Goal: Check status: Check status

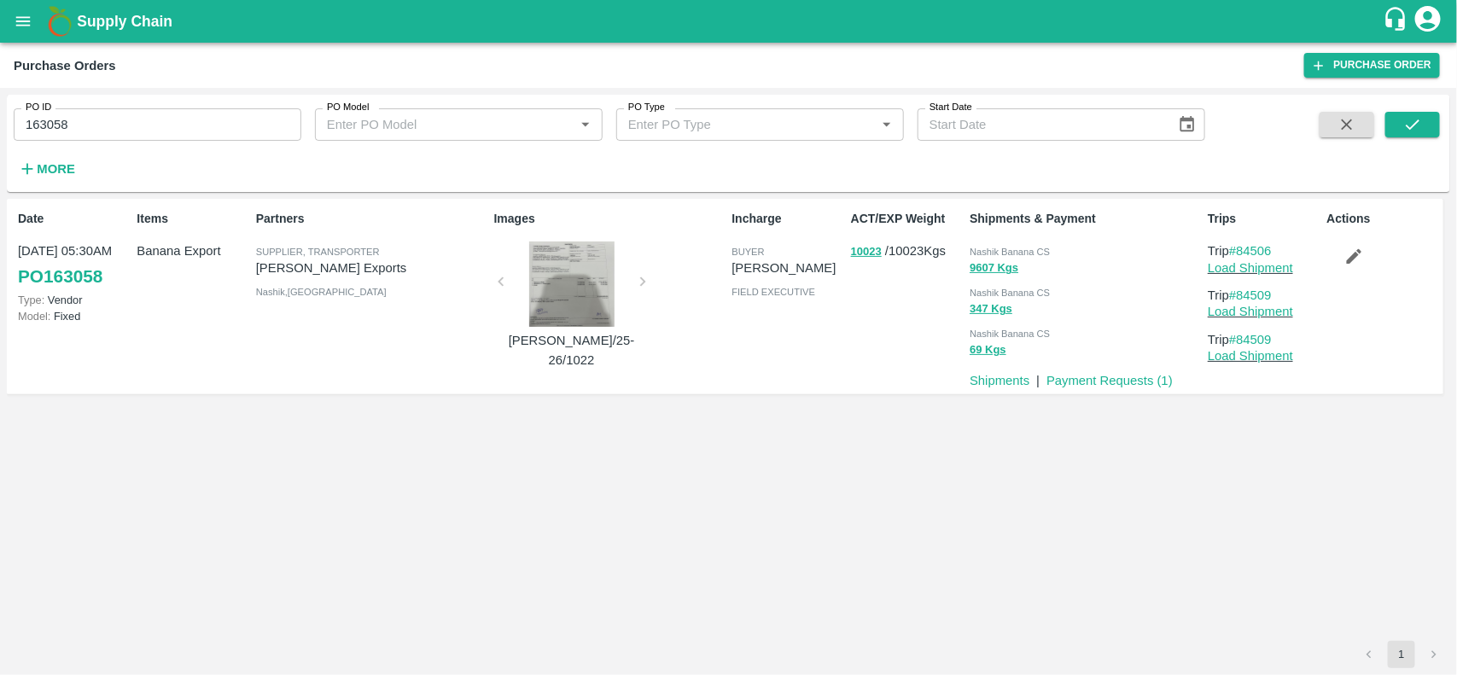
click at [163, 125] on input "163058" at bounding box center [158, 124] width 288 height 32
paste input "text"
click at [163, 125] on input "165820" at bounding box center [158, 124] width 288 height 32
type input "165820"
click at [1408, 129] on icon "submit" at bounding box center [1412, 124] width 19 height 19
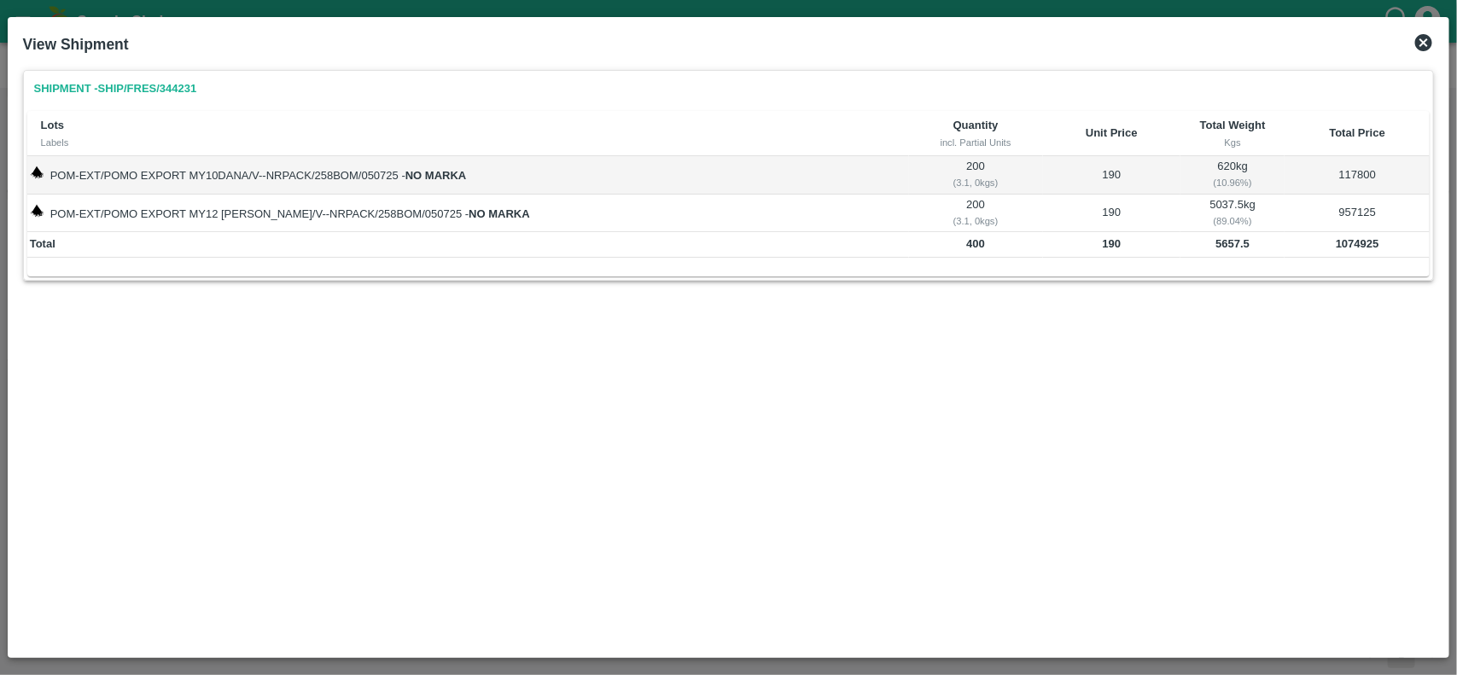
click at [1422, 44] on icon at bounding box center [1423, 42] width 20 height 20
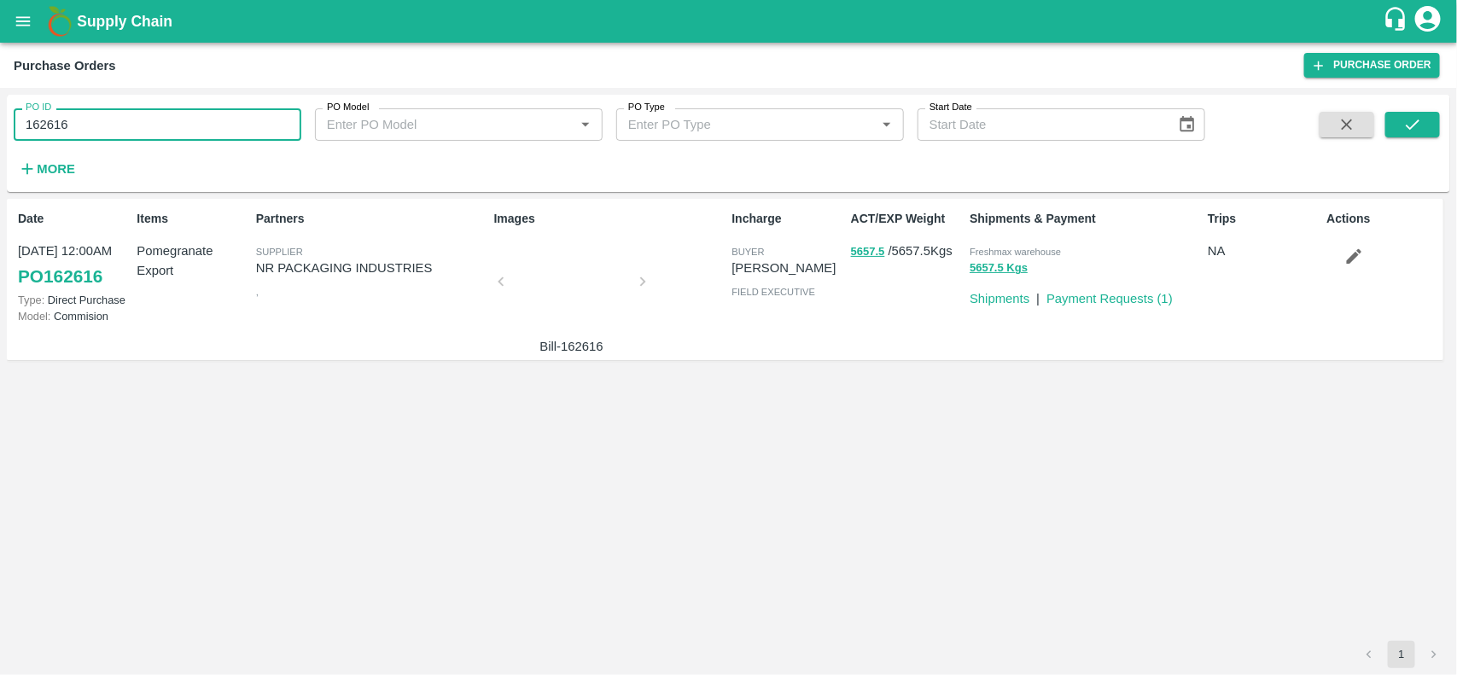
click at [115, 121] on input "162616" at bounding box center [158, 124] width 288 height 32
paste input "text"
click at [115, 121] on input "164968" at bounding box center [158, 124] width 288 height 32
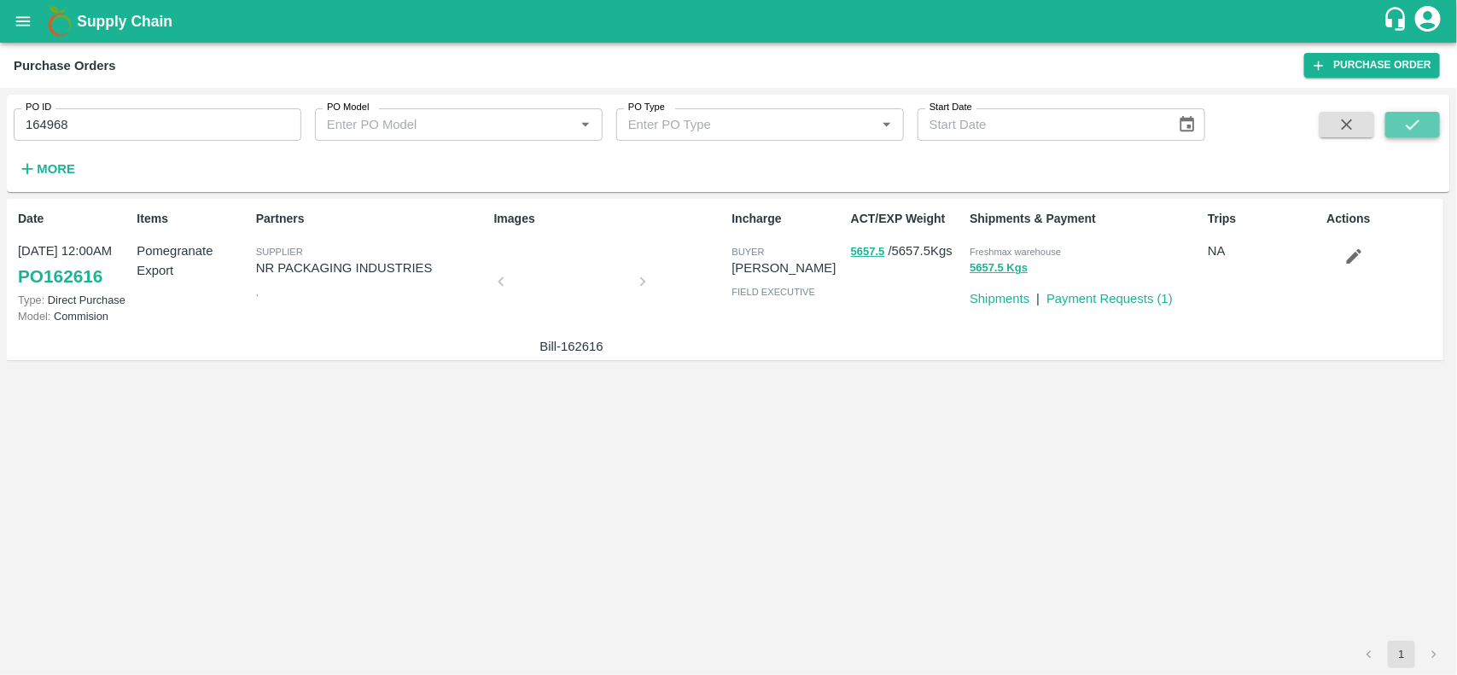
click at [1425, 124] on button "submit" at bounding box center [1412, 125] width 55 height 26
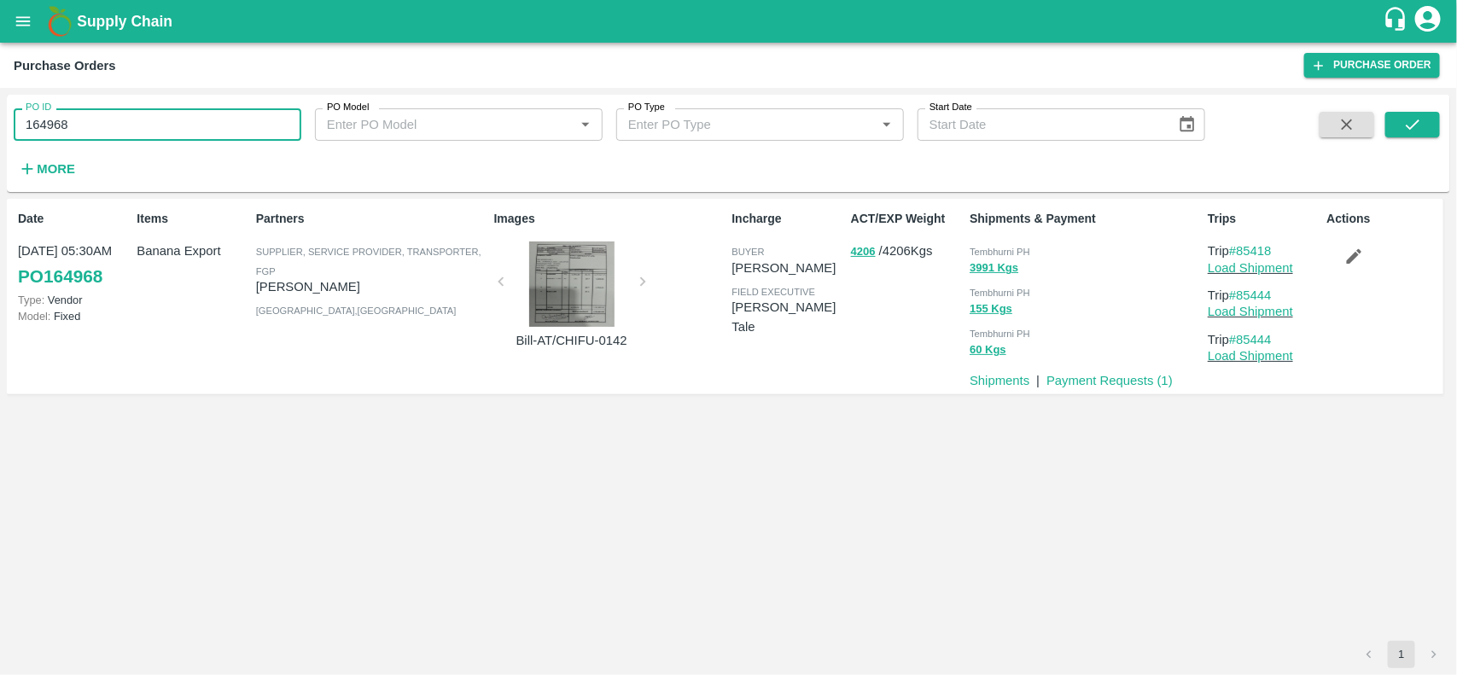
click at [192, 118] on input "164968" at bounding box center [158, 124] width 288 height 32
paste input "text"
click at [192, 118] on input "165440" at bounding box center [158, 124] width 288 height 32
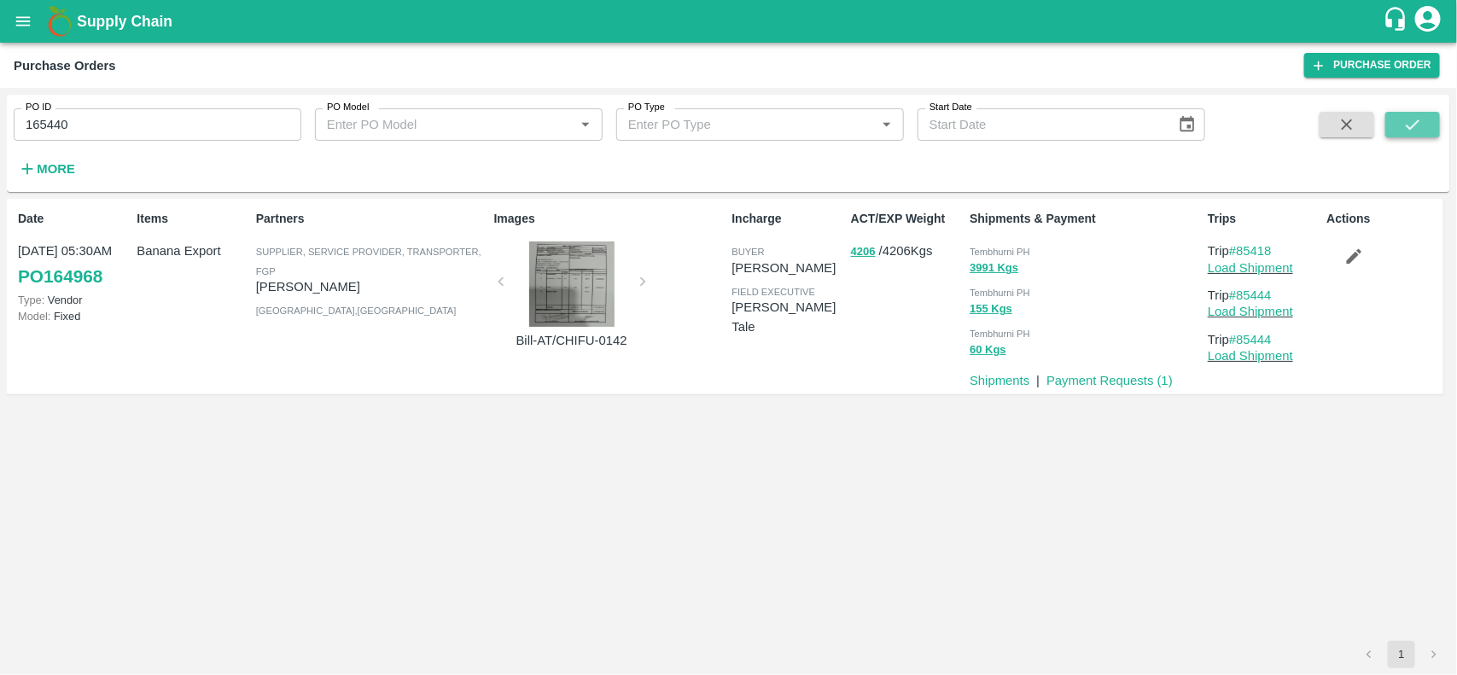
click at [1403, 131] on icon "submit" at bounding box center [1412, 124] width 19 height 19
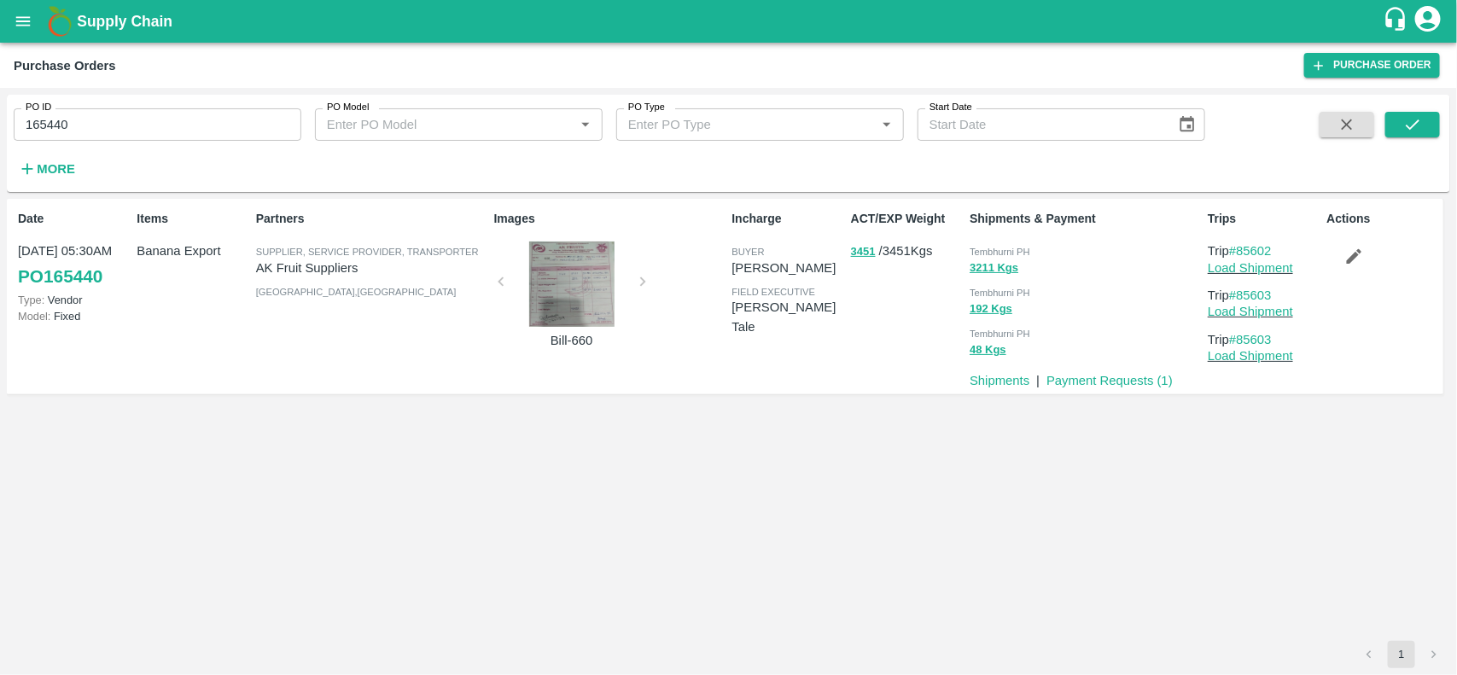
click at [117, 142] on div "PO ID 165440 PO ID PO Model PO Model   * PO Type PO Type   * Start Date Start D…" at bounding box center [602, 139] width 1205 height 89
click at [113, 135] on div "PO ID 165440 PO ID PO Model PO Model   * PO Type PO Type   * Start Date Start D…" at bounding box center [602, 139] width 1205 height 89
click at [113, 135] on input "165440" at bounding box center [158, 124] width 288 height 32
paste input "text"
click at [113, 135] on input "165440" at bounding box center [158, 124] width 288 height 32
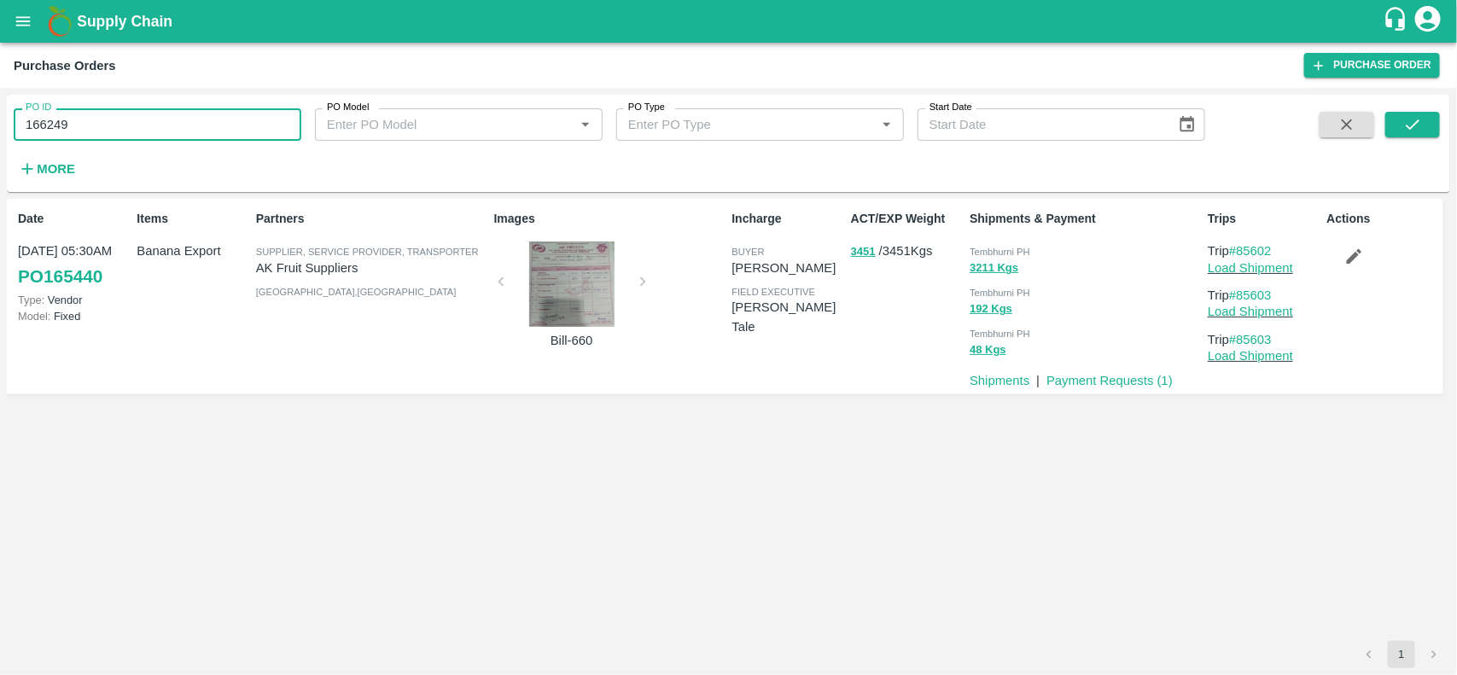
click at [113, 135] on input "166249" at bounding box center [158, 124] width 288 height 32
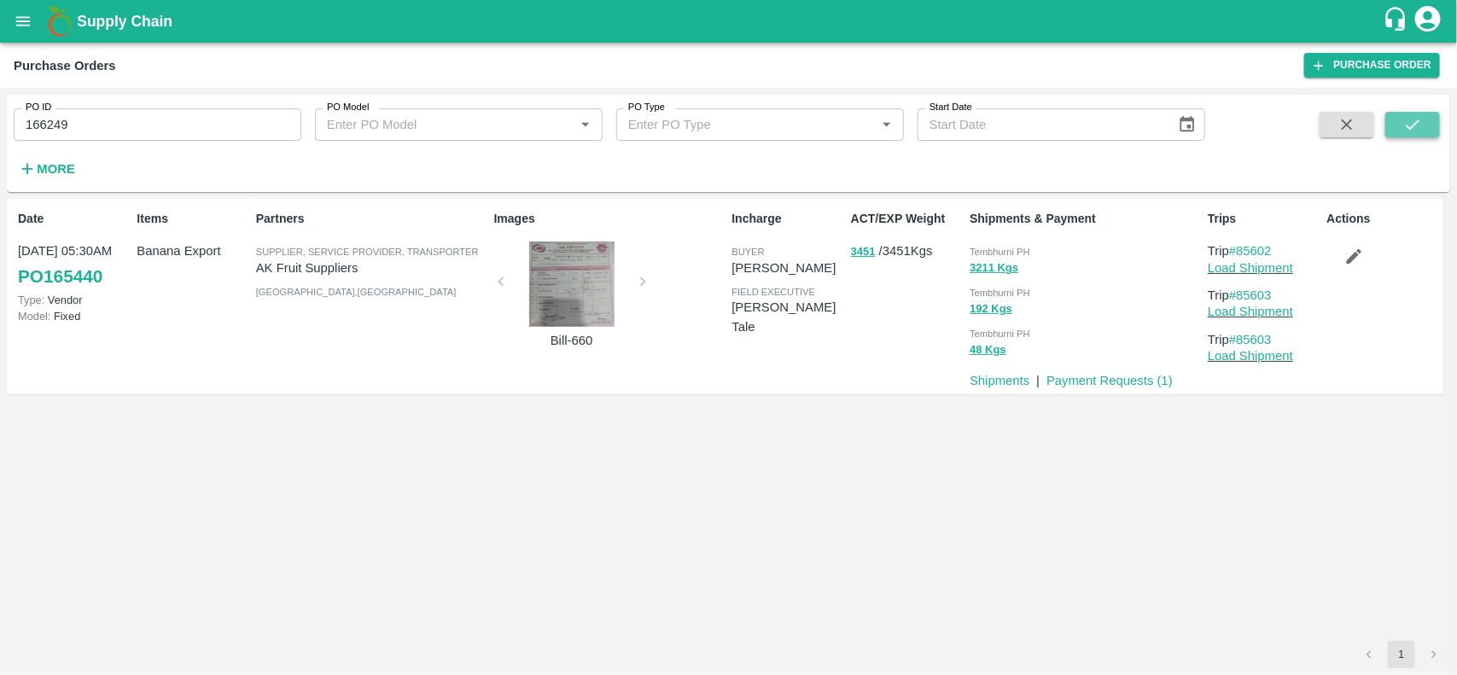
click at [1415, 120] on icon "submit" at bounding box center [1412, 124] width 19 height 19
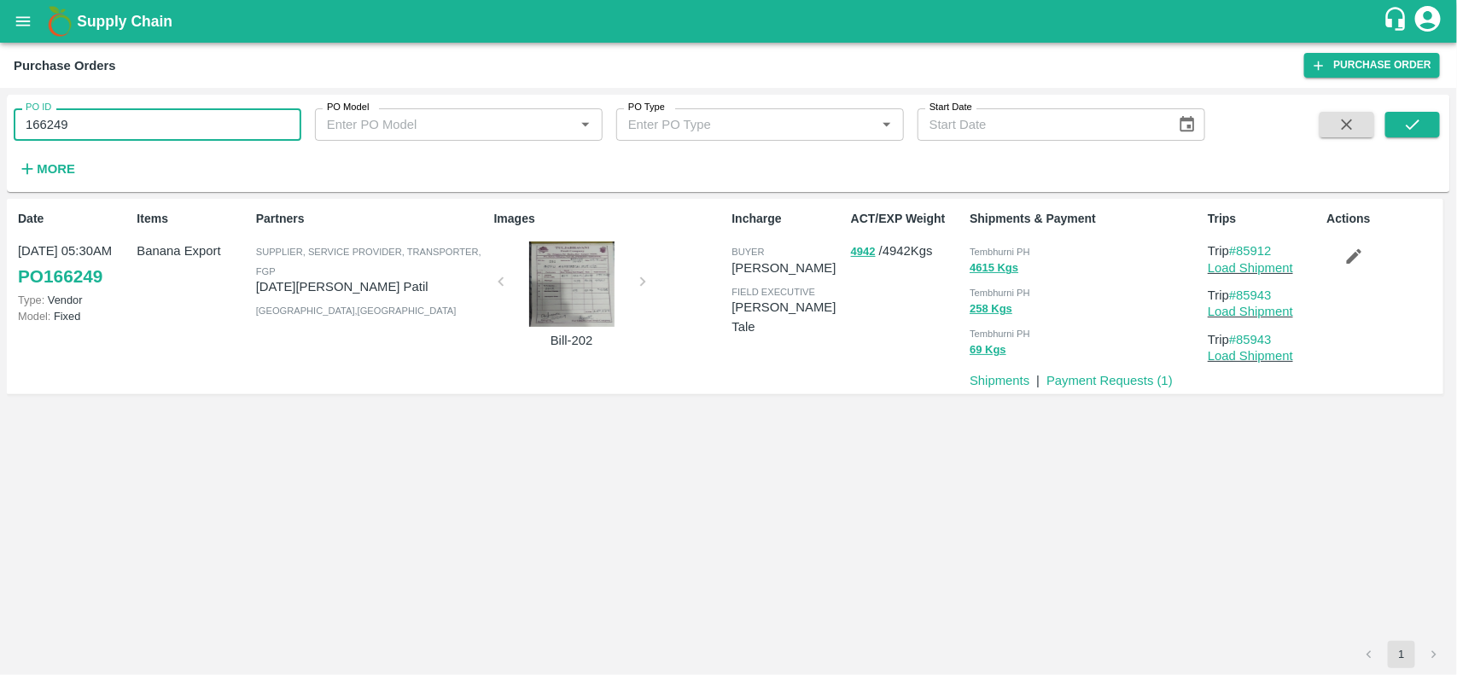
click at [175, 126] on input "166249" at bounding box center [158, 124] width 288 height 32
paste input "text"
click at [175, 126] on input "165879" at bounding box center [158, 124] width 288 height 32
click at [1408, 120] on icon "submit" at bounding box center [1412, 124] width 19 height 19
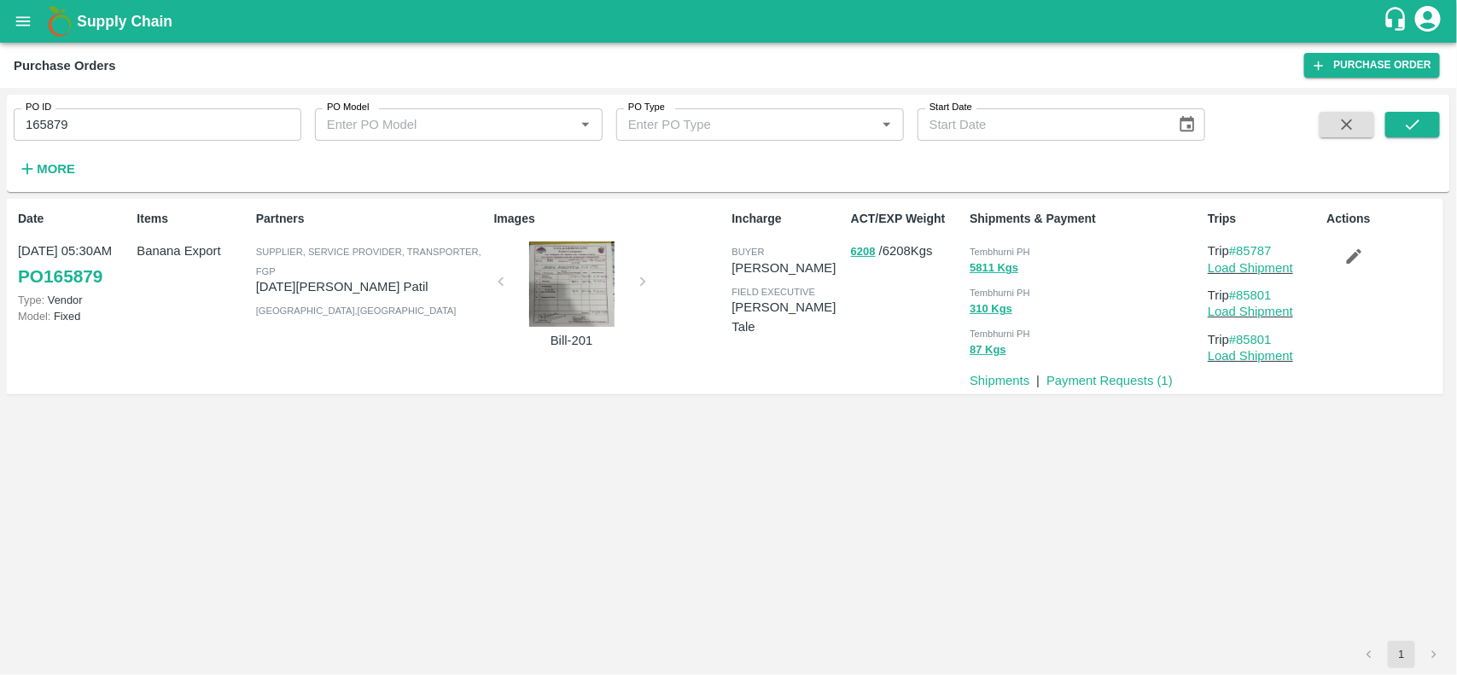
click at [138, 135] on input "165879" at bounding box center [158, 124] width 288 height 32
paste input "text"
click at [138, 135] on input "166663" at bounding box center [158, 124] width 288 height 32
click at [1426, 126] on button "submit" at bounding box center [1412, 125] width 55 height 26
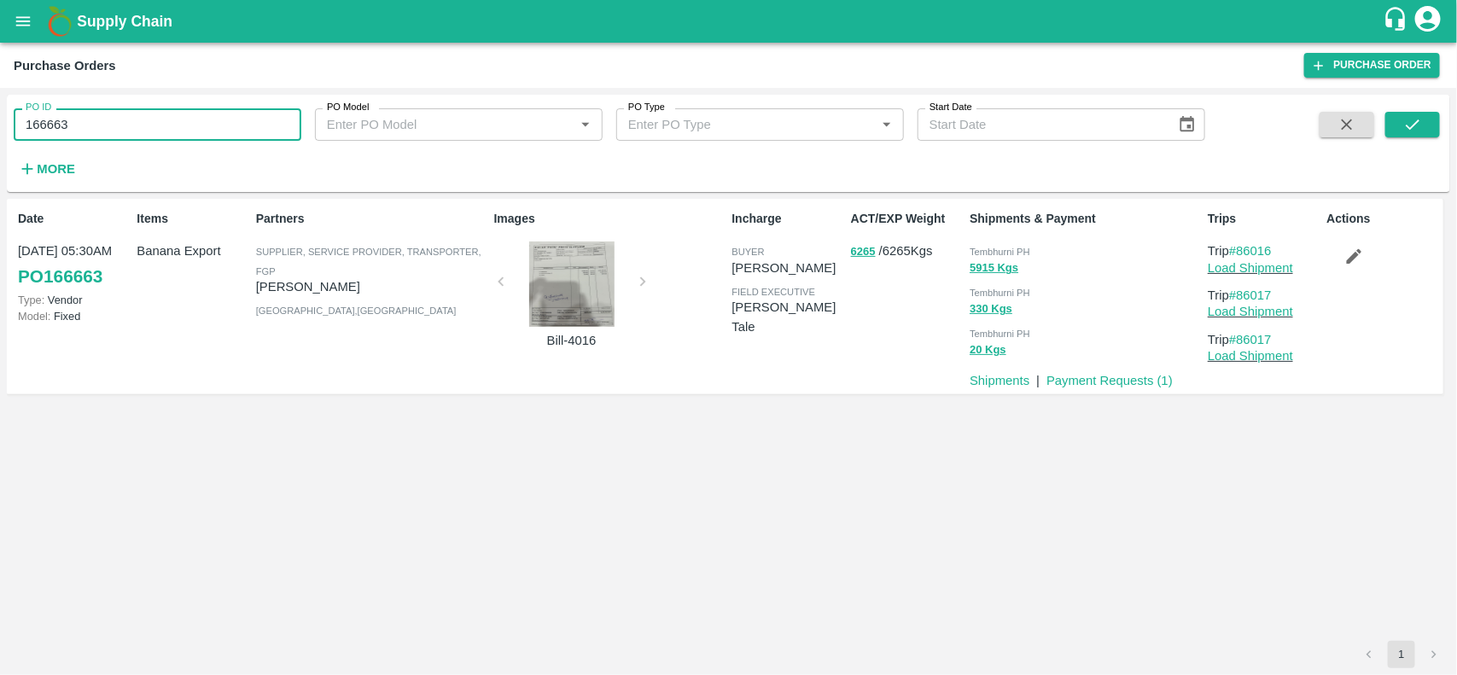
click at [108, 126] on input "166663" at bounding box center [158, 124] width 288 height 32
paste input "text"
click at [108, 126] on input "165298" at bounding box center [158, 124] width 288 height 32
type input "165298"
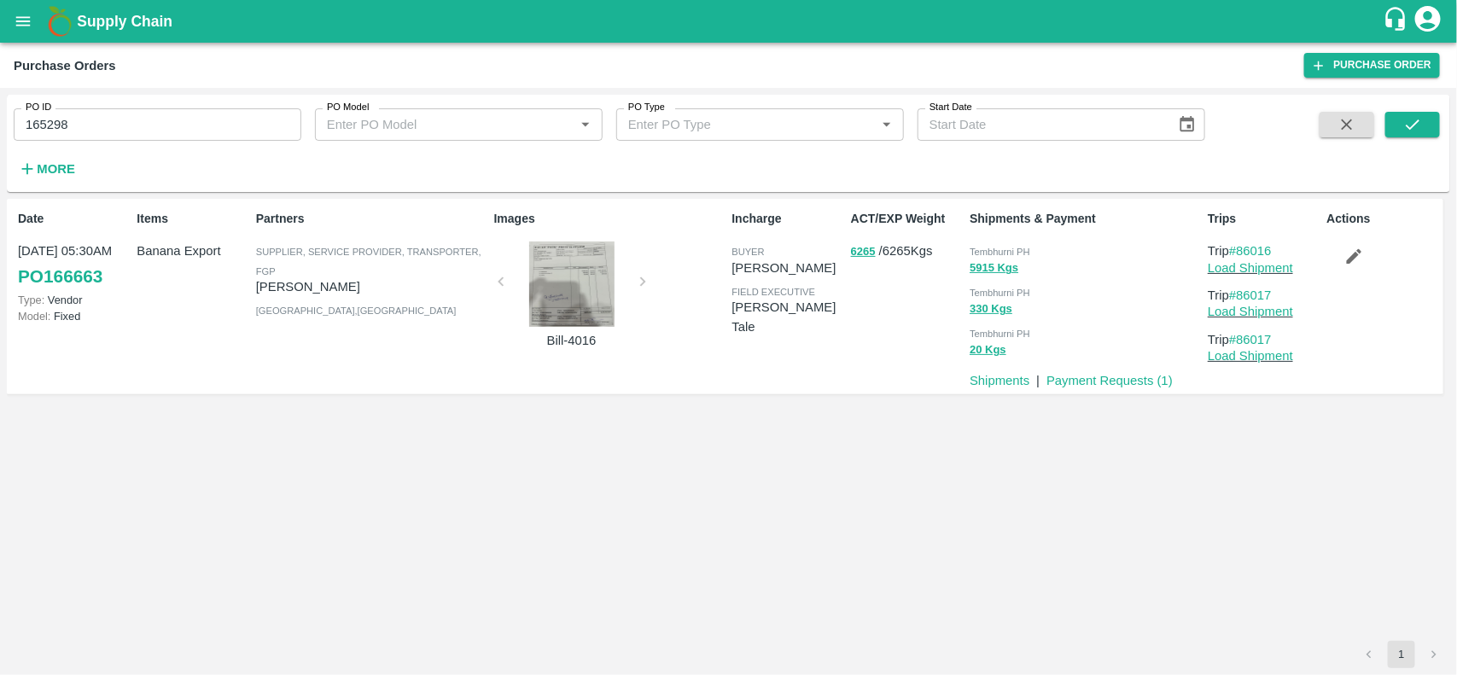
click at [1412, 139] on span at bounding box center [1412, 147] width 55 height 70
click at [1412, 134] on button "submit" at bounding box center [1412, 125] width 55 height 26
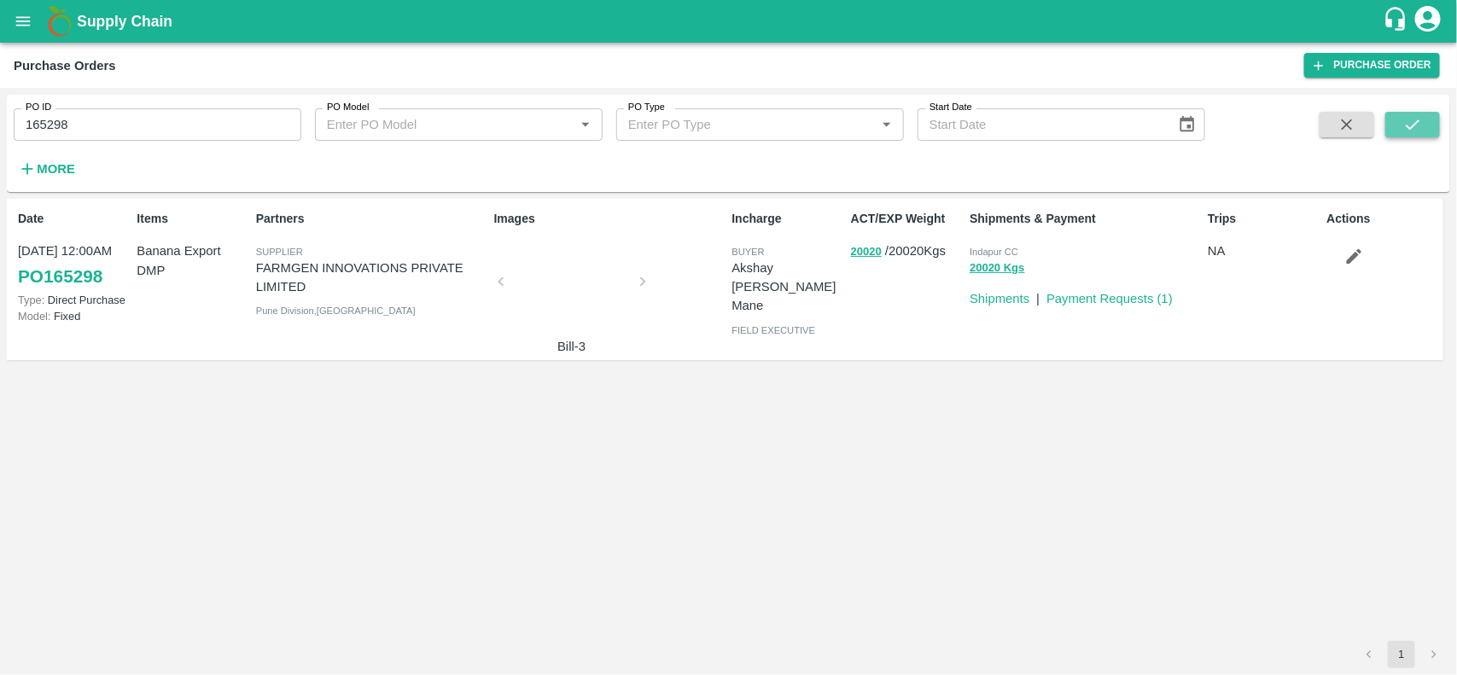
click at [1399, 125] on button "submit" at bounding box center [1412, 125] width 55 height 26
click at [340, 261] on p "FARMGEN INNOVATIONS PRIVATE LIMITED" at bounding box center [371, 278] width 231 height 38
copy p "INNOVATIONS"
click at [340, 261] on p "FARMGEN INNOVATIONS PRIVATE LIMITED" at bounding box center [371, 278] width 231 height 38
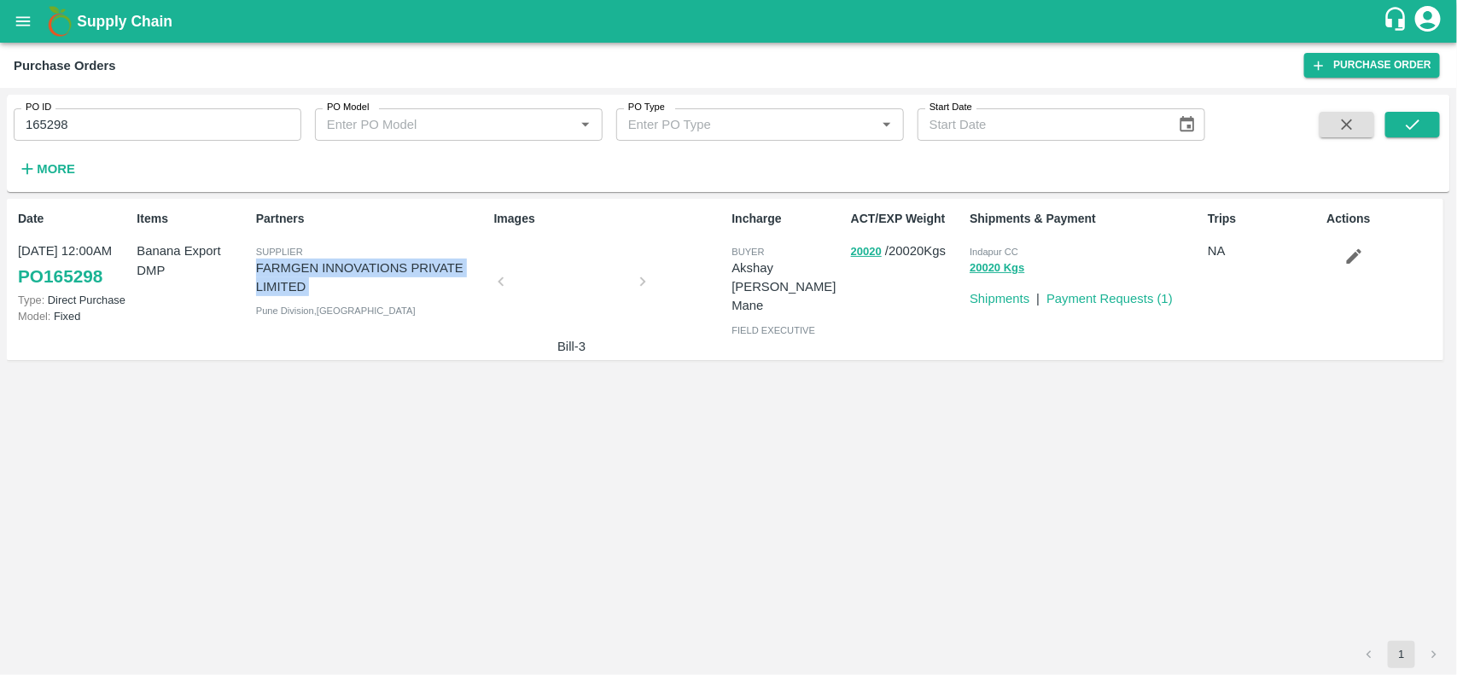
copy p "FARMGEN INNOVATIONS PRIVATE LIMITED"
click at [340, 261] on p "FARMGEN INNOVATIONS PRIVATE LIMITED" at bounding box center [371, 278] width 231 height 38
click at [108, 129] on input "165298" at bounding box center [158, 124] width 288 height 32
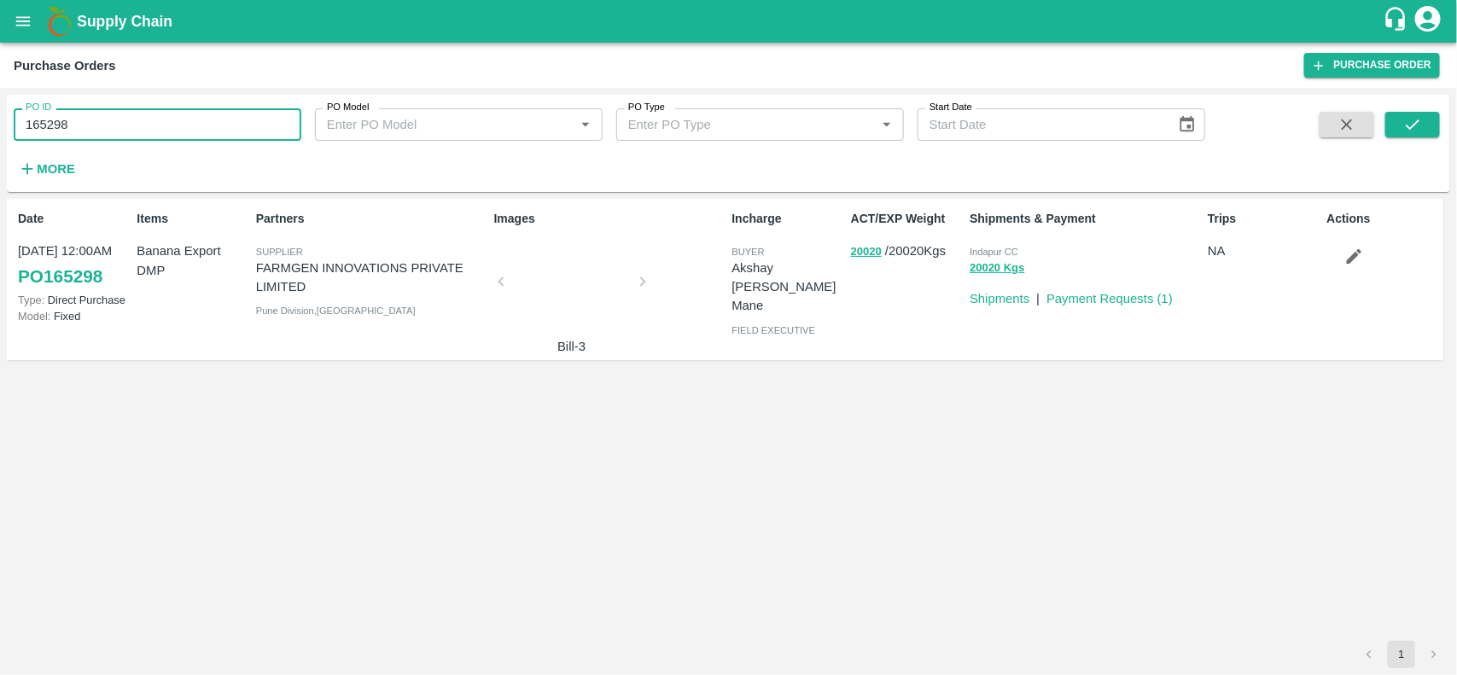
click at [108, 129] on input "165298" at bounding box center [158, 124] width 288 height 32
click at [870, 253] on button "20020" at bounding box center [866, 252] width 31 height 20
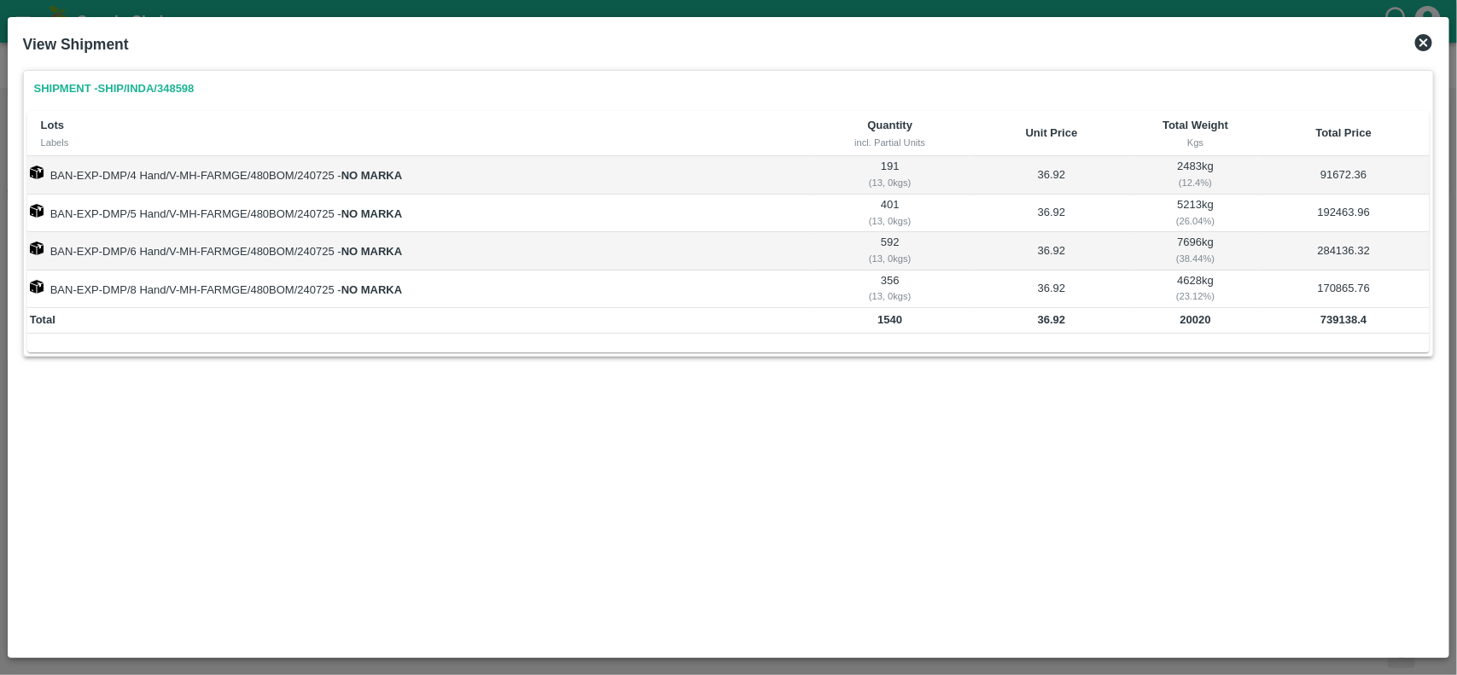
click at [1201, 325] on b "20020" at bounding box center [1195, 319] width 31 height 13
copy b "20020"
click at [1342, 321] on b "739138.4" at bounding box center [1343, 319] width 46 height 13
copy b "739138.4"
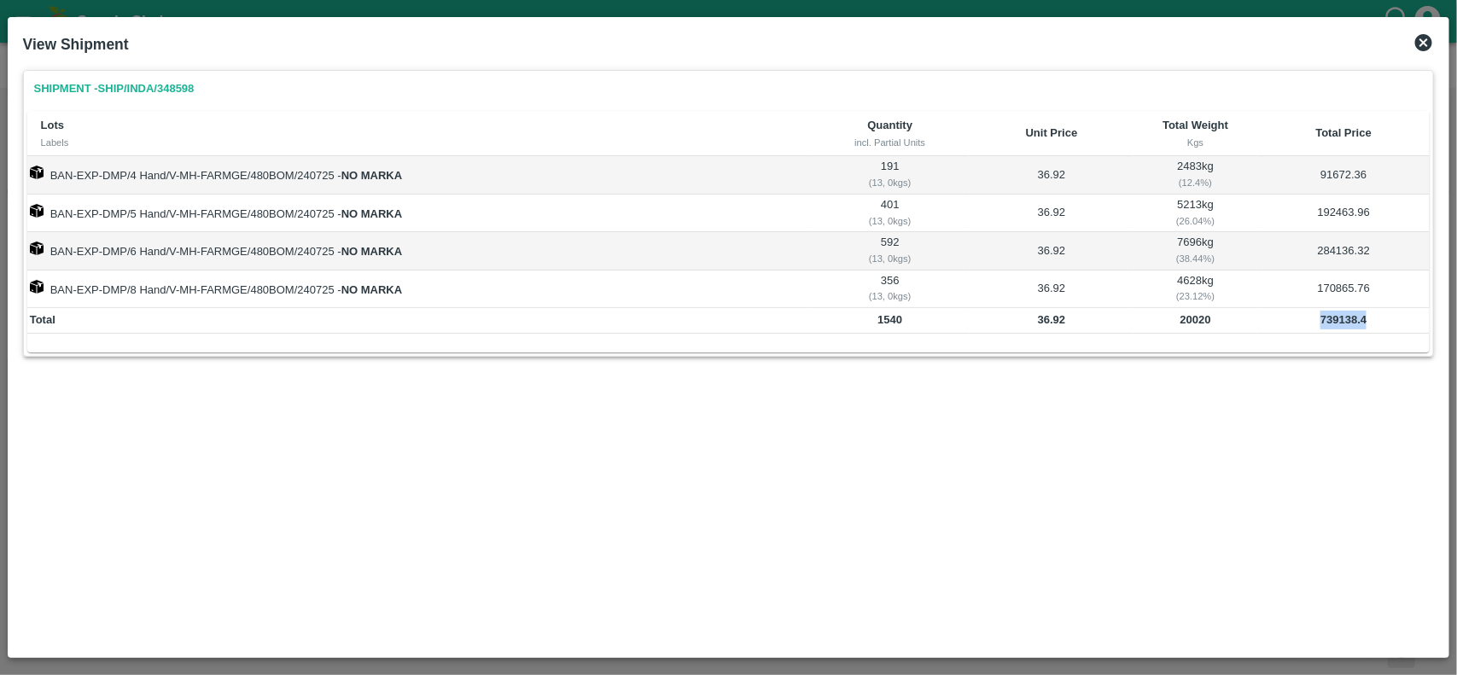
click at [1342, 321] on b "739138.4" at bounding box center [1343, 319] width 46 height 13
click at [1201, 317] on b "20020" at bounding box center [1195, 319] width 31 height 13
copy b "20020"
click at [1201, 317] on b "20020" at bounding box center [1195, 319] width 31 height 13
click at [1421, 44] on icon at bounding box center [1423, 42] width 20 height 20
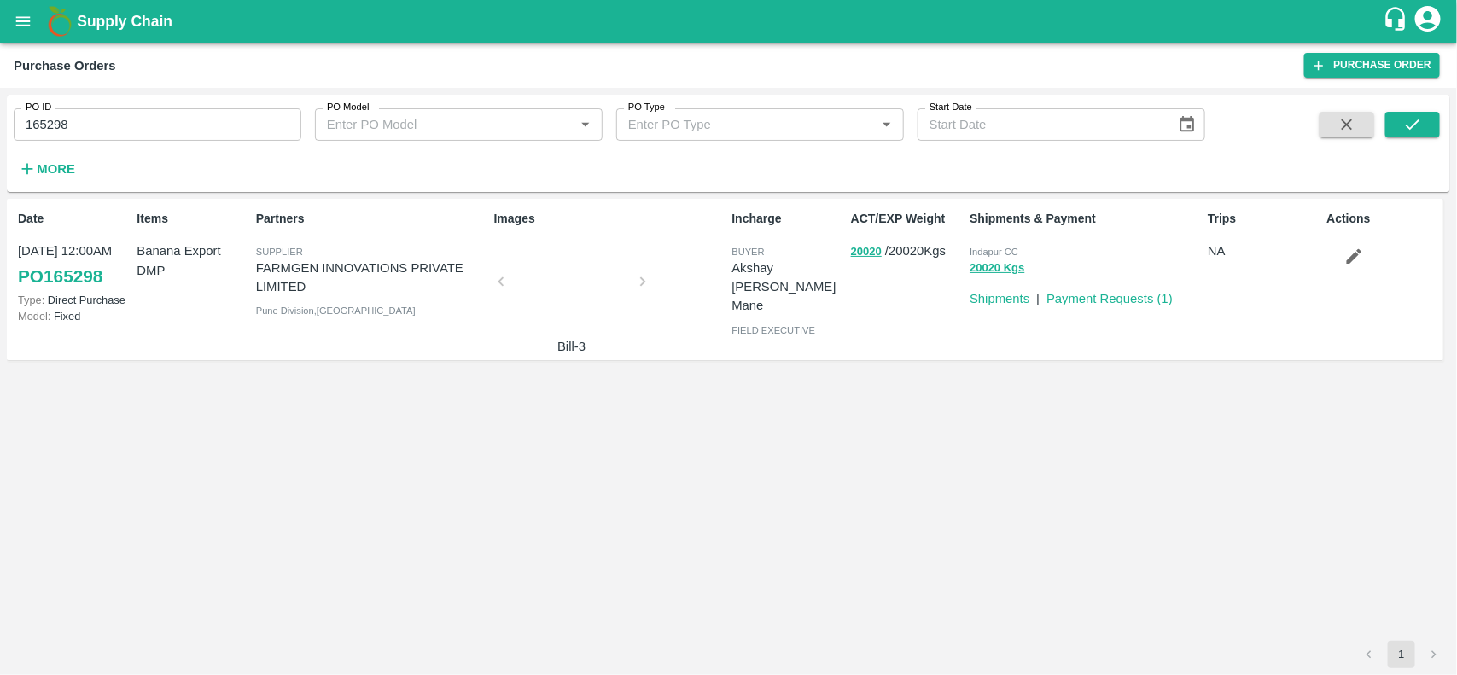
click at [155, 119] on input "165298" at bounding box center [158, 124] width 288 height 32
paste input "text"
click at [155, 119] on input "165049" at bounding box center [158, 124] width 288 height 32
click at [1410, 124] on icon "submit" at bounding box center [1412, 124] width 19 height 19
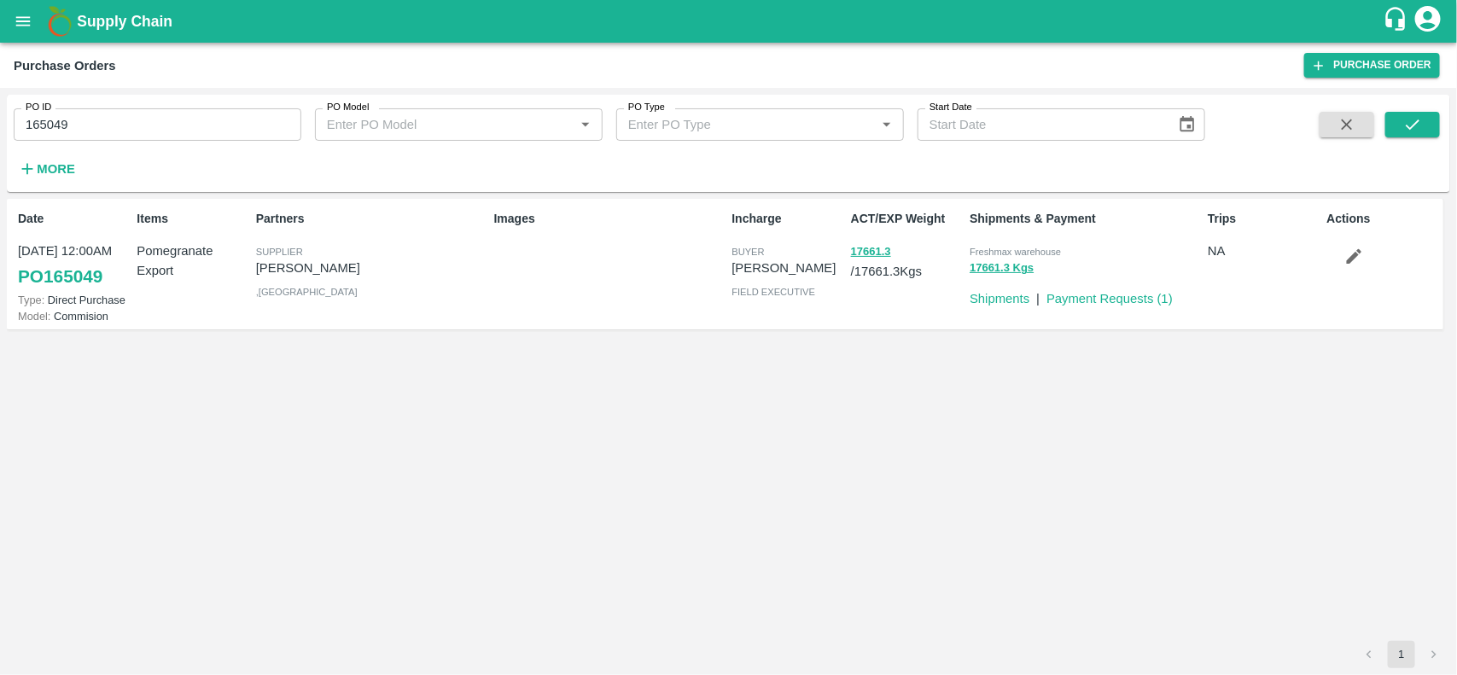
click at [288, 277] on div "Partners Supplier Dinesh jagdale , Gujarat" at bounding box center [368, 263] width 238 height 121
copy span ", Gujarat"
click at [309, 265] on p "Dinesh jagdale" at bounding box center [371, 268] width 231 height 19
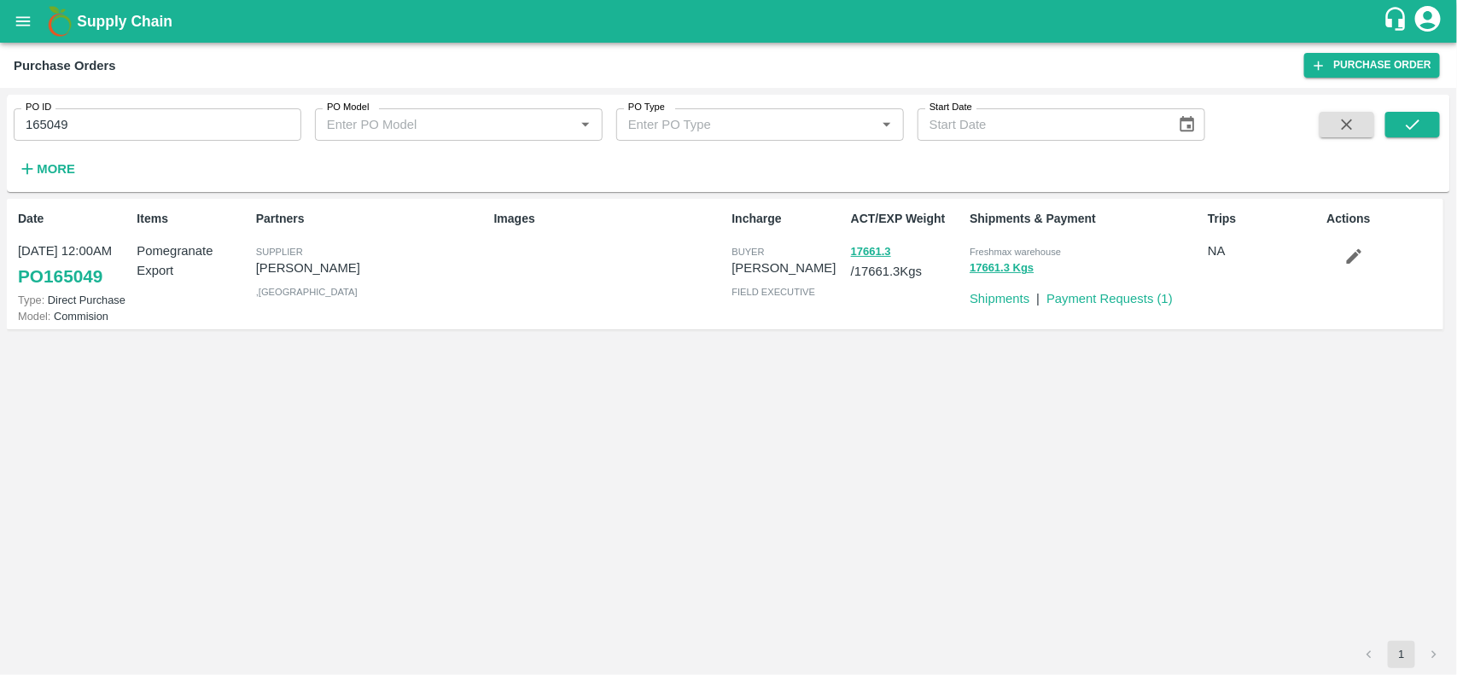
copy p "jagdale"
click at [309, 265] on p "Dinesh jagdale" at bounding box center [371, 268] width 231 height 19
copy p "Dinesh jagdale"
click at [1092, 294] on link "Payment Requests ( 1 )" at bounding box center [1109, 299] width 126 height 14
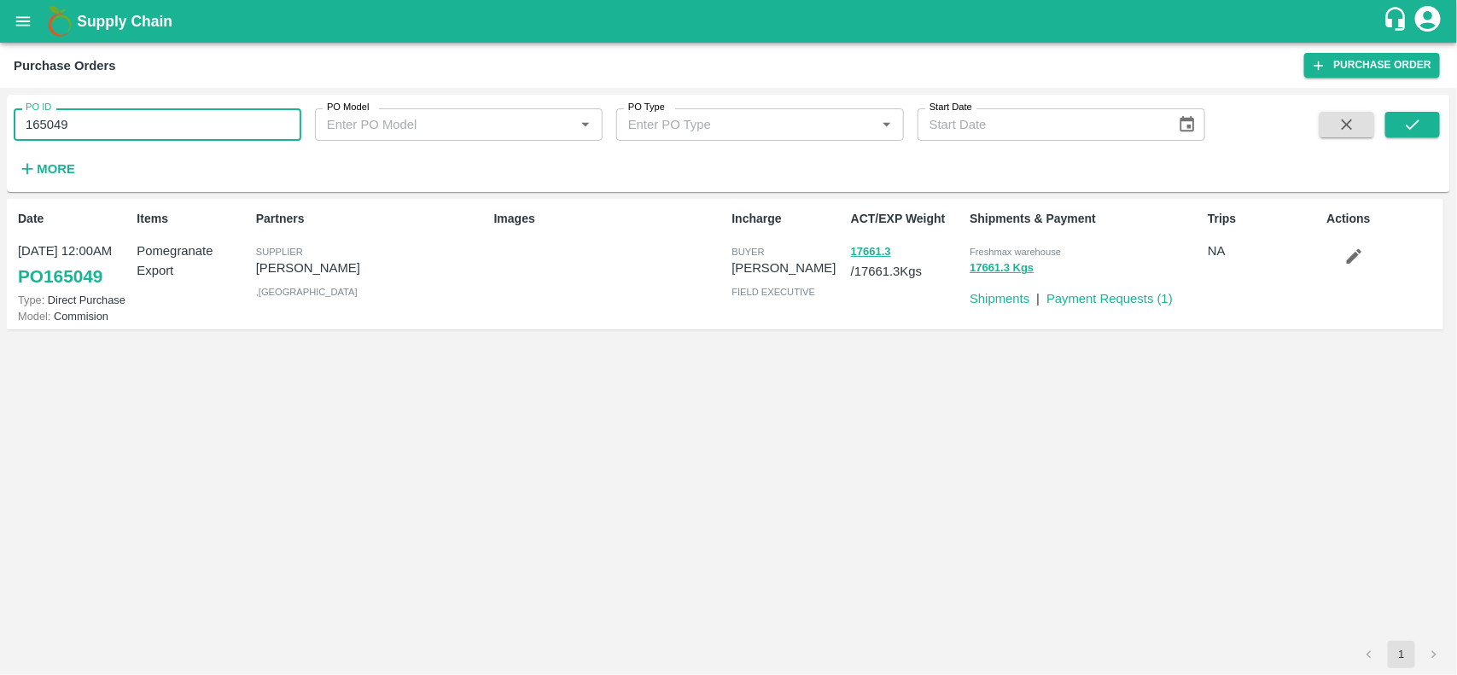
click at [237, 122] on input "165049" at bounding box center [158, 124] width 288 height 32
click at [876, 248] on button "17661.3" at bounding box center [871, 252] width 40 height 20
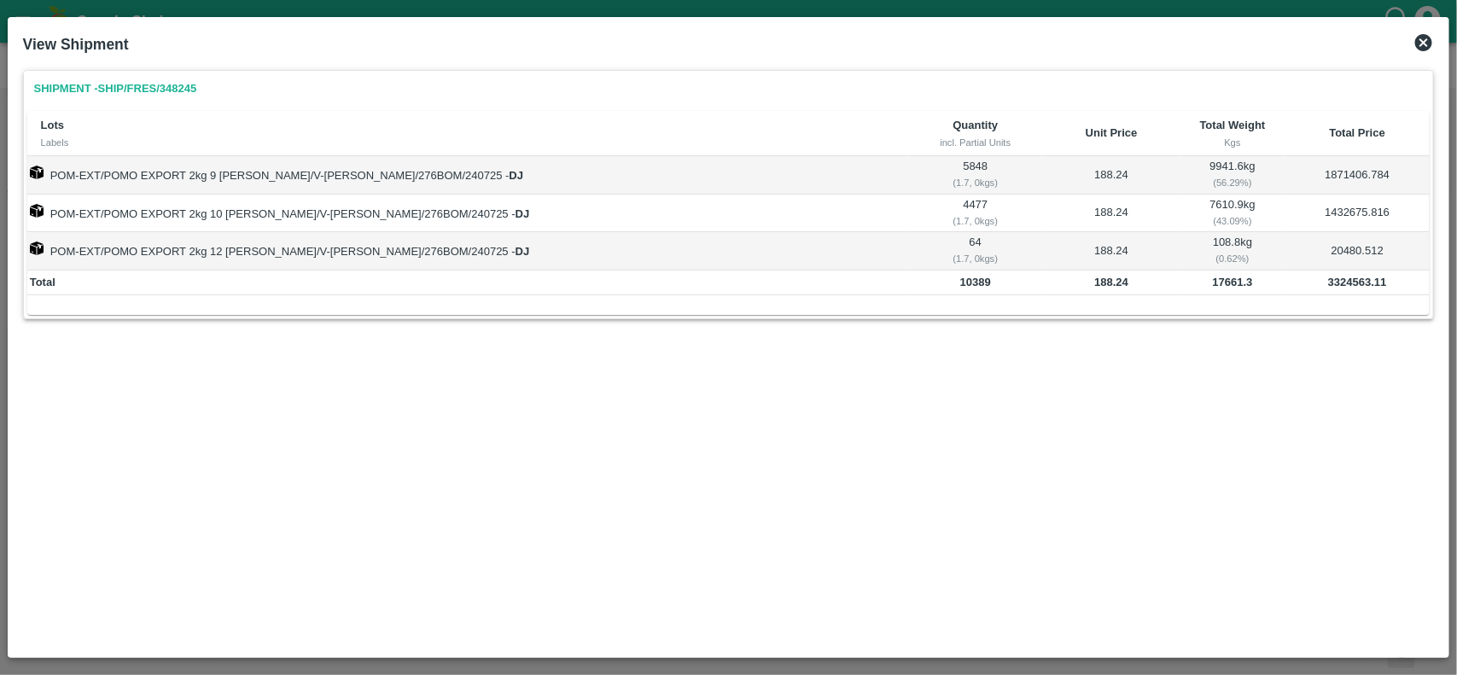
click at [1213, 288] on b "17661.3" at bounding box center [1233, 282] width 40 height 13
copy b "17661.3"
click at [1213, 288] on b "17661.3" at bounding box center [1233, 282] width 40 height 13
click at [1318, 288] on td "3324563.11" at bounding box center [1356, 283] width 145 height 26
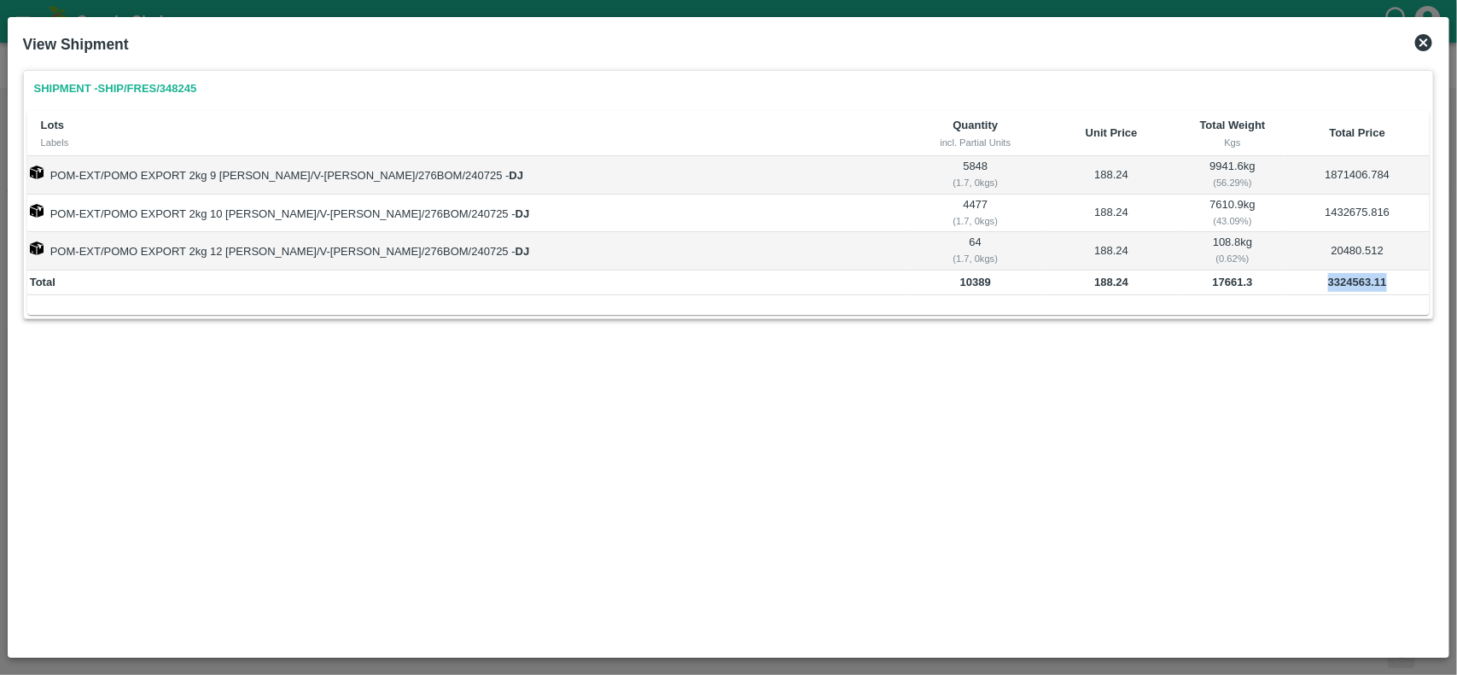
copy b "3324563.11"
click at [1213, 284] on b "17661.3" at bounding box center [1233, 282] width 40 height 13
click at [1428, 39] on icon at bounding box center [1423, 42] width 20 height 20
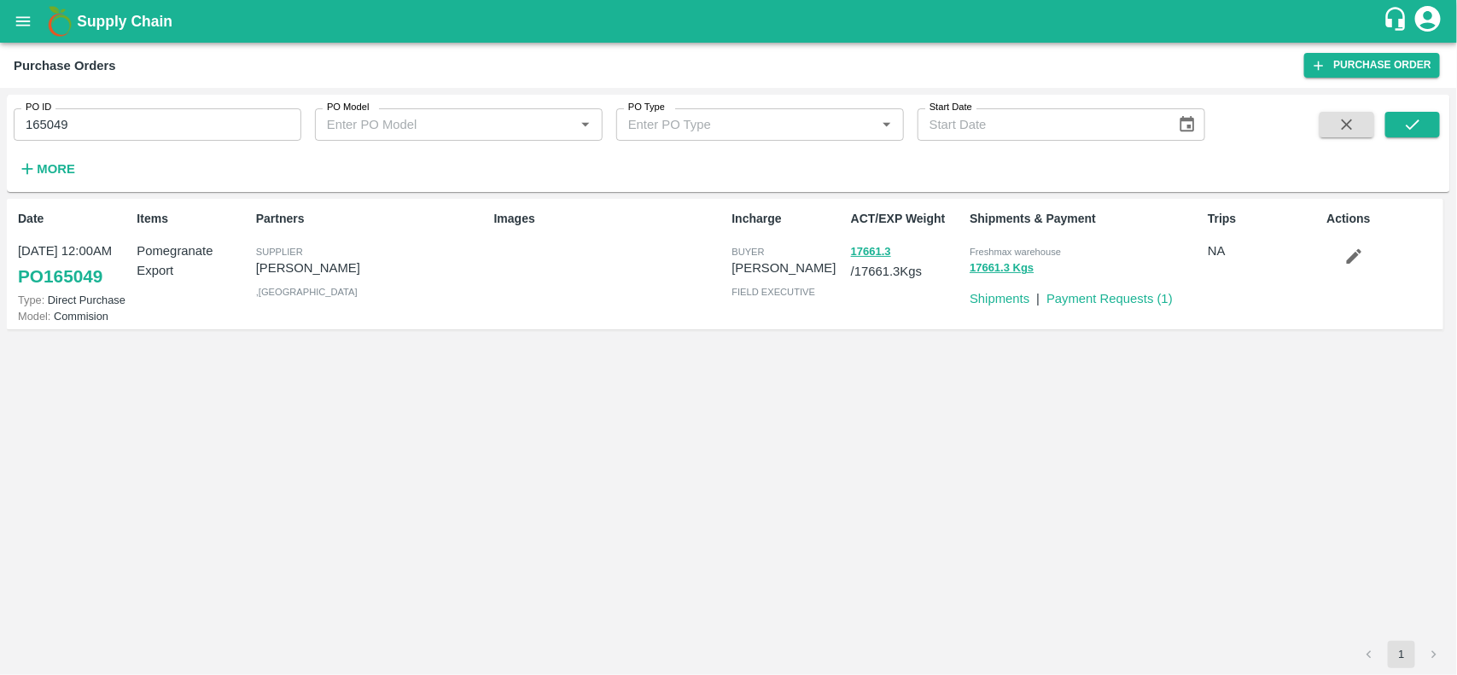
click at [219, 118] on input "165049" at bounding box center [158, 124] width 288 height 32
paste input "text"
click at [219, 118] on input "164415" at bounding box center [158, 124] width 288 height 32
click at [1404, 117] on icon "submit" at bounding box center [1412, 124] width 19 height 19
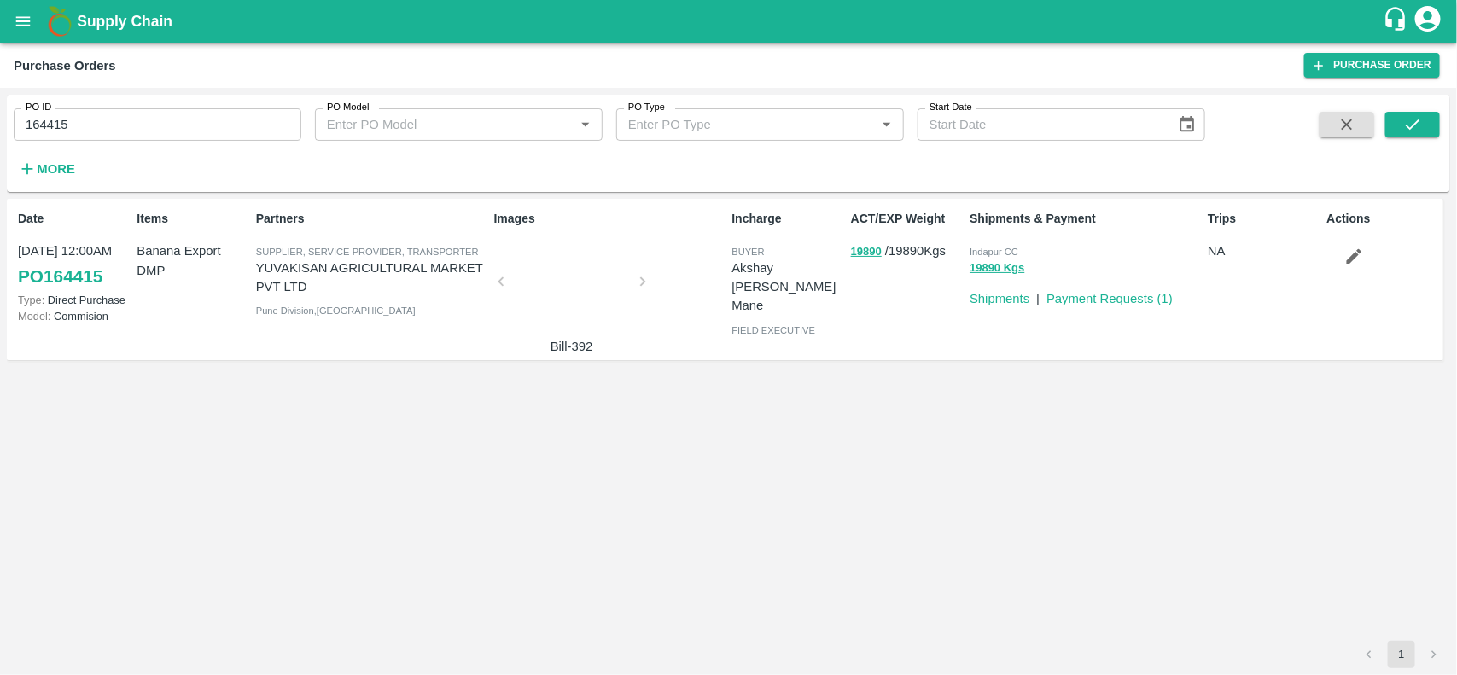
click at [352, 269] on p "YUVAKISAN AGRICULTURAL MARKET PVT LTD" at bounding box center [371, 278] width 231 height 38
click at [162, 125] on input "164415" at bounding box center [158, 124] width 288 height 32
click at [176, 134] on input "164415" at bounding box center [158, 124] width 288 height 32
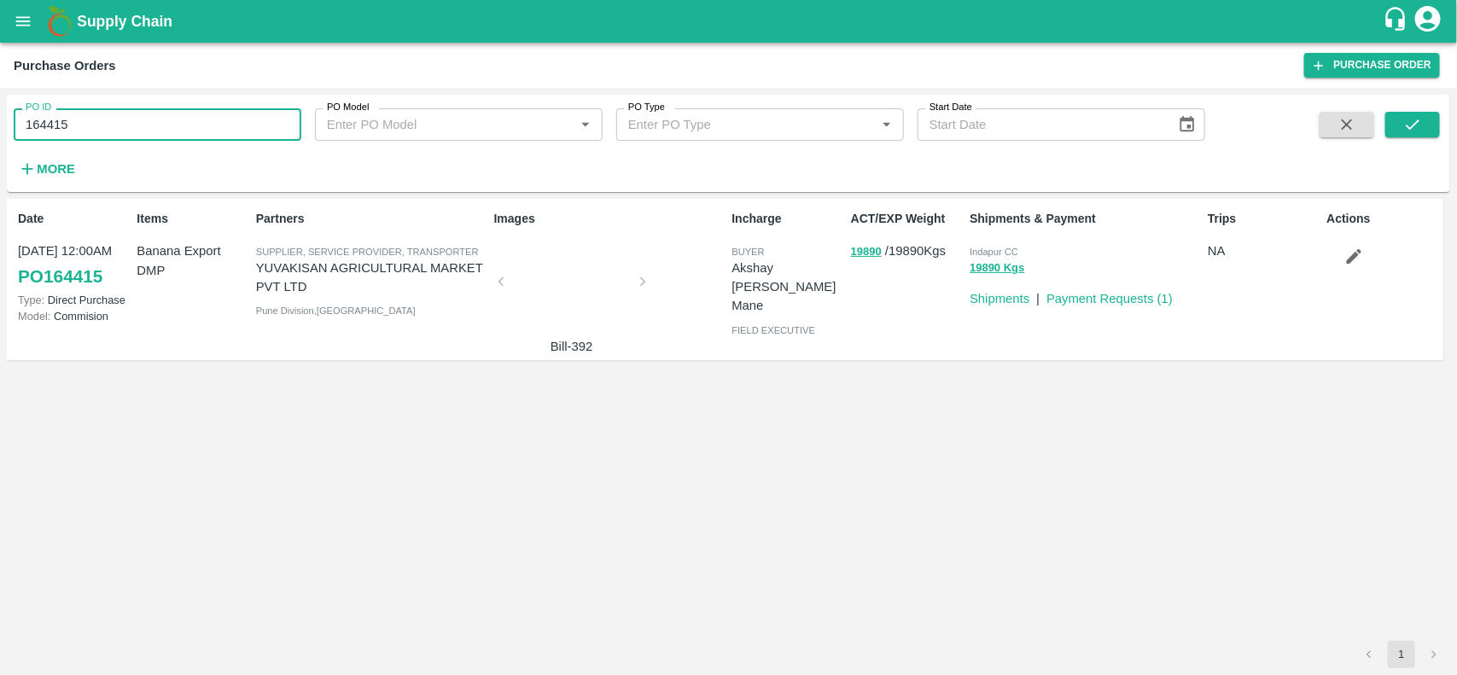
click at [176, 134] on input "164415" at bounding box center [158, 124] width 288 height 32
click at [1423, 120] on button "submit" at bounding box center [1412, 125] width 55 height 26
click at [128, 125] on input "164415" at bounding box center [158, 124] width 288 height 32
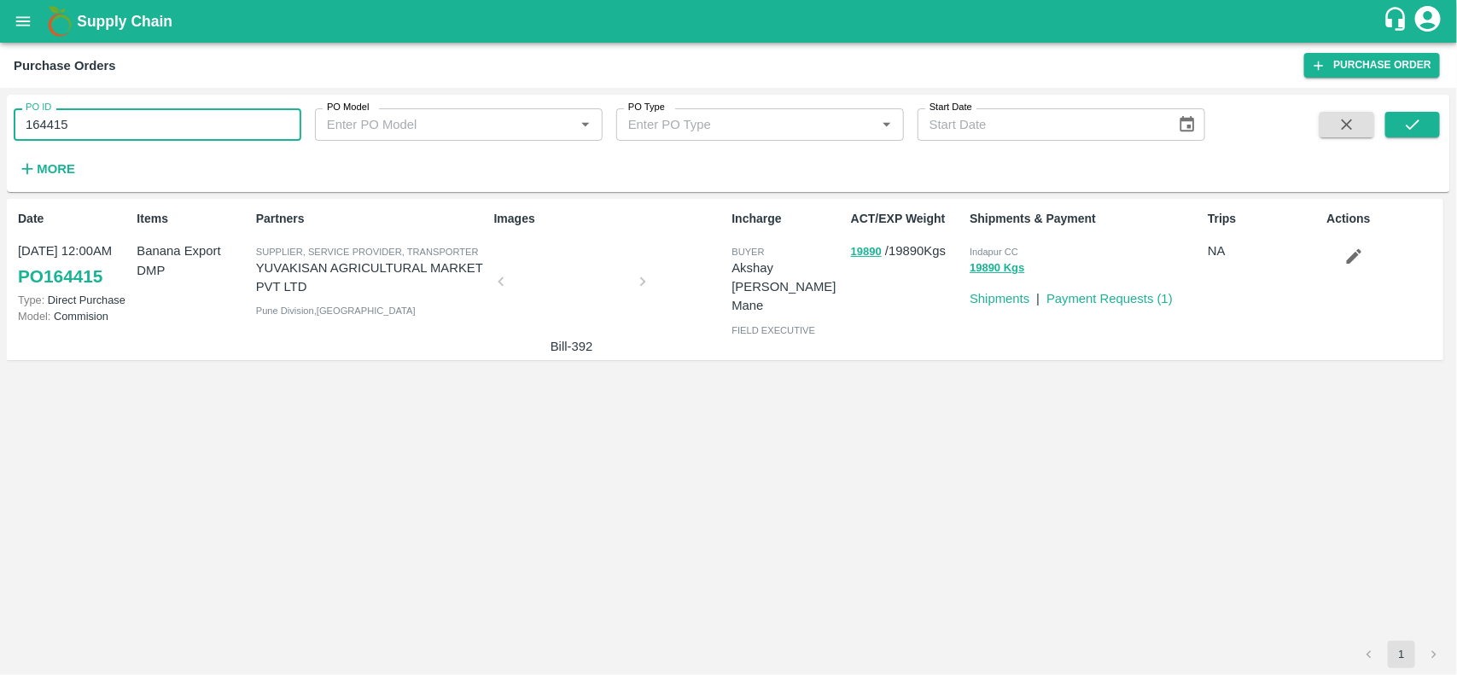
click at [128, 125] on input "164415" at bounding box center [158, 124] width 288 height 32
click at [862, 252] on button "19890" at bounding box center [866, 252] width 31 height 20
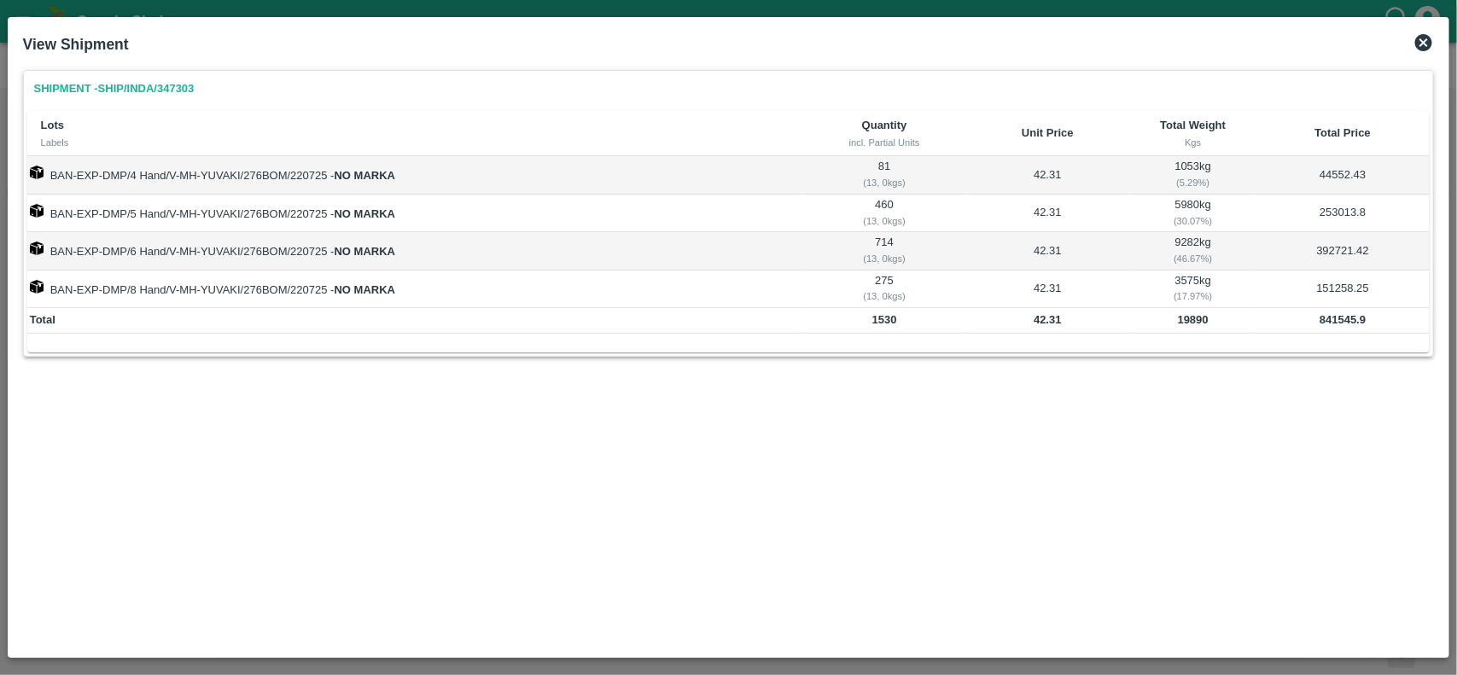
click at [1183, 321] on b "19890" at bounding box center [1193, 319] width 31 height 13
click at [1335, 324] on b "841545.9" at bounding box center [1342, 319] width 46 height 13
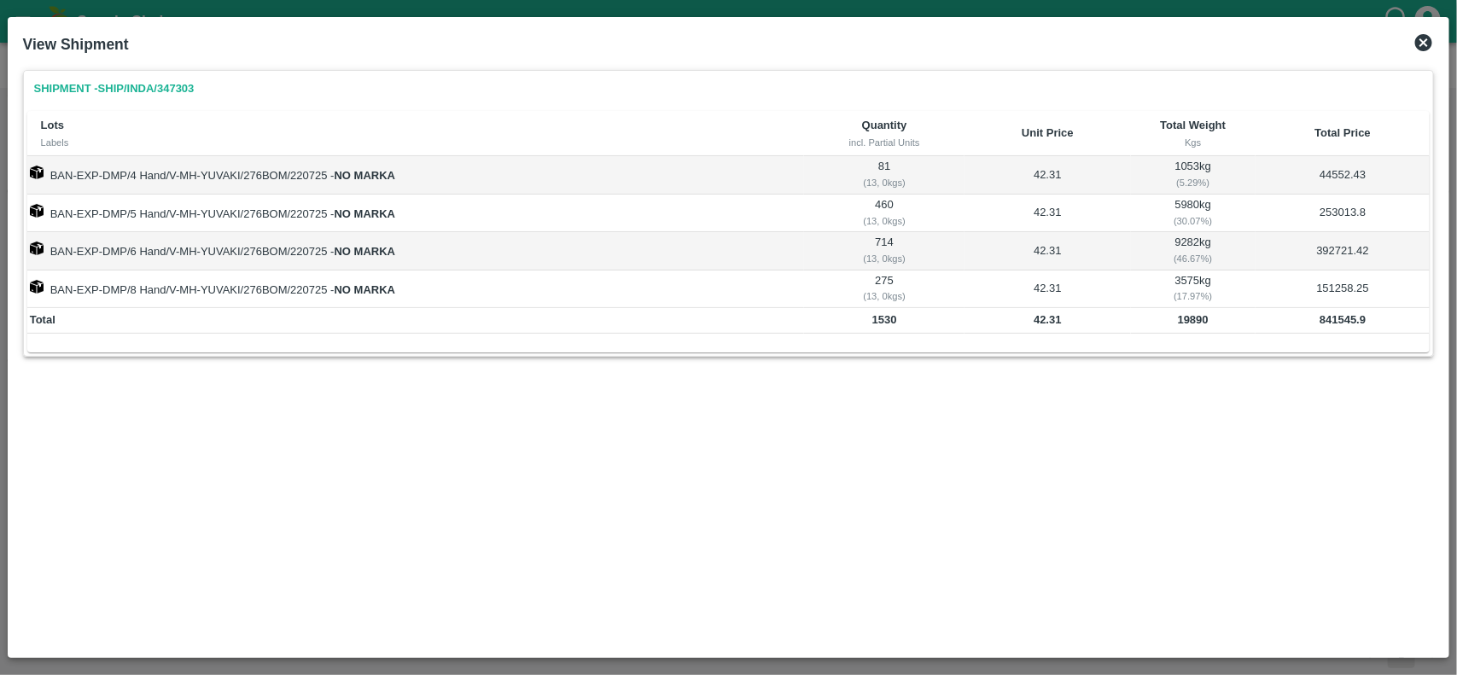
click at [1186, 323] on b "19890" at bounding box center [1193, 319] width 31 height 13
click at [1419, 45] on icon at bounding box center [1423, 42] width 17 height 17
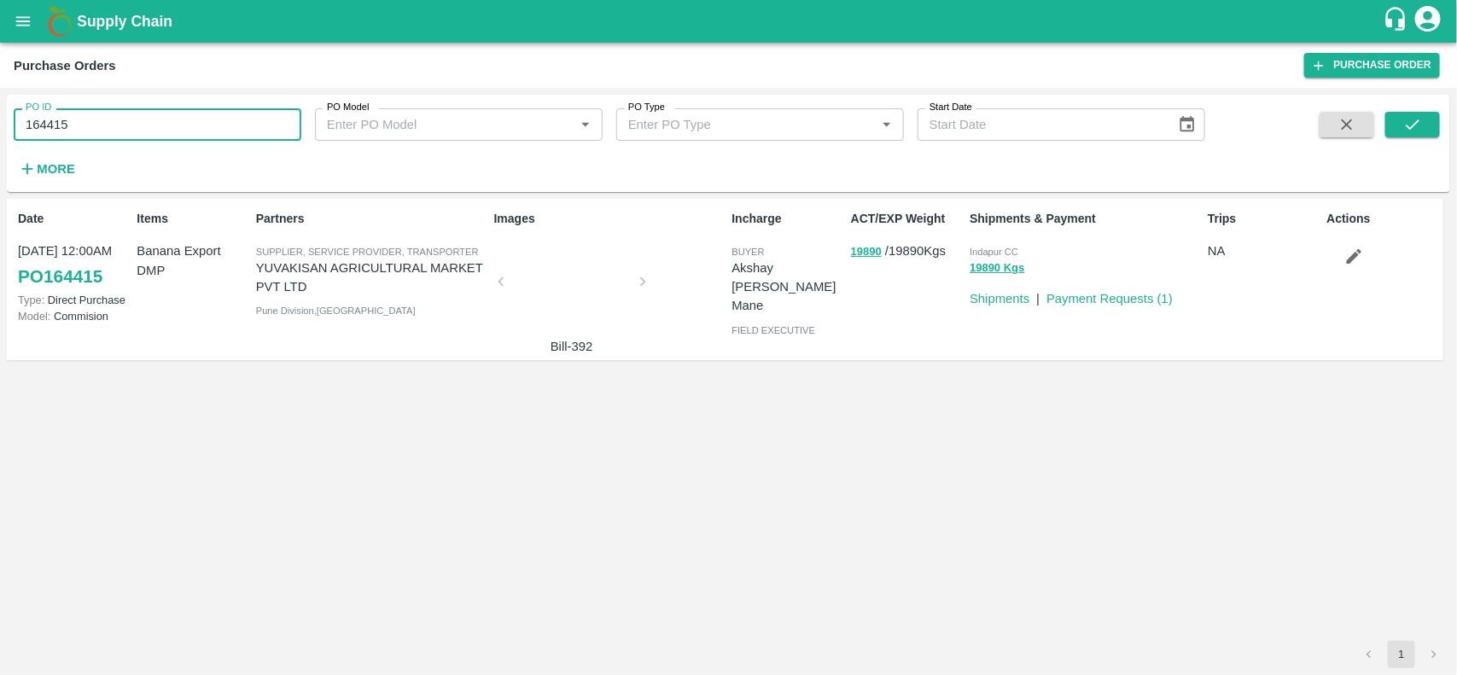
click at [177, 130] on input "164415" at bounding box center [158, 124] width 288 height 32
paste input "text"
click at [177, 130] on input "164374" at bounding box center [158, 124] width 288 height 32
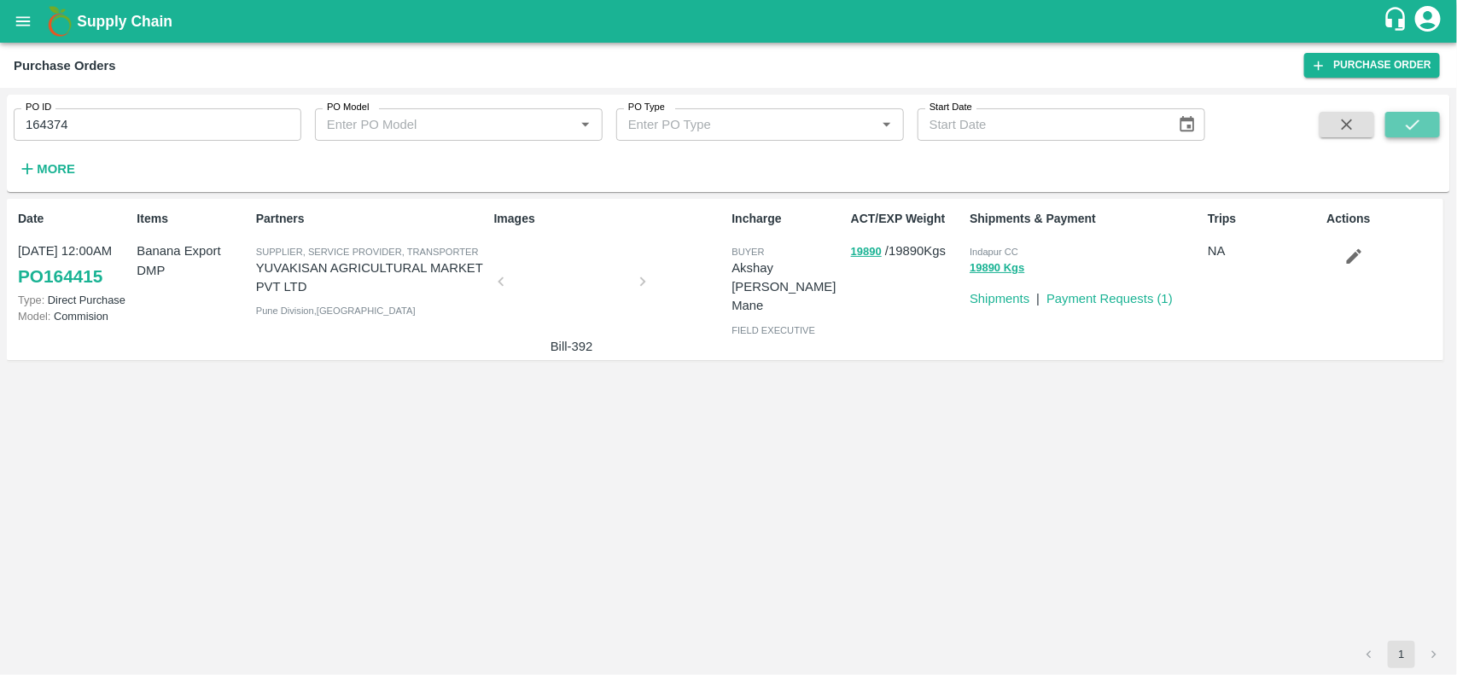
click at [1403, 130] on icon "submit" at bounding box center [1412, 124] width 19 height 19
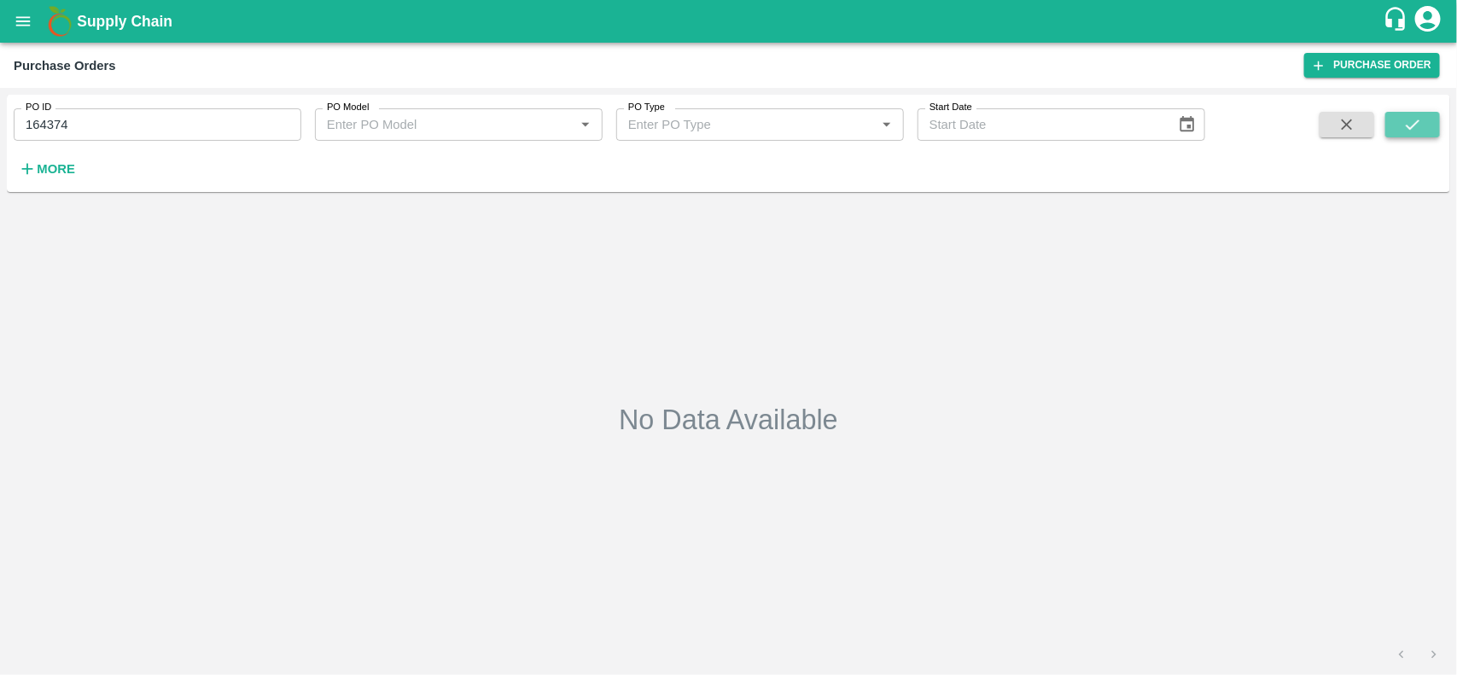
click at [1403, 130] on icon "submit" at bounding box center [1412, 124] width 19 height 19
click at [224, 120] on input "164374" at bounding box center [158, 124] width 288 height 32
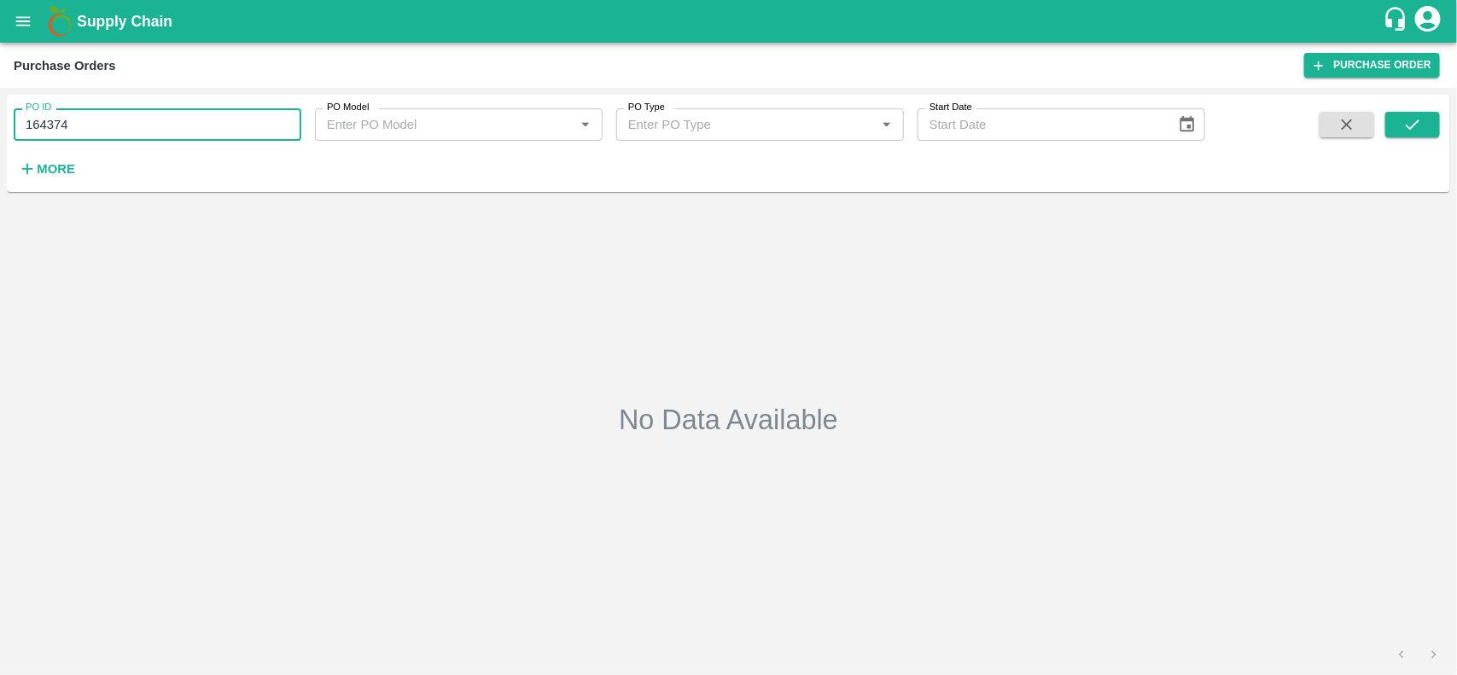
click at [224, 120] on input "164374" at bounding box center [158, 124] width 288 height 32
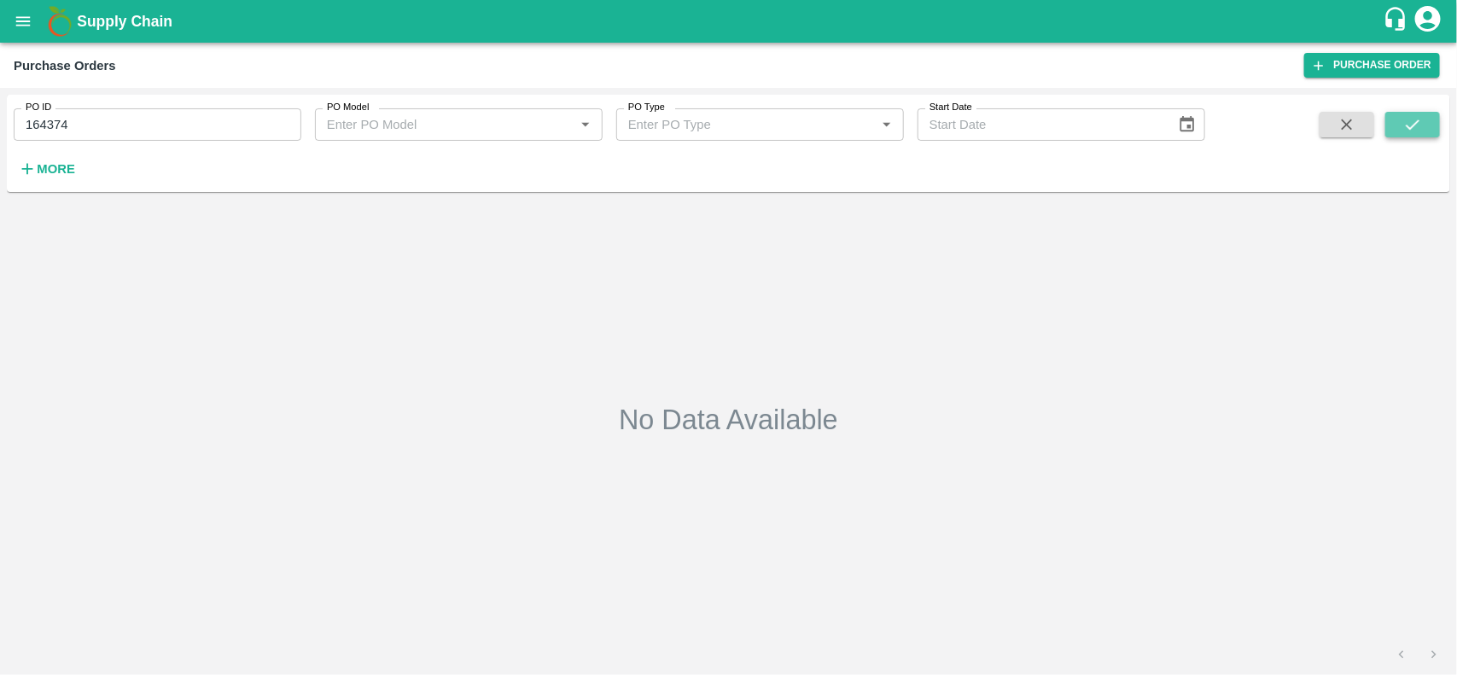
click at [1439, 124] on button "submit" at bounding box center [1412, 125] width 55 height 26
click at [258, 120] on input "164374" at bounding box center [158, 124] width 288 height 32
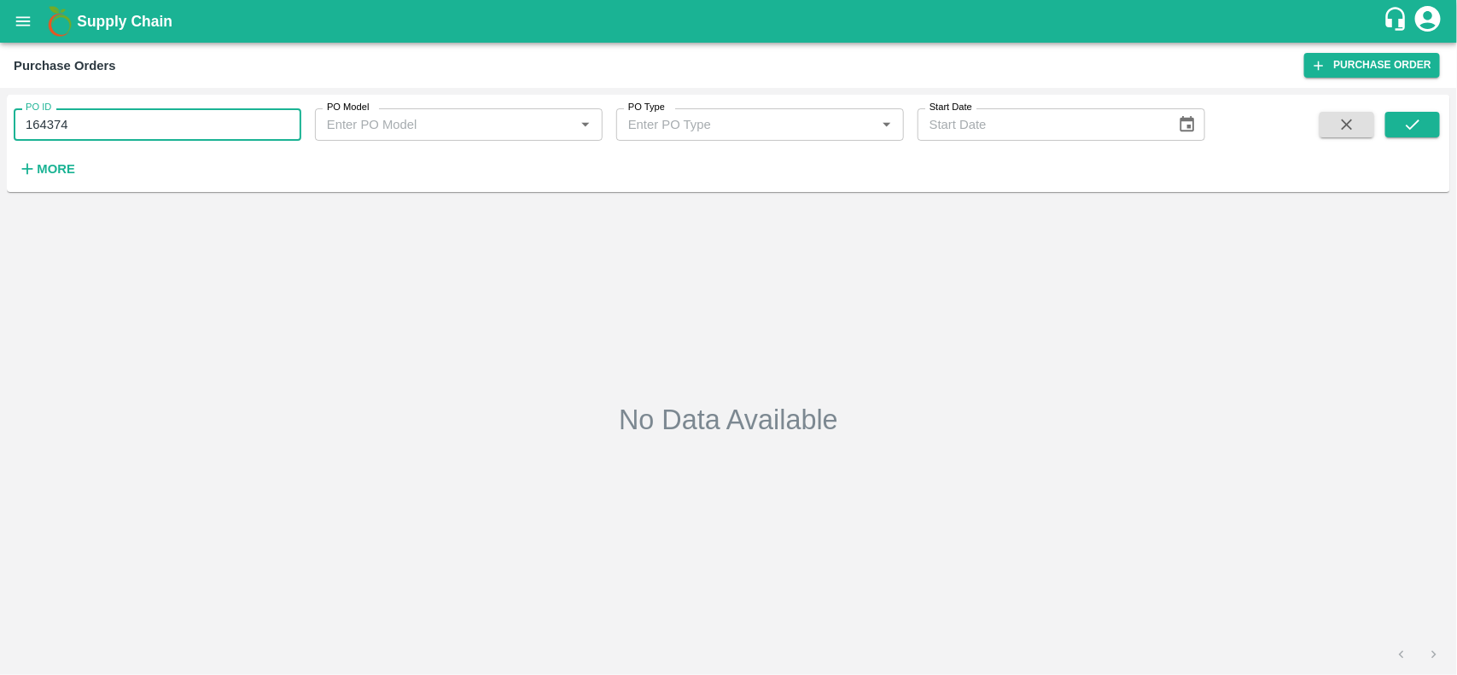
click at [258, 120] on input "164374" at bounding box center [158, 124] width 288 height 32
paste input "text"
click at [258, 120] on input "164722" at bounding box center [158, 124] width 288 height 32
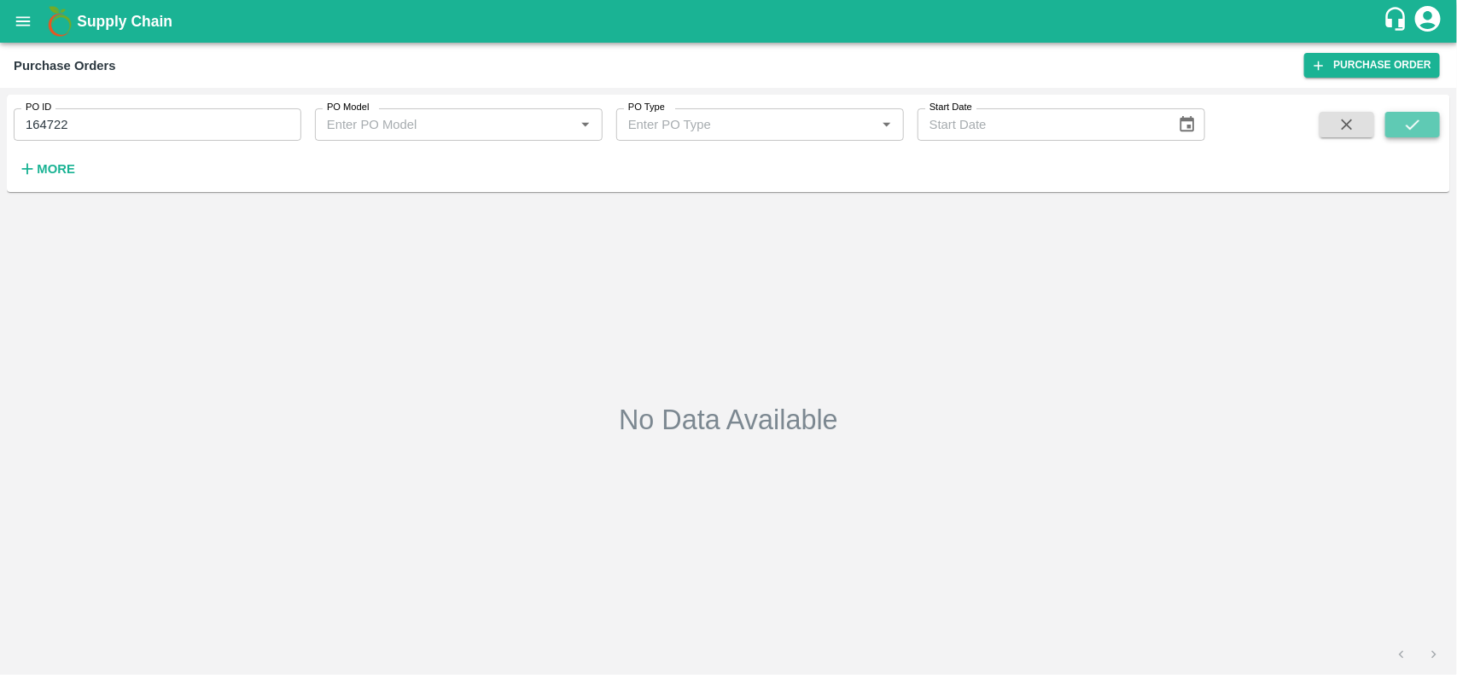
click at [1417, 113] on button "submit" at bounding box center [1412, 125] width 55 height 26
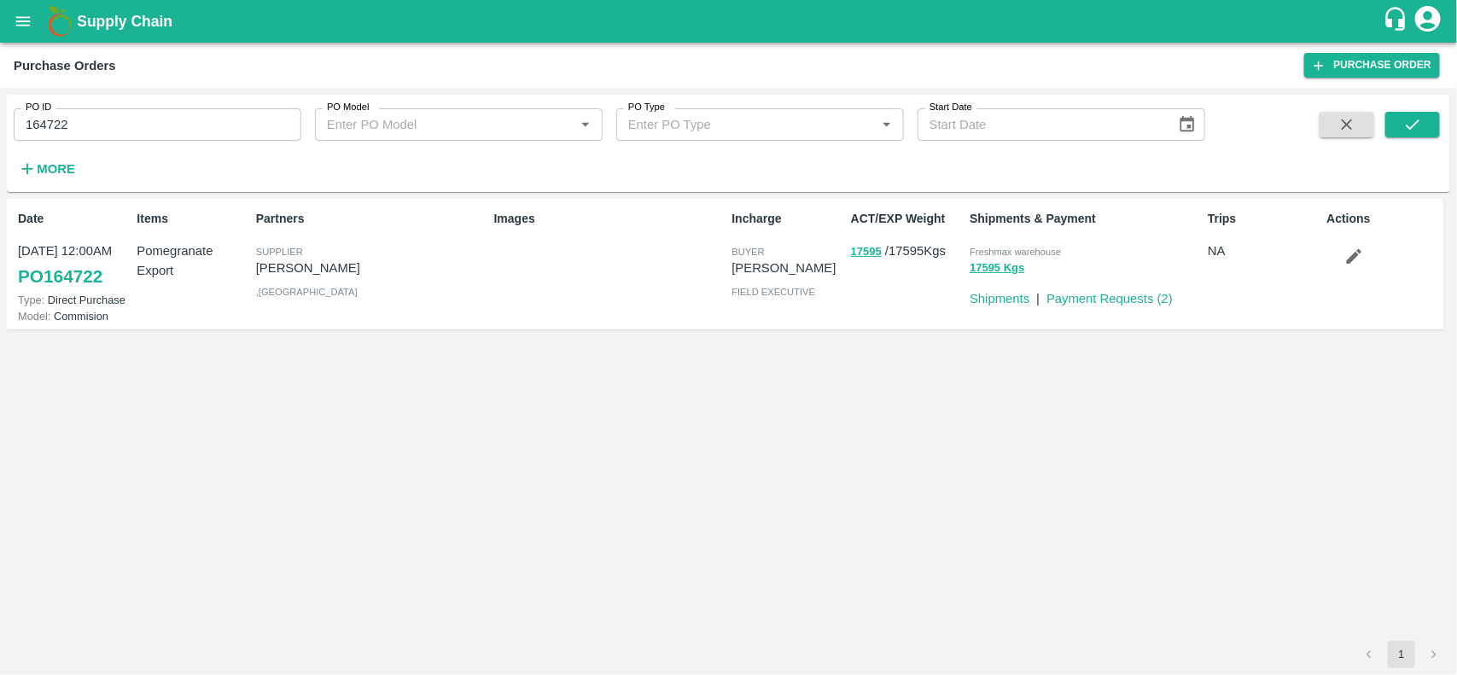
click at [322, 263] on p "Dinesh jagdale" at bounding box center [371, 268] width 231 height 19
click at [189, 129] on input "164722" at bounding box center [158, 124] width 288 height 32
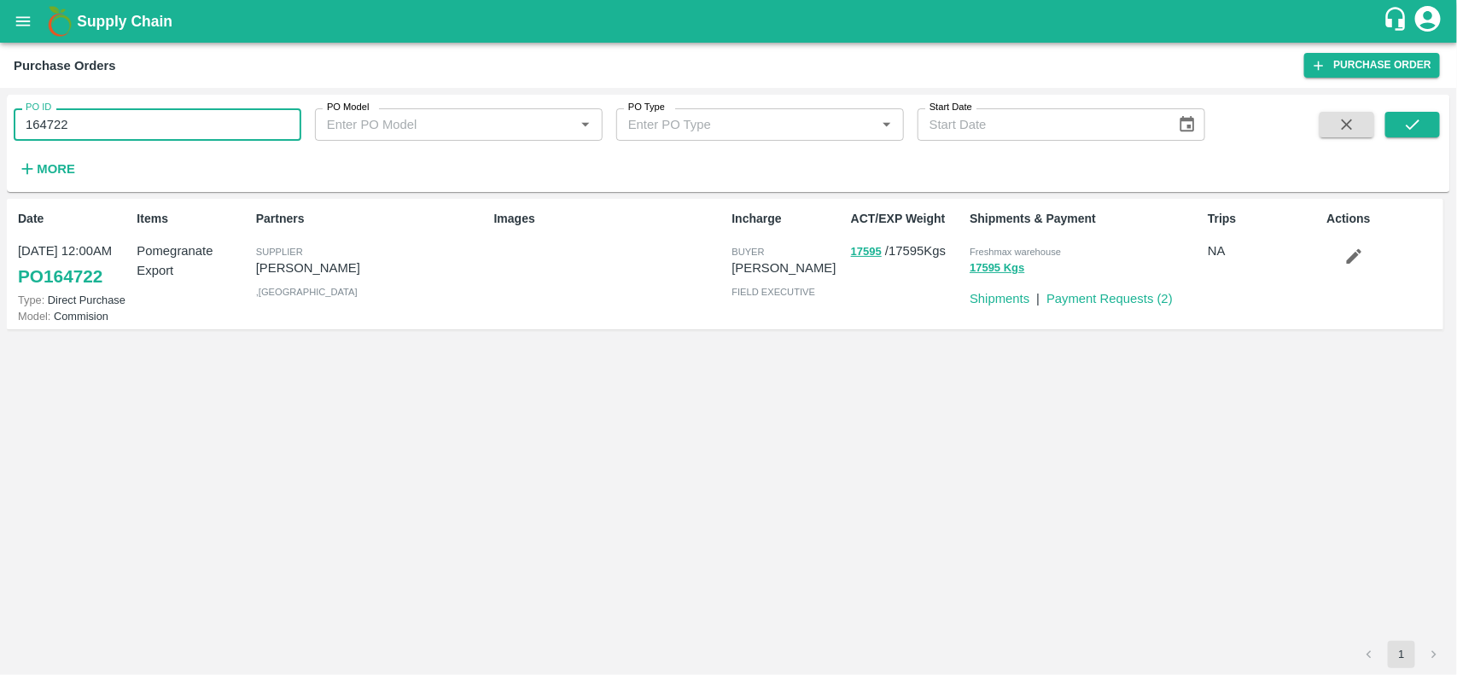
click at [189, 129] on input "164722" at bounding box center [158, 124] width 288 height 32
click at [137, 126] on input "164722" at bounding box center [158, 124] width 288 height 32
click at [868, 248] on button "17595" at bounding box center [866, 252] width 31 height 20
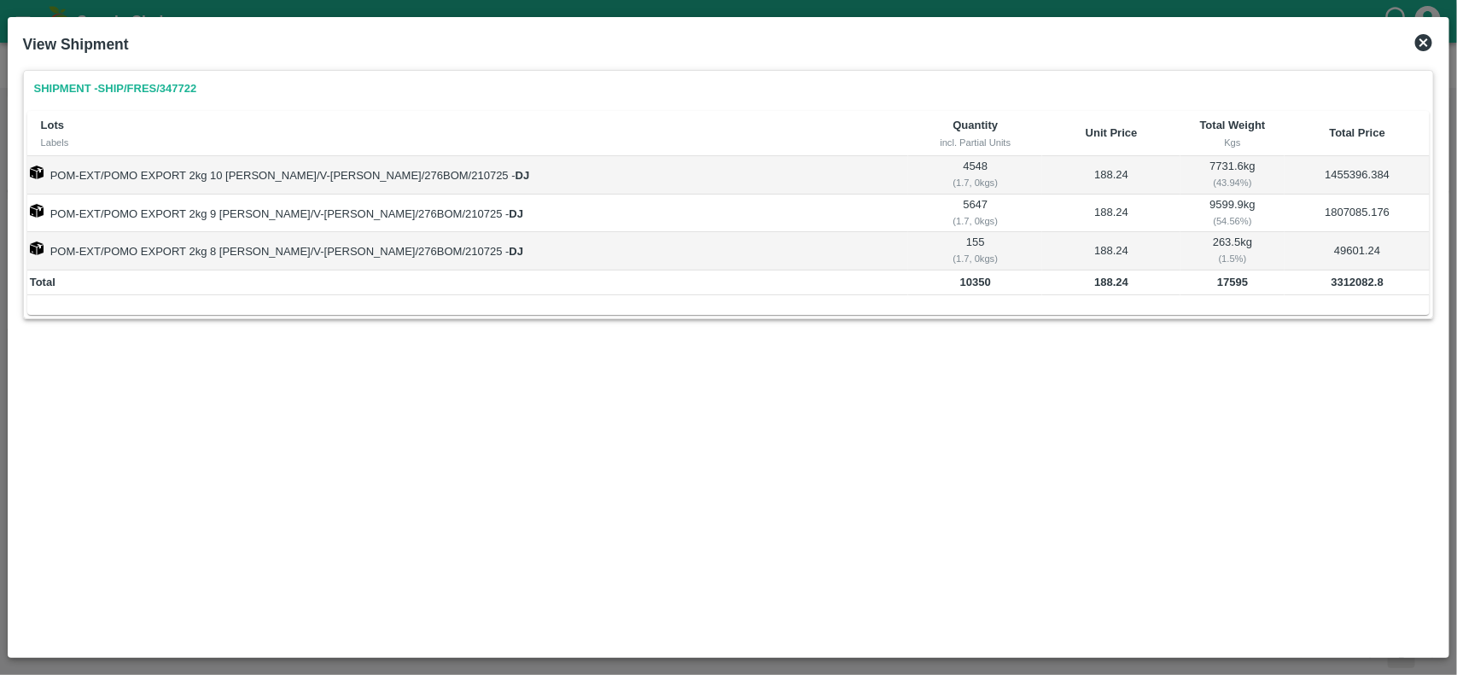
click at [1348, 283] on b "3312082.8" at bounding box center [1357, 282] width 52 height 13
click at [1217, 288] on b "17595" at bounding box center [1232, 282] width 31 height 13
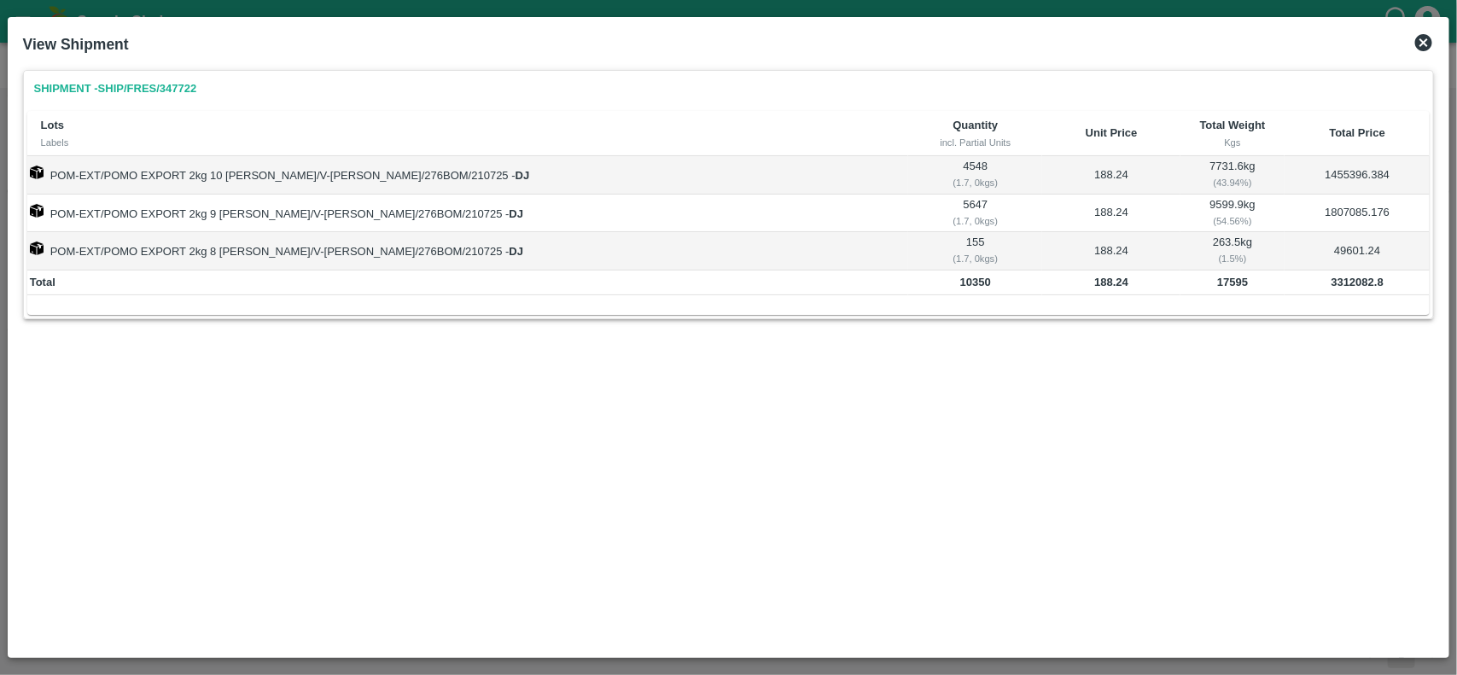
click at [1331, 284] on b "3312082.8" at bounding box center [1357, 282] width 52 height 13
click at [1210, 291] on td "17595" at bounding box center [1232, 283] width 104 height 26
click at [1422, 48] on icon at bounding box center [1423, 42] width 17 height 17
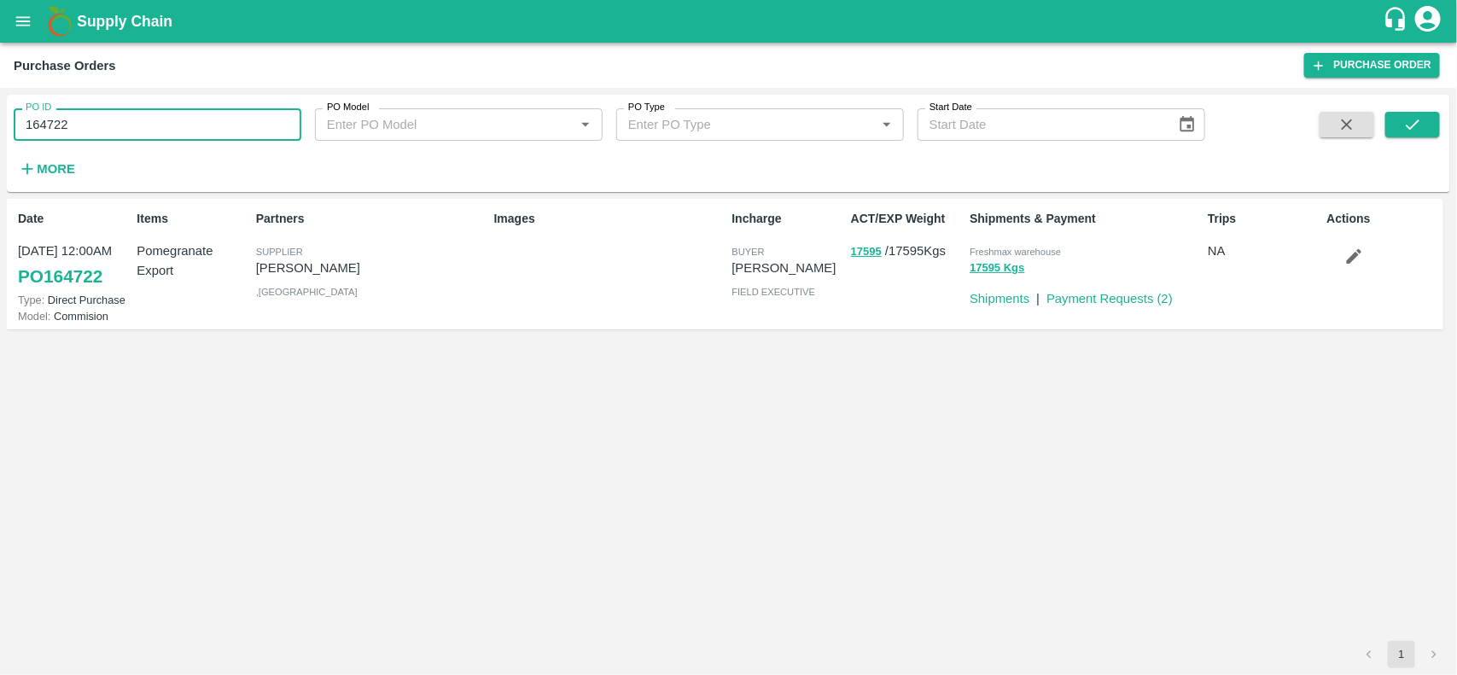
click at [276, 120] on input "164722" at bounding box center [158, 124] width 288 height 32
paste input "text"
click at [276, 120] on input "163800" at bounding box center [158, 124] width 288 height 32
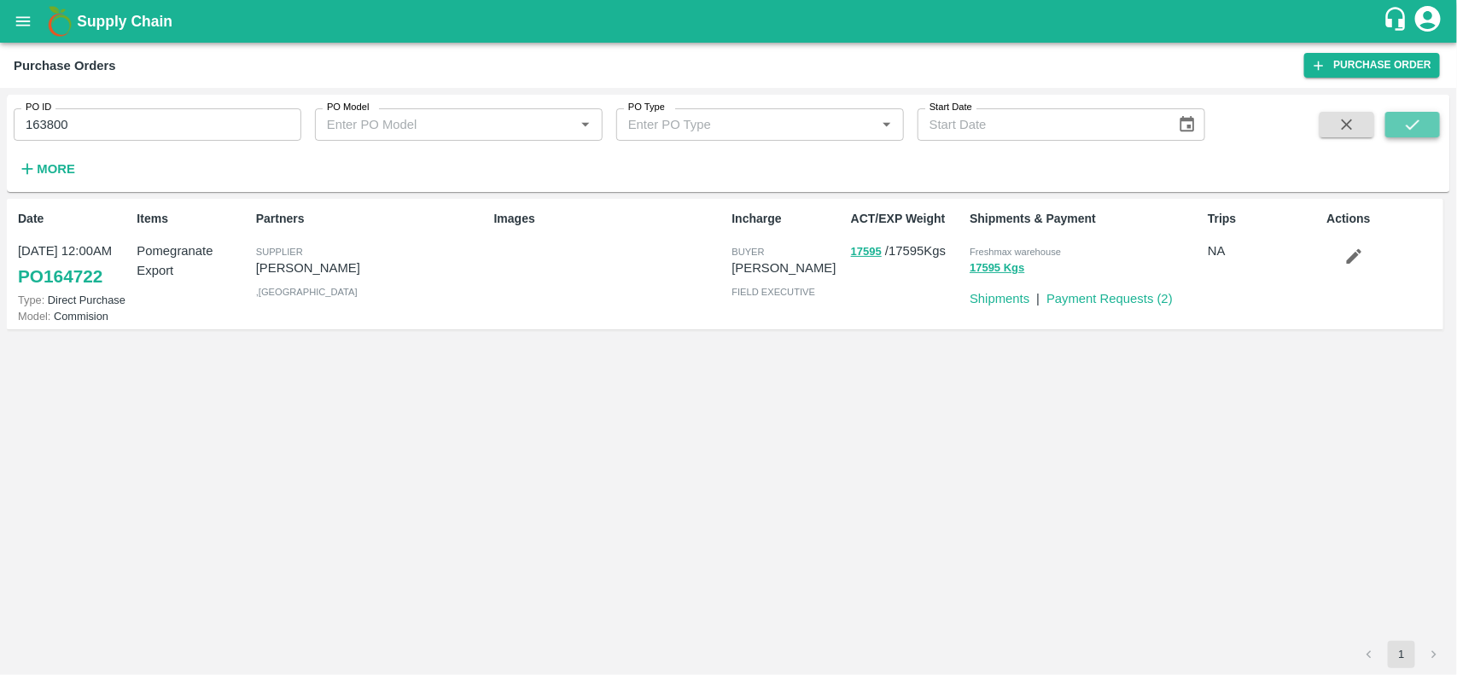
click at [1416, 126] on icon "submit" at bounding box center [1412, 124] width 19 height 19
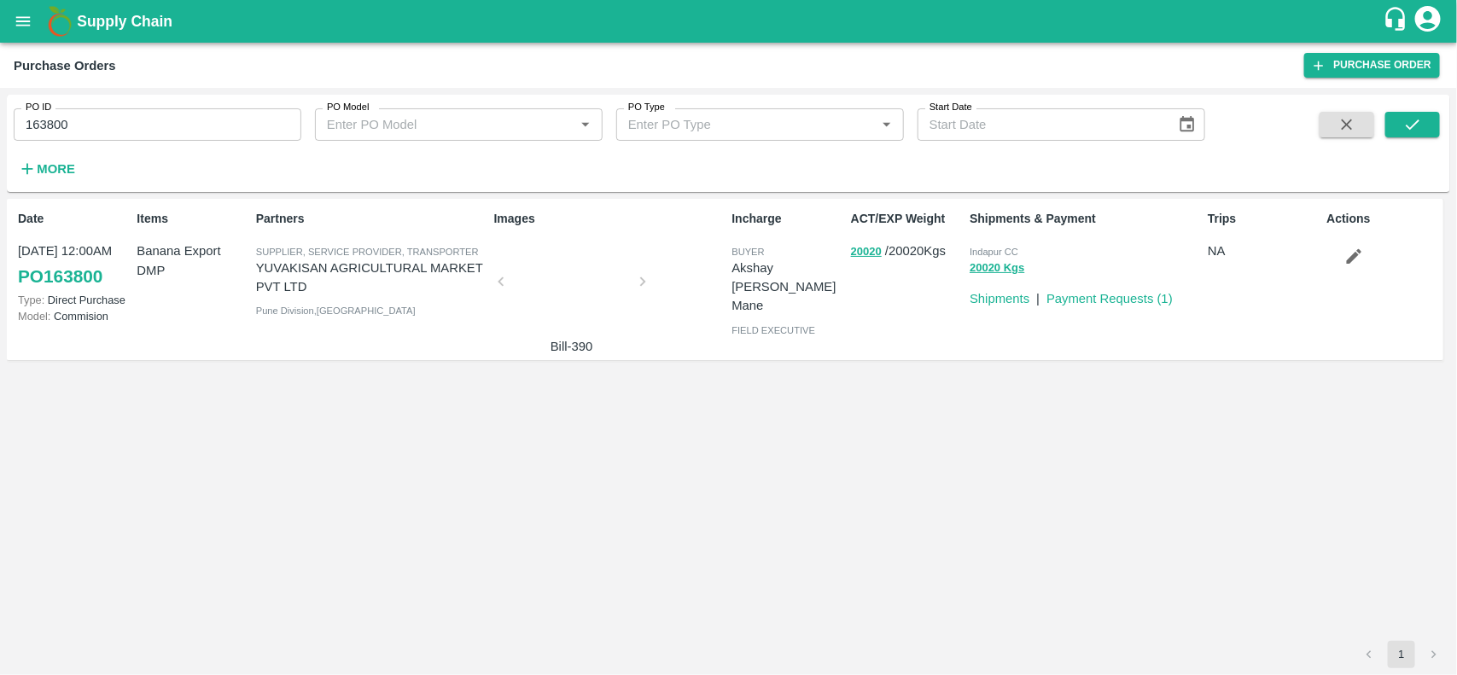
click at [334, 267] on p "YUVAKISAN AGRICULTURAL MARKET PVT LTD" at bounding box center [371, 278] width 231 height 38
click at [177, 122] on input "163800" at bounding box center [158, 124] width 288 height 32
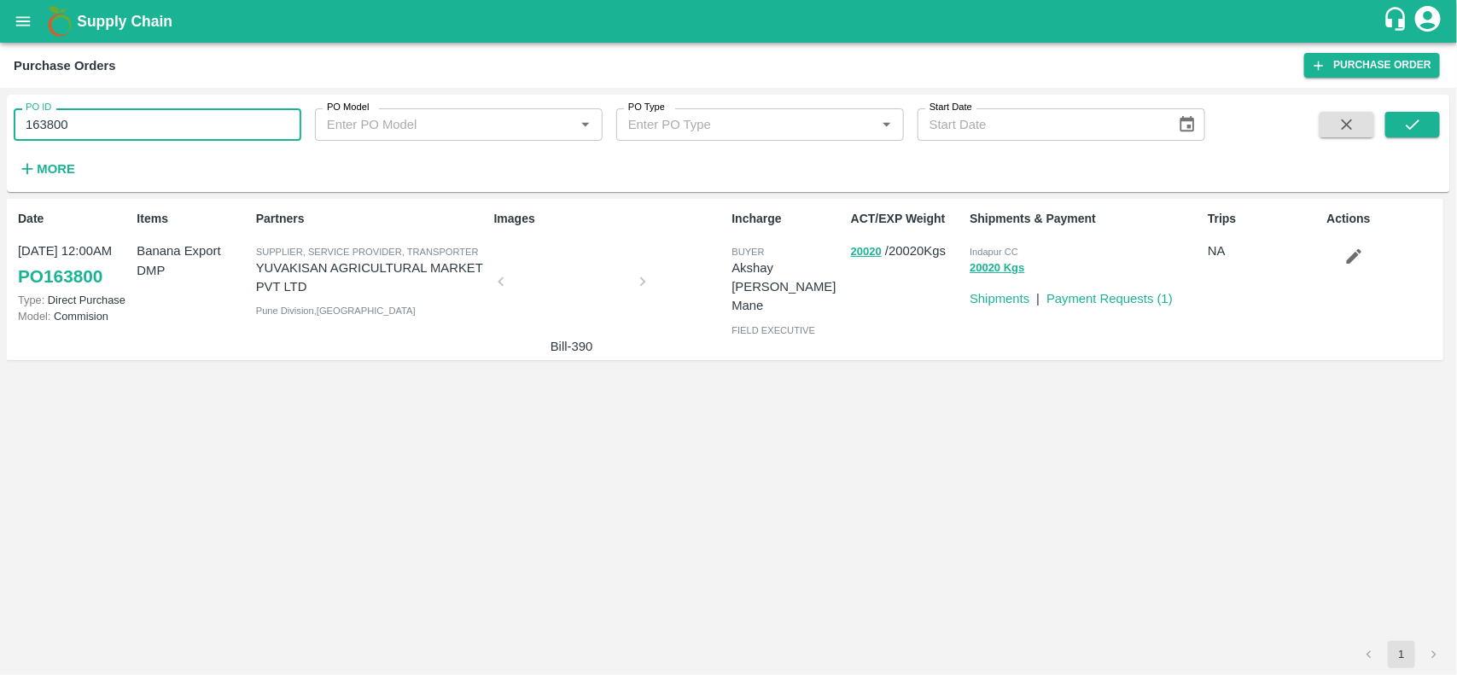
click at [177, 122] on input "163800" at bounding box center [158, 124] width 288 height 32
click at [982, 256] on span "Indapur CC" at bounding box center [993, 252] width 49 height 10
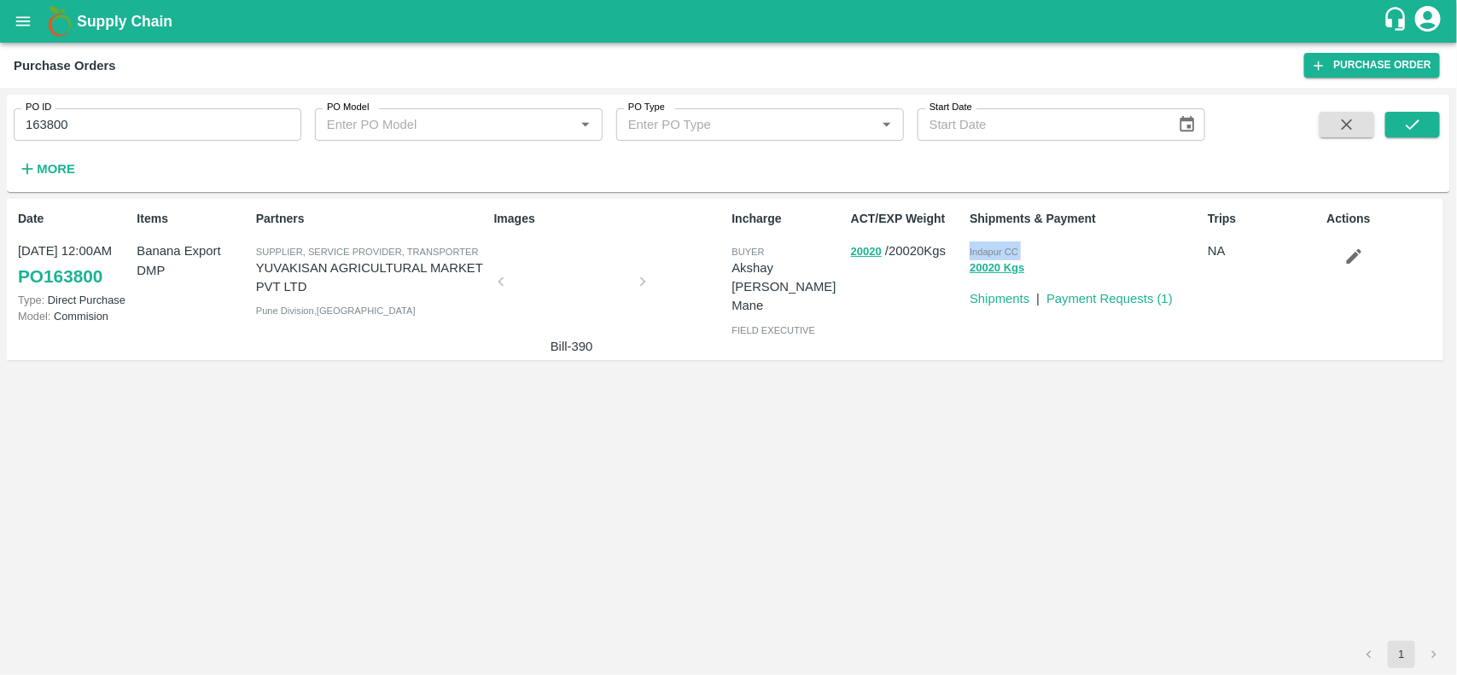
click at [982, 256] on span "Indapur CC" at bounding box center [993, 252] width 49 height 10
click at [860, 253] on button "20020" at bounding box center [866, 252] width 31 height 20
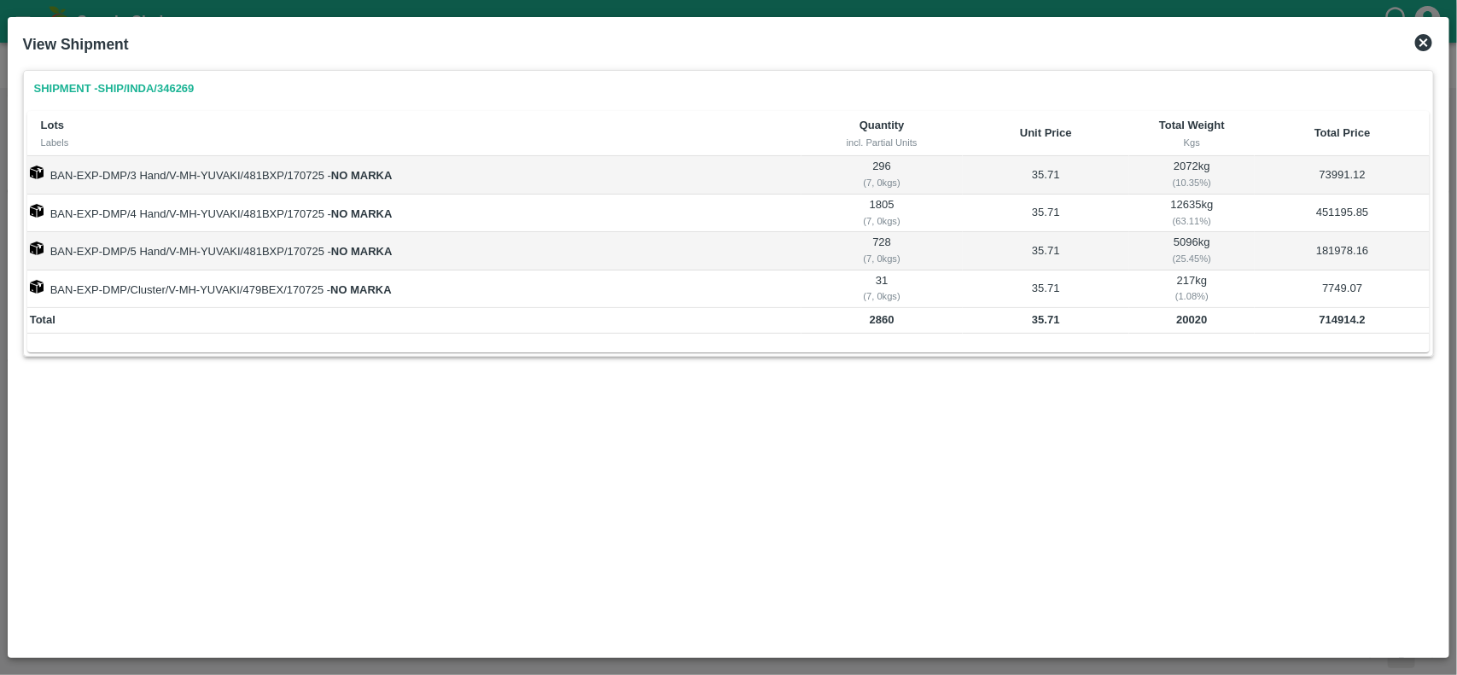
click at [1189, 322] on b "20020" at bounding box center [1192, 319] width 31 height 13
click at [1340, 323] on b "714914.2" at bounding box center [1342, 319] width 46 height 13
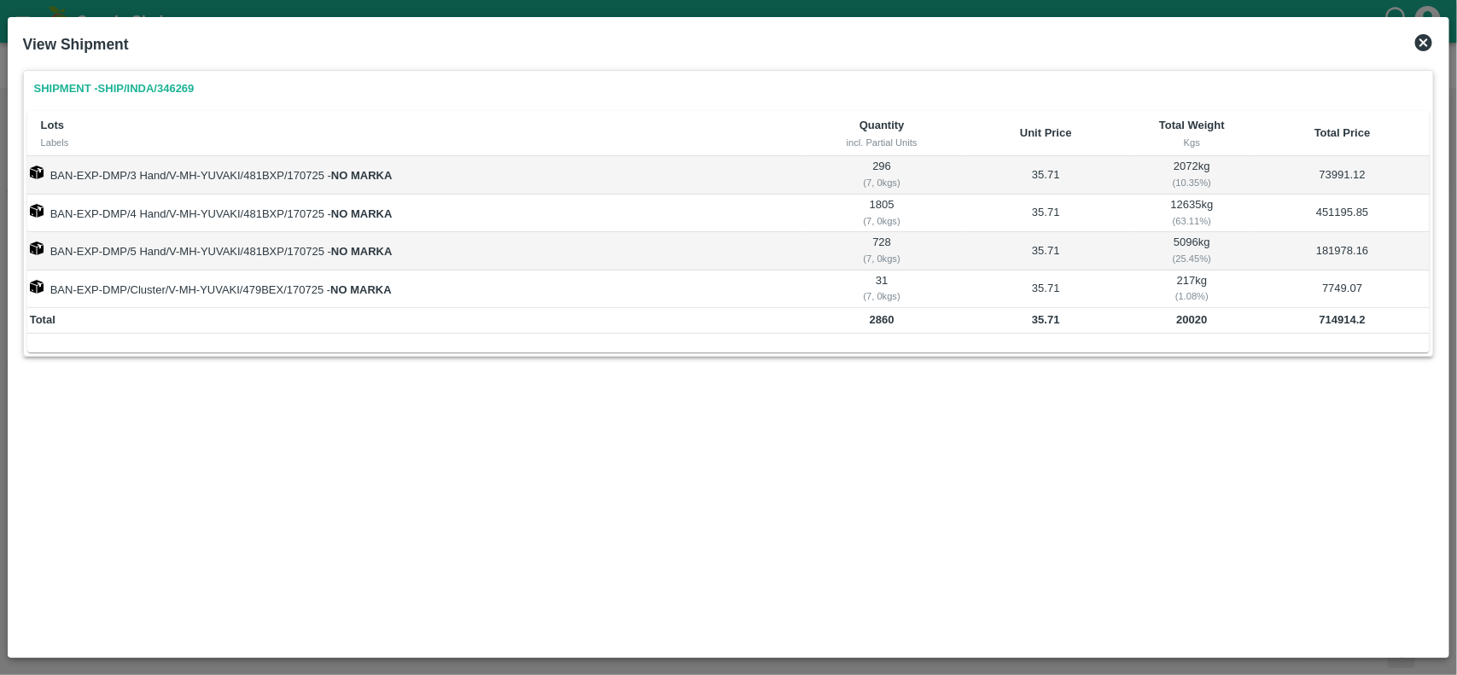
click at [1187, 321] on b "20020" at bounding box center [1192, 319] width 31 height 13
click at [1425, 49] on icon at bounding box center [1423, 42] width 17 height 17
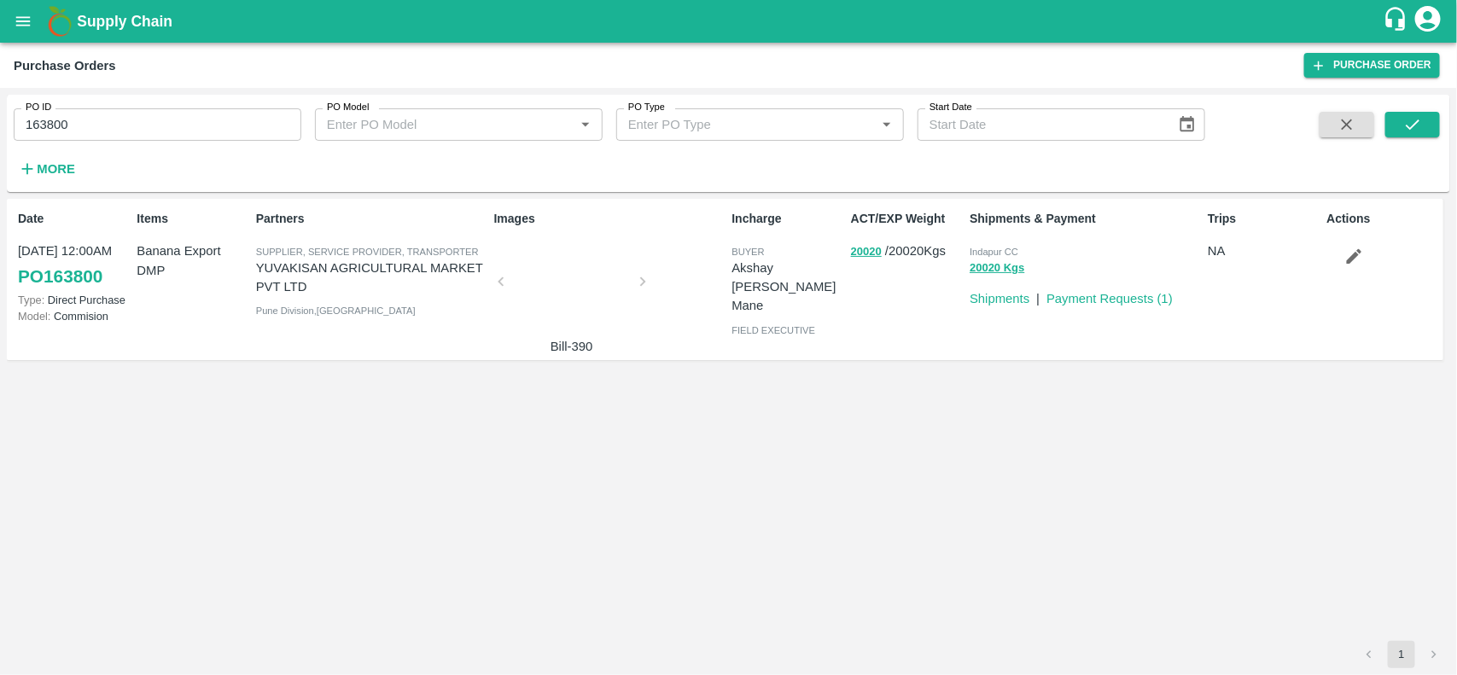
click at [206, 126] on input "163800" at bounding box center [158, 124] width 288 height 32
paste input "text"
click at [206, 126] on input "163654" at bounding box center [158, 124] width 288 height 32
click at [1428, 126] on button "submit" at bounding box center [1412, 125] width 55 height 26
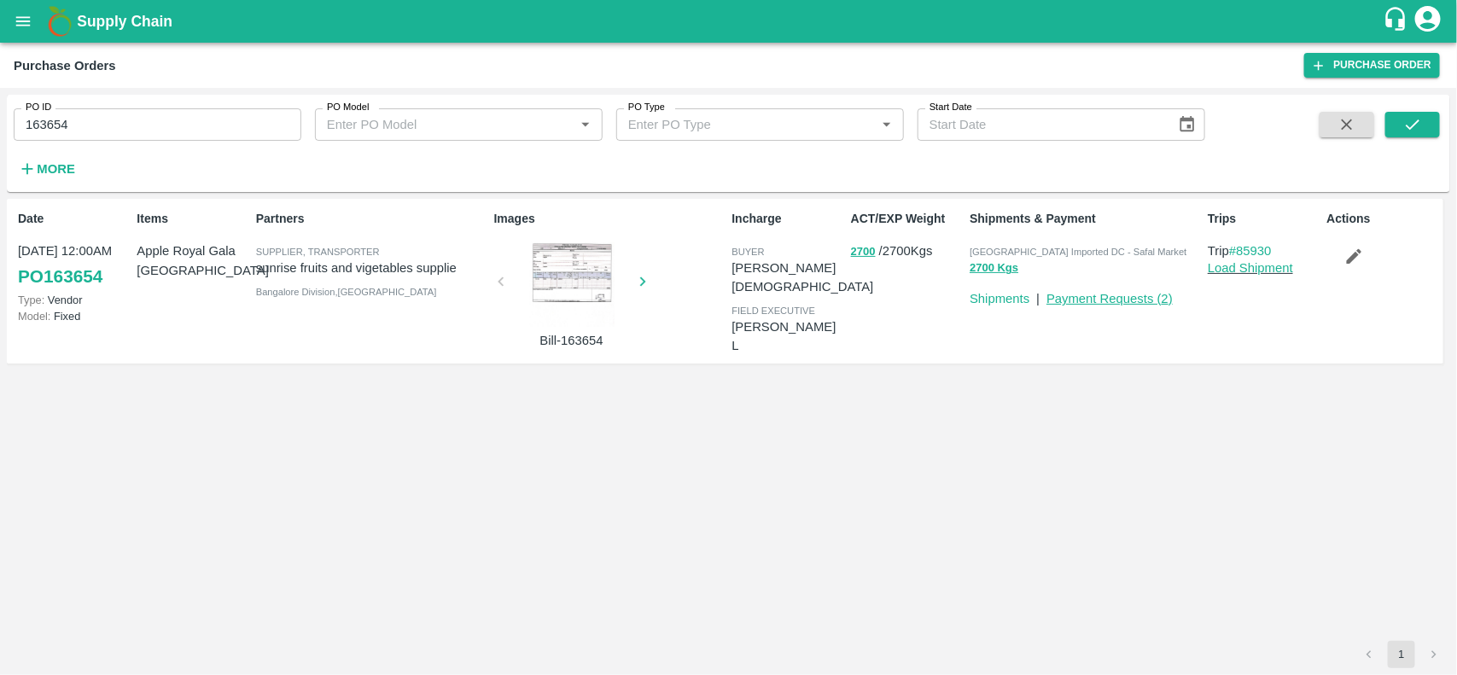
click at [1125, 294] on link "Payment Requests ( 2 )" at bounding box center [1109, 299] width 126 height 14
click at [133, 131] on input "163654" at bounding box center [158, 124] width 288 height 32
paste input "text"
click at [133, 131] on input "163315" at bounding box center [158, 124] width 288 height 32
click at [1412, 125] on icon "submit" at bounding box center [1412, 124] width 19 height 19
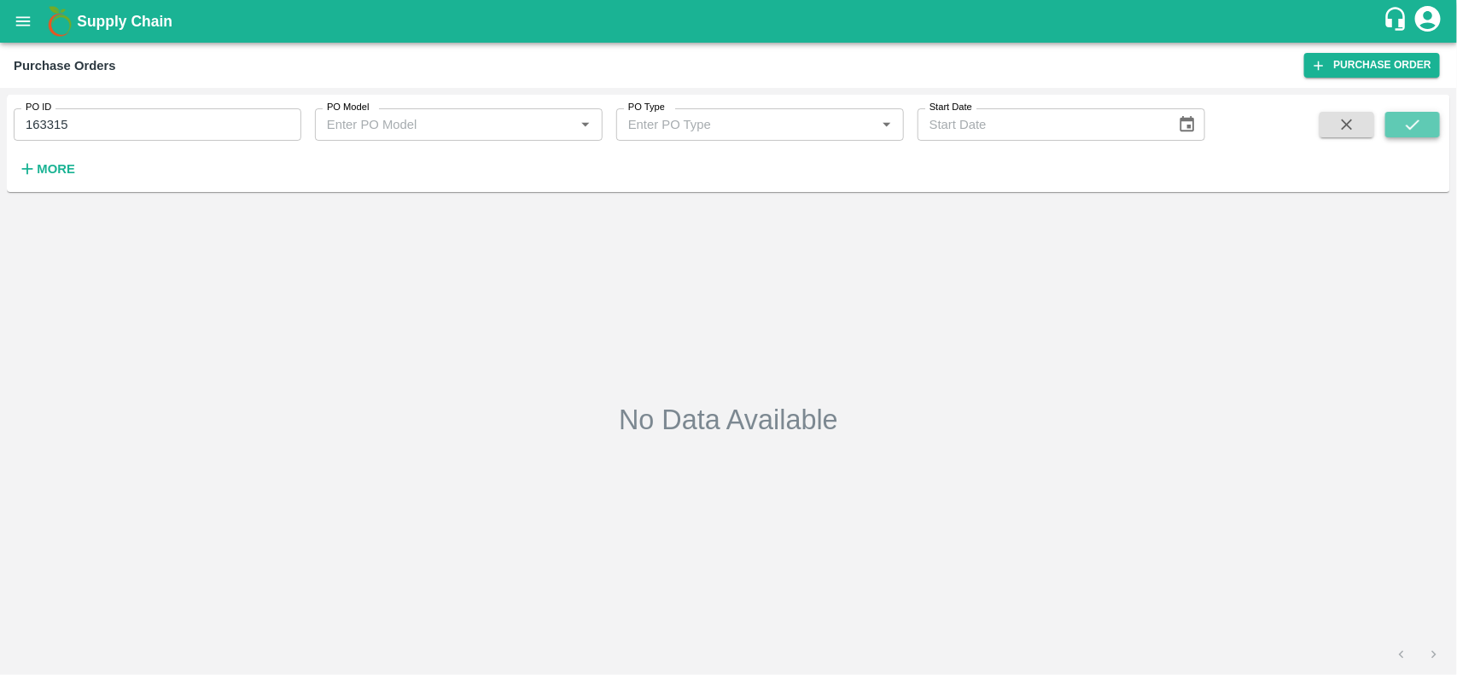
click at [1413, 124] on icon "submit" at bounding box center [1412, 124] width 19 height 19
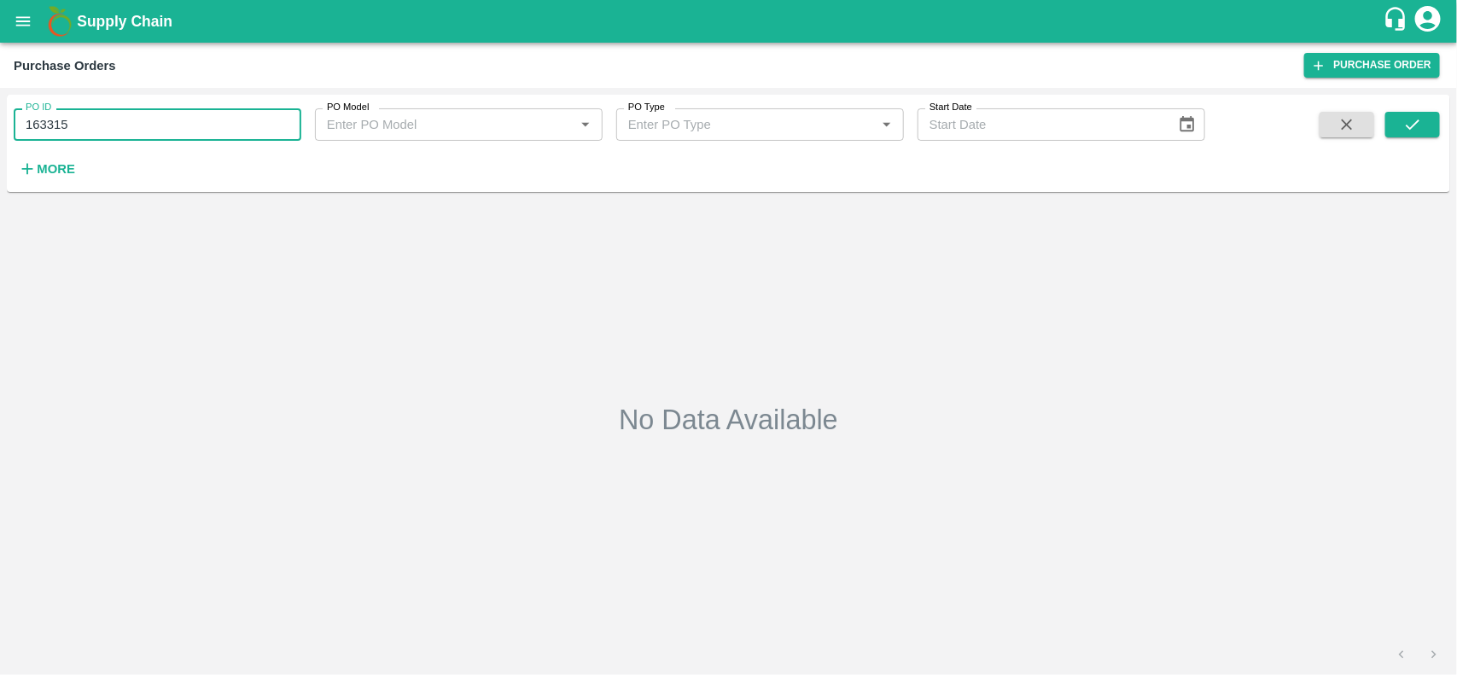
click at [274, 125] on input "163315" at bounding box center [158, 124] width 288 height 32
paste input "text"
click at [274, 125] on input "163313" at bounding box center [158, 124] width 288 height 32
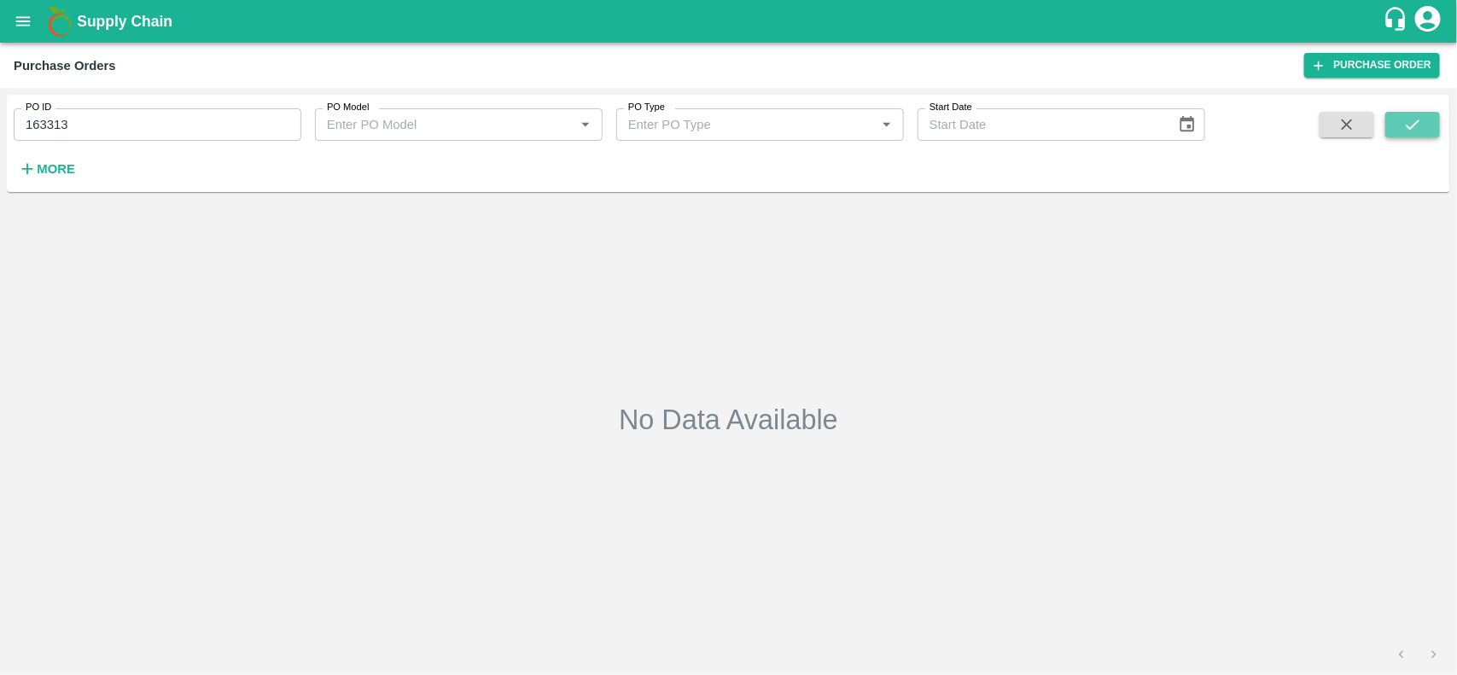
click at [1421, 128] on icon "submit" at bounding box center [1412, 124] width 19 height 19
click at [192, 117] on input "163313" at bounding box center [158, 124] width 288 height 32
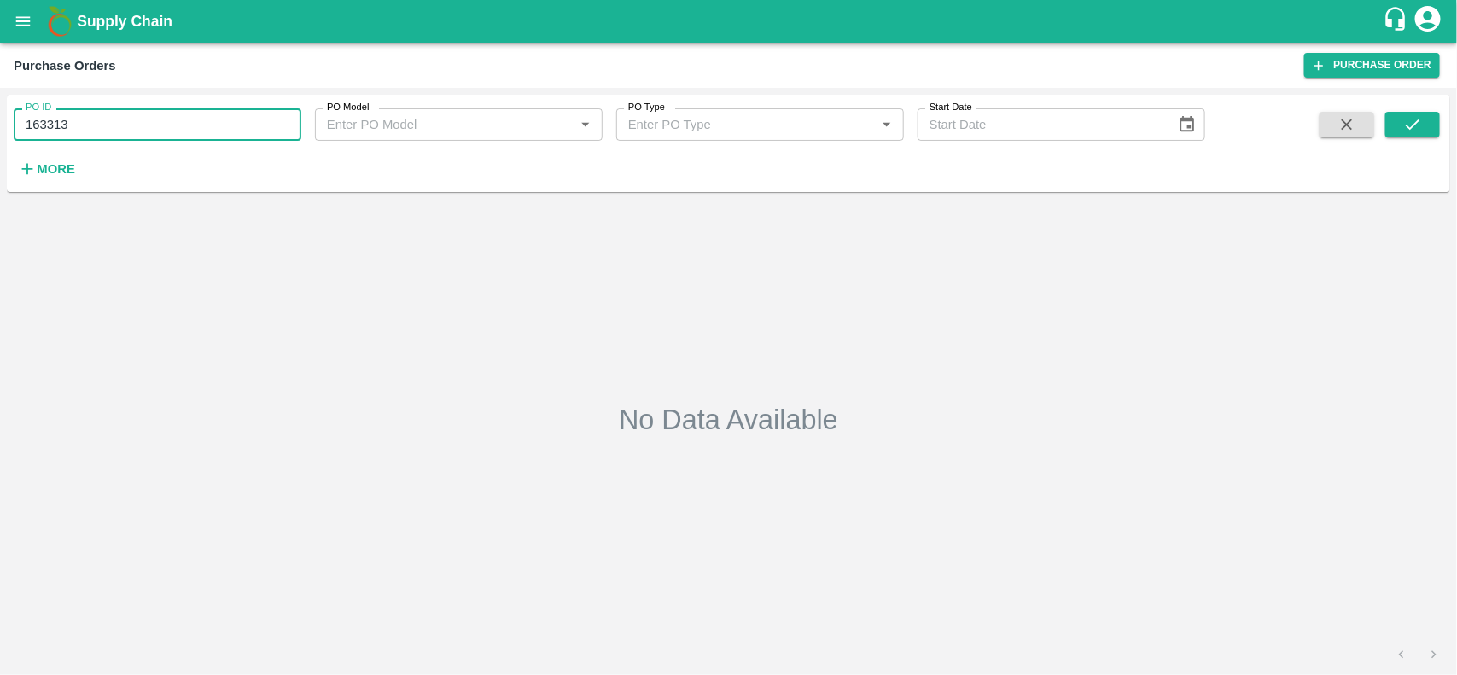
click at [192, 117] on input "163313" at bounding box center [158, 124] width 288 height 32
paste input "text"
click at [192, 117] on input "162915" at bounding box center [158, 124] width 288 height 32
type input "162915"
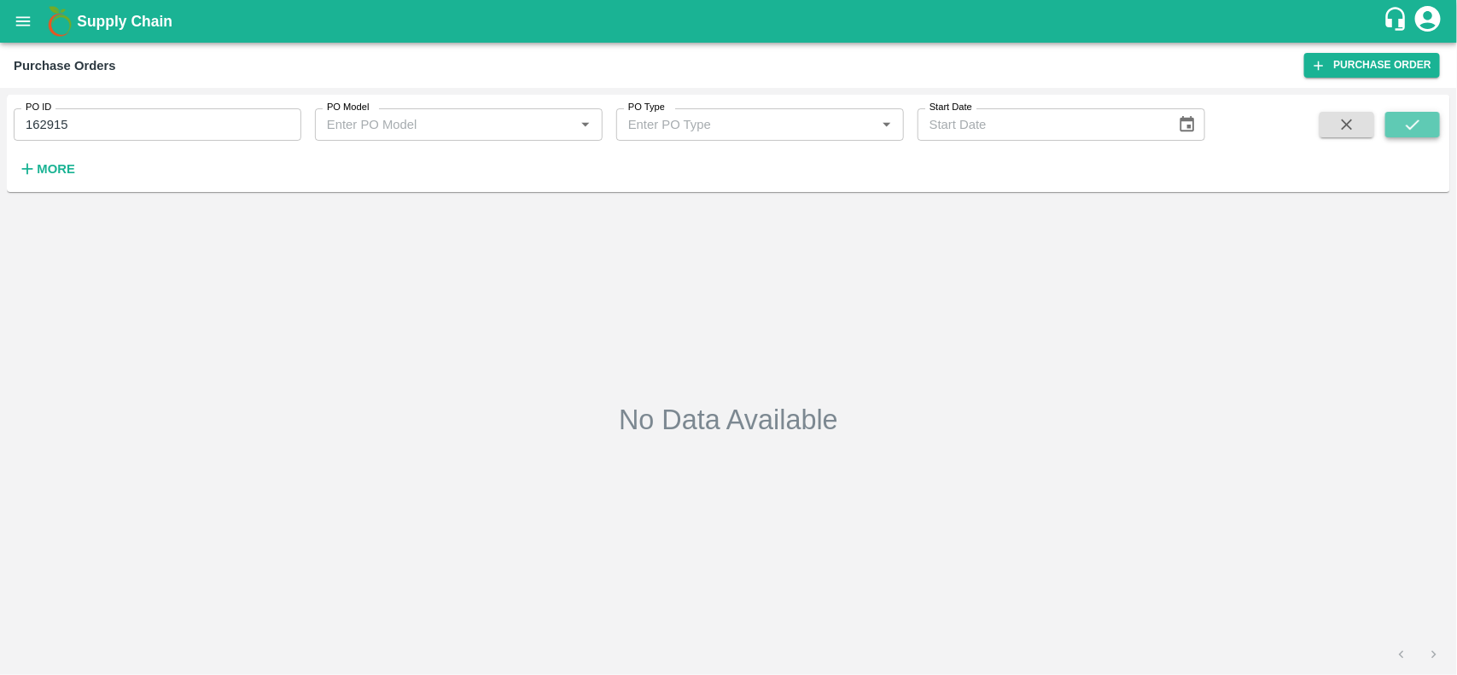
click at [1418, 125] on icon "submit" at bounding box center [1412, 124] width 19 height 19
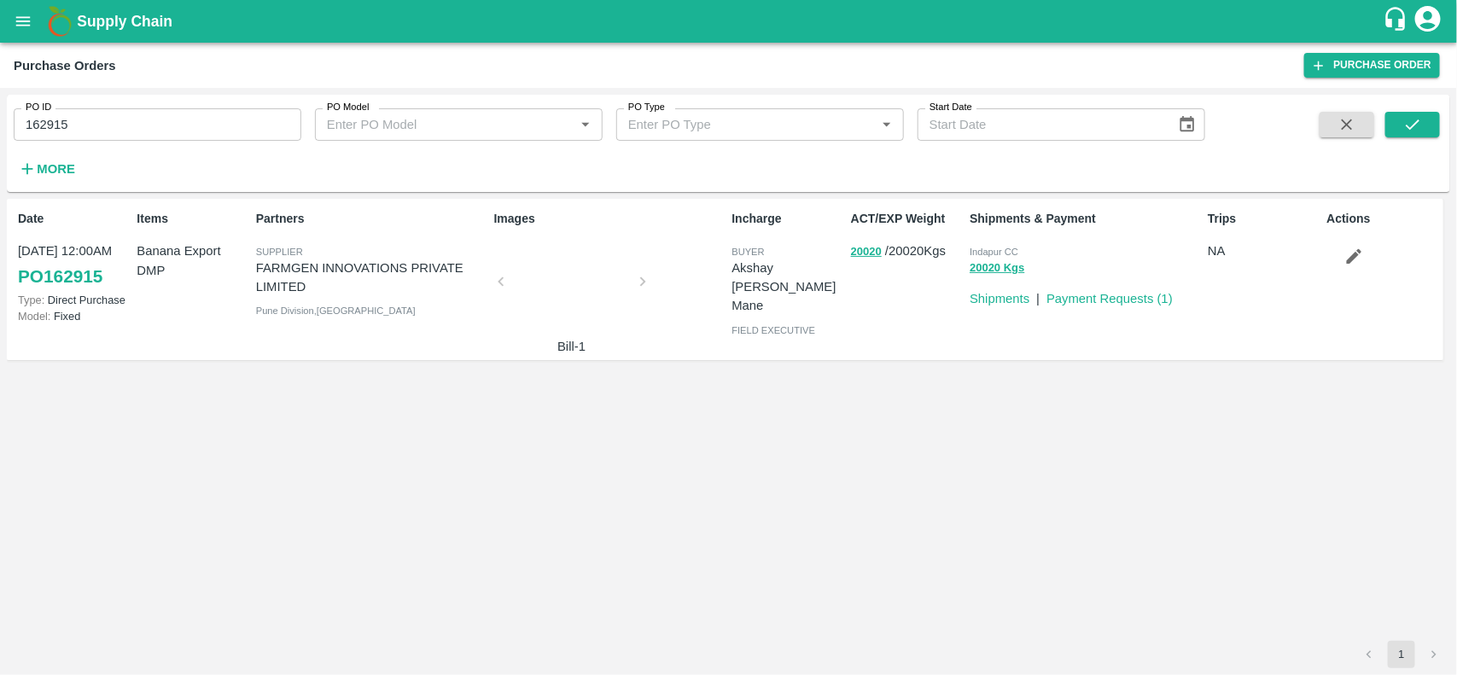
click at [376, 274] on p "FARMGEN INNOVATIONS PRIVATE LIMITED" at bounding box center [371, 278] width 231 height 38
click at [128, 115] on input "162915" at bounding box center [158, 124] width 288 height 32
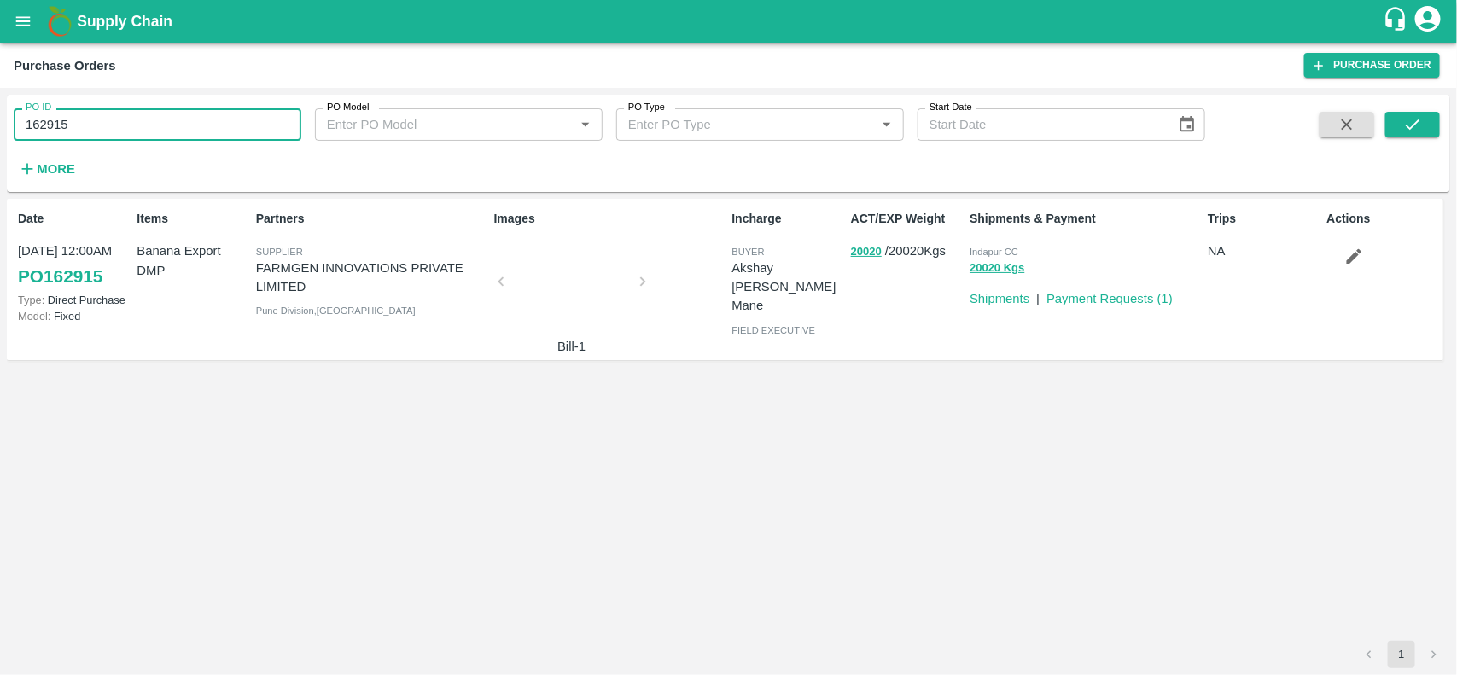
click at [128, 115] on input "162915" at bounding box center [158, 124] width 288 height 32
click at [866, 249] on button "20020" at bounding box center [866, 252] width 31 height 20
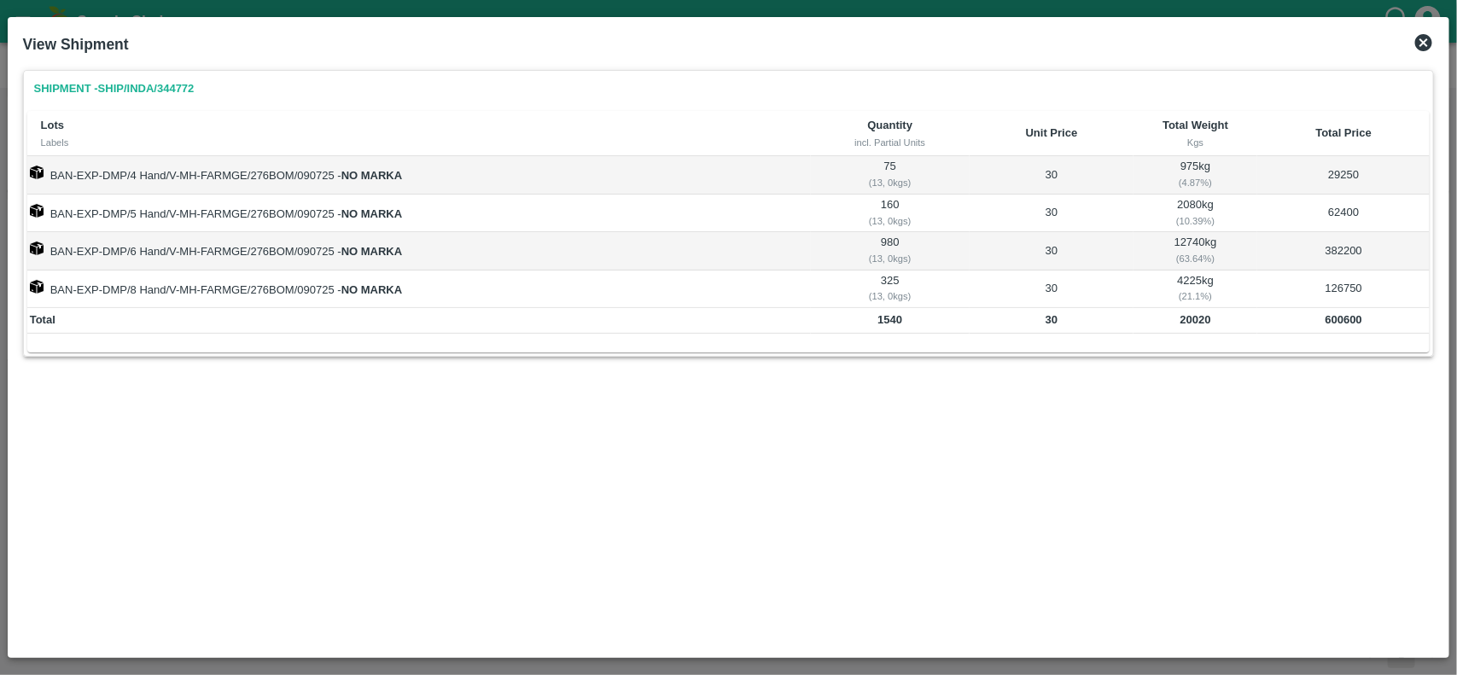
click at [1204, 324] on b "20020" at bounding box center [1195, 319] width 31 height 13
click at [1340, 325] on b "600600" at bounding box center [1343, 319] width 37 height 13
click at [1195, 331] on td "20020" at bounding box center [1195, 321] width 124 height 26
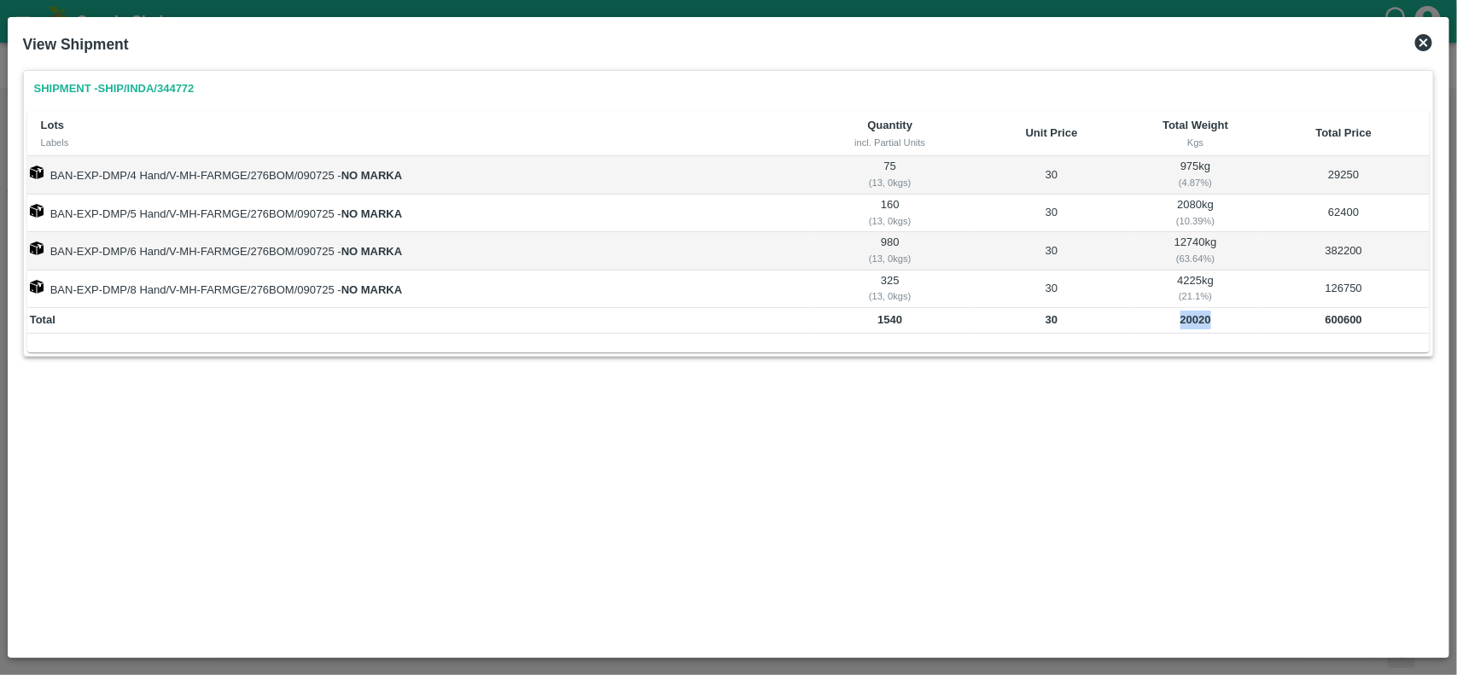
click at [1195, 331] on td "20020" at bounding box center [1195, 321] width 124 height 26
click at [1419, 35] on icon at bounding box center [1423, 42] width 17 height 17
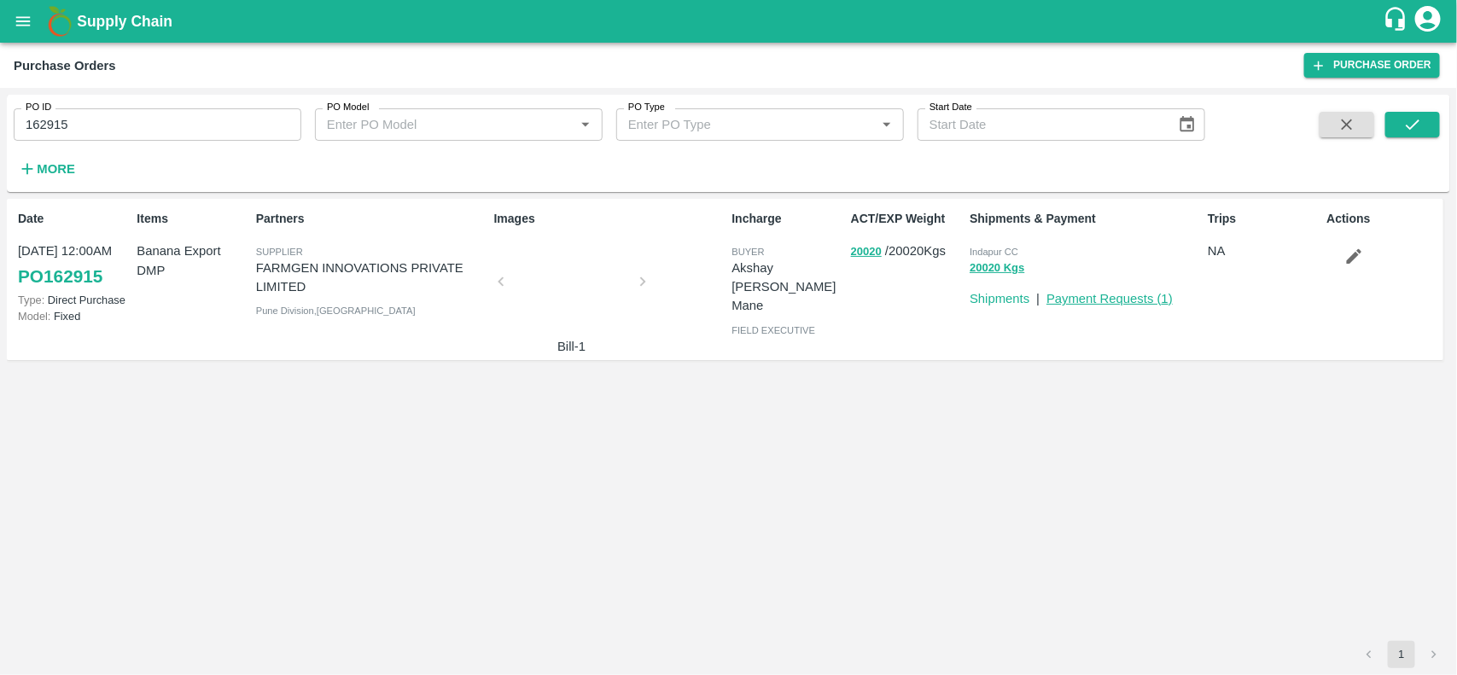
click at [1097, 304] on link "Payment Requests ( 1 )" at bounding box center [1109, 299] width 126 height 14
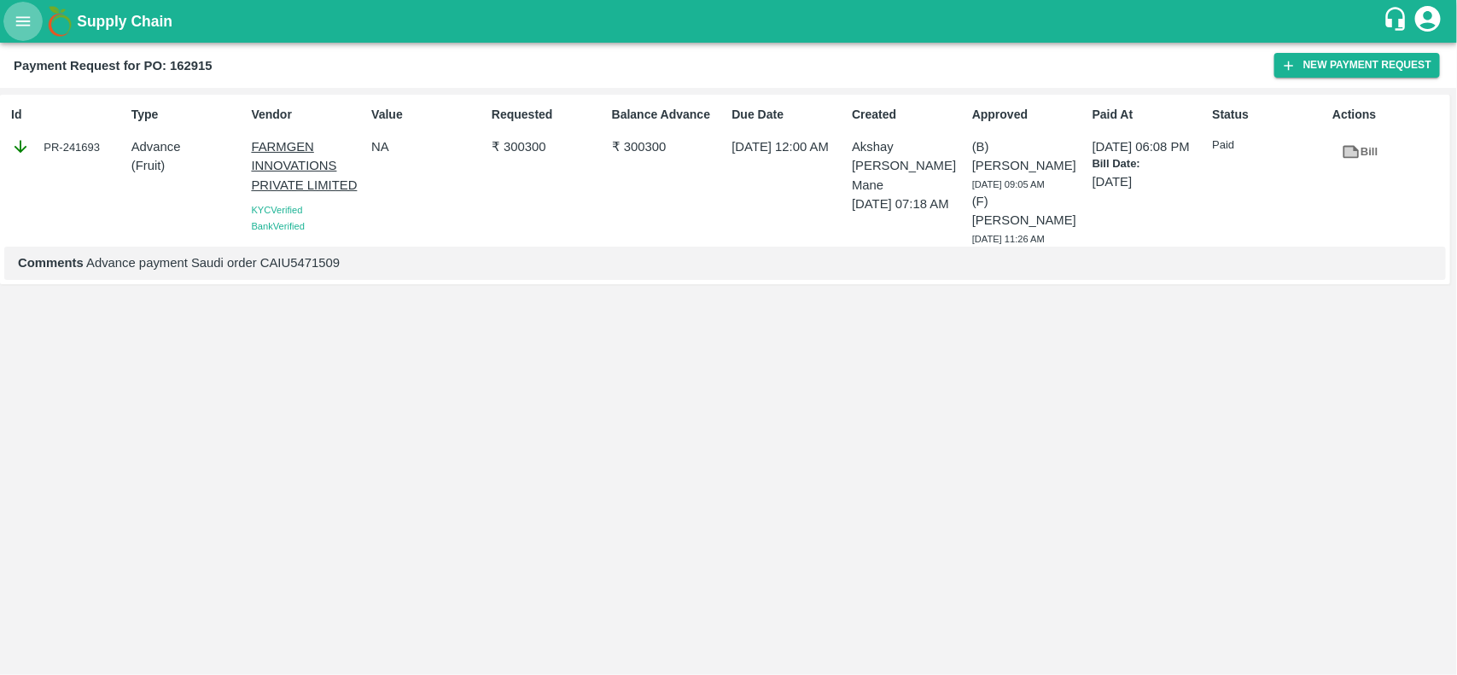
click at [20, 22] on icon "open drawer" at bounding box center [23, 21] width 19 height 19
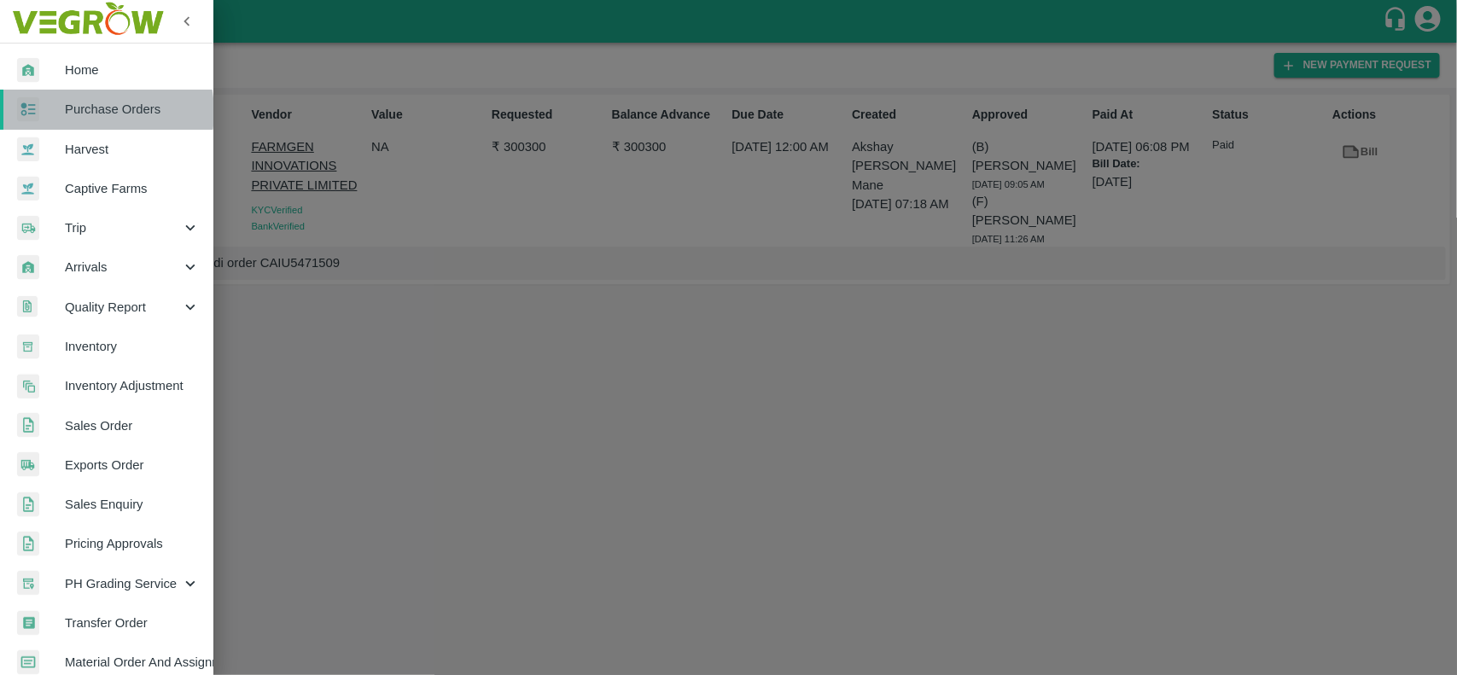
click at [90, 112] on span "Purchase Orders" at bounding box center [132, 109] width 135 height 19
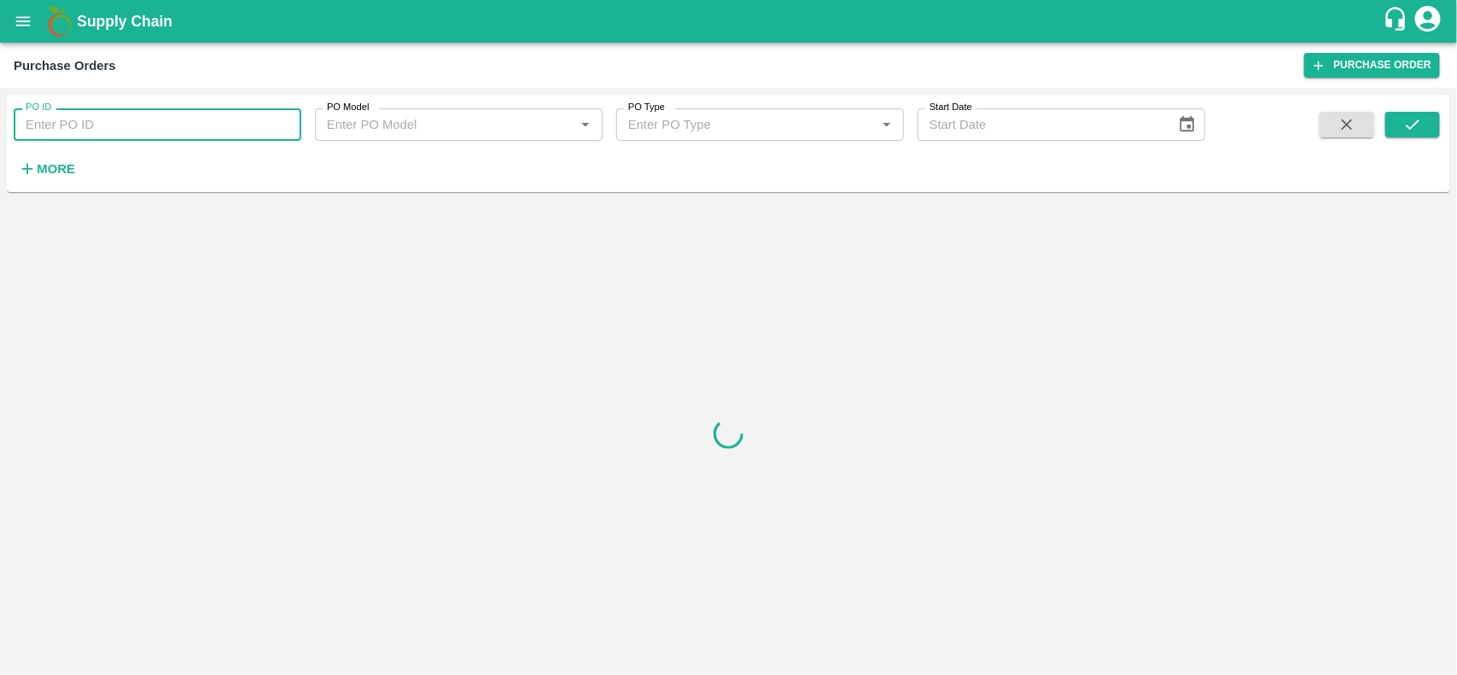
click at [240, 120] on input "PO ID" at bounding box center [158, 124] width 288 height 32
paste input "162299"
click at [240, 120] on input "162299" at bounding box center [158, 124] width 288 height 32
type input "162299"
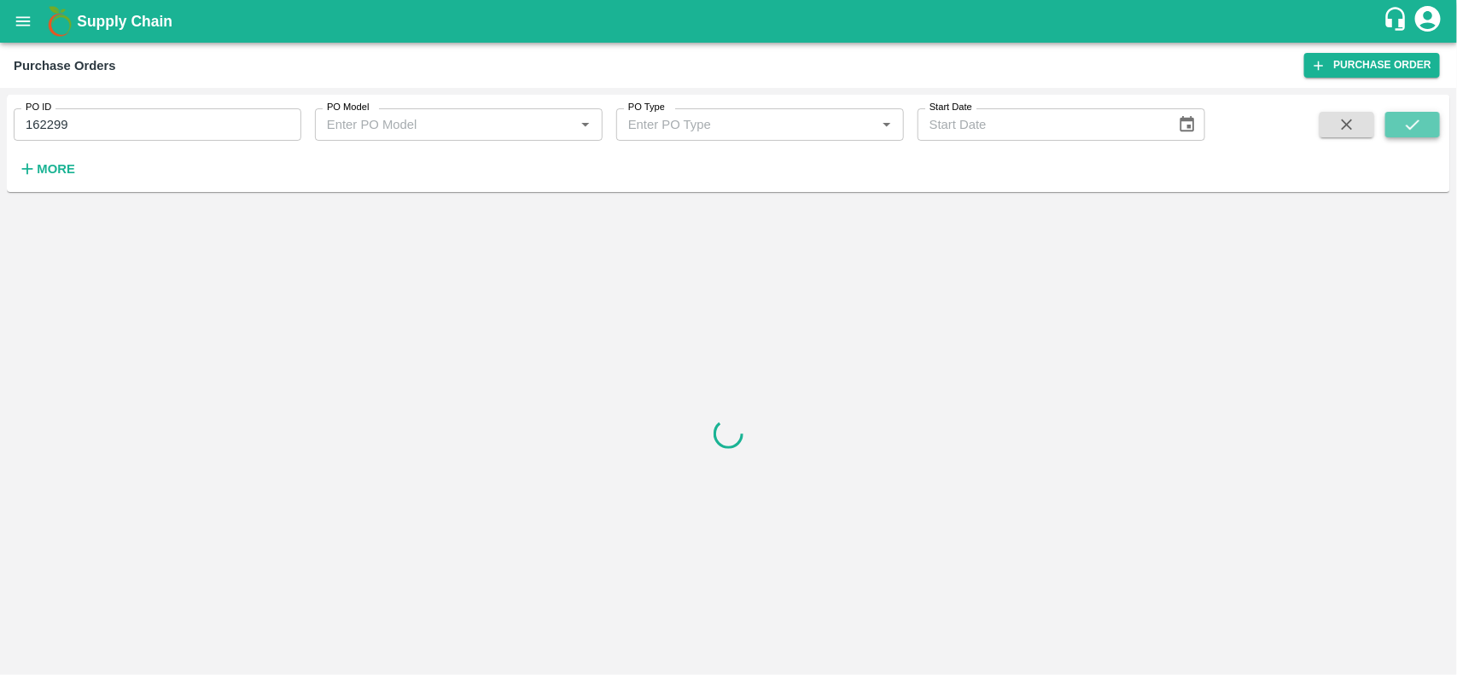
click at [1421, 116] on icon "submit" at bounding box center [1412, 124] width 19 height 19
click at [194, 118] on input "162299" at bounding box center [158, 124] width 288 height 32
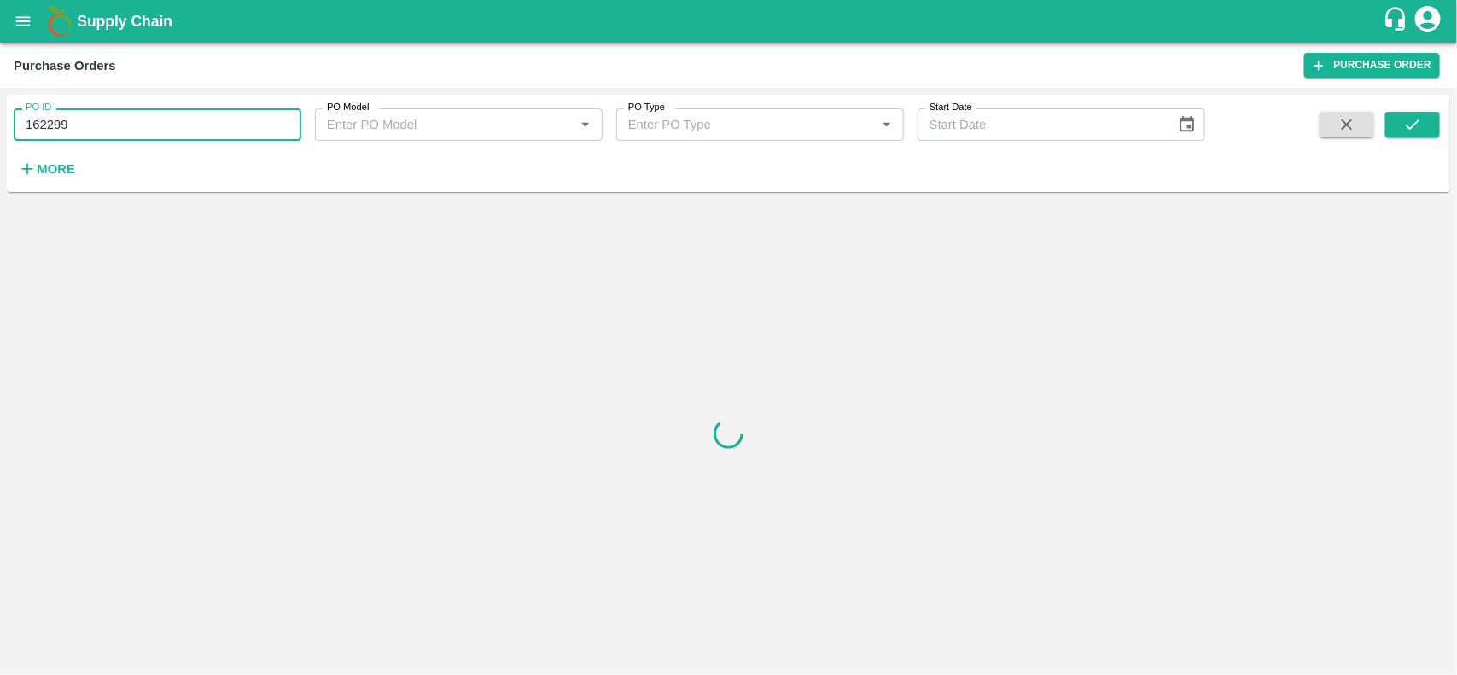
click at [194, 118] on input "162299" at bounding box center [158, 124] width 288 height 32
paste input "162299"
type input "162299"
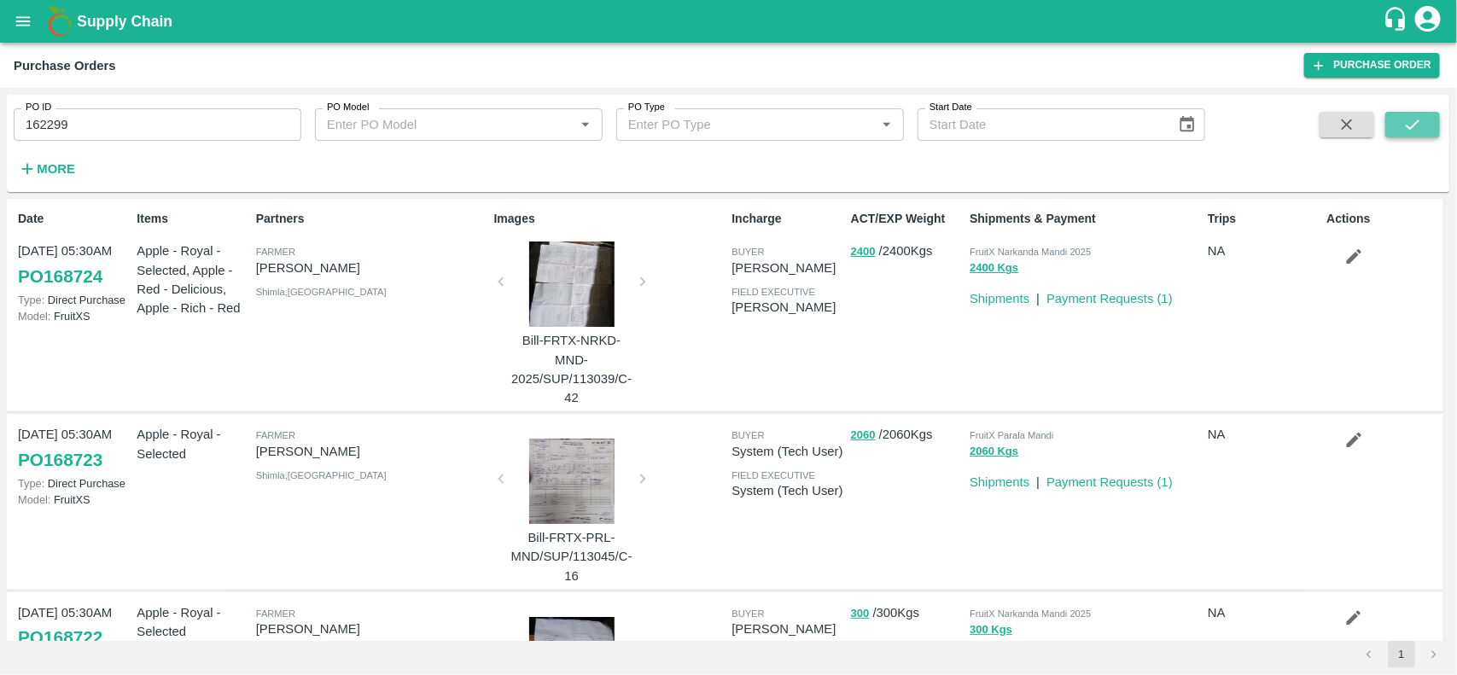
click at [1401, 121] on button "submit" at bounding box center [1412, 125] width 55 height 26
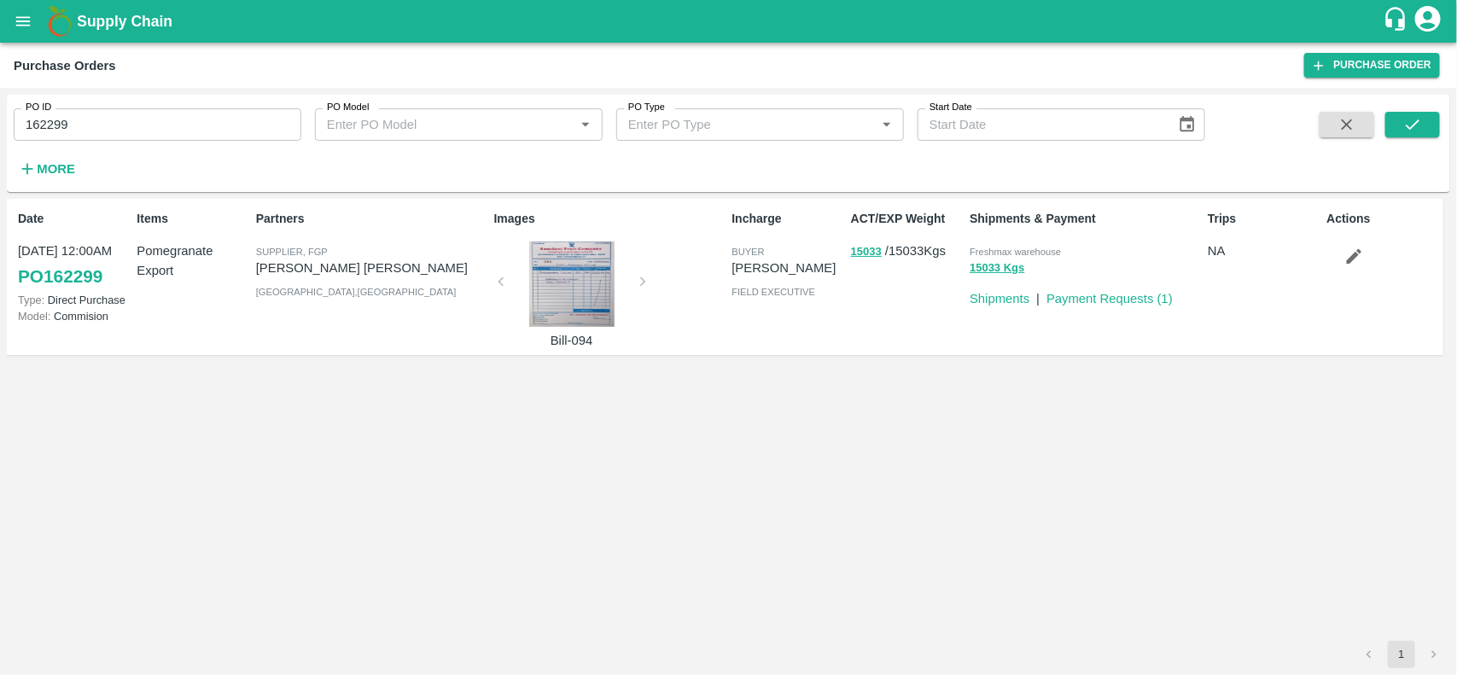
click at [360, 271] on p "[PERSON_NAME] [PERSON_NAME]" at bounding box center [371, 268] width 231 height 19
copy p "[PERSON_NAME] [PERSON_NAME]"
click at [360, 271] on p "[PERSON_NAME] [PERSON_NAME]" at bounding box center [371, 268] width 231 height 19
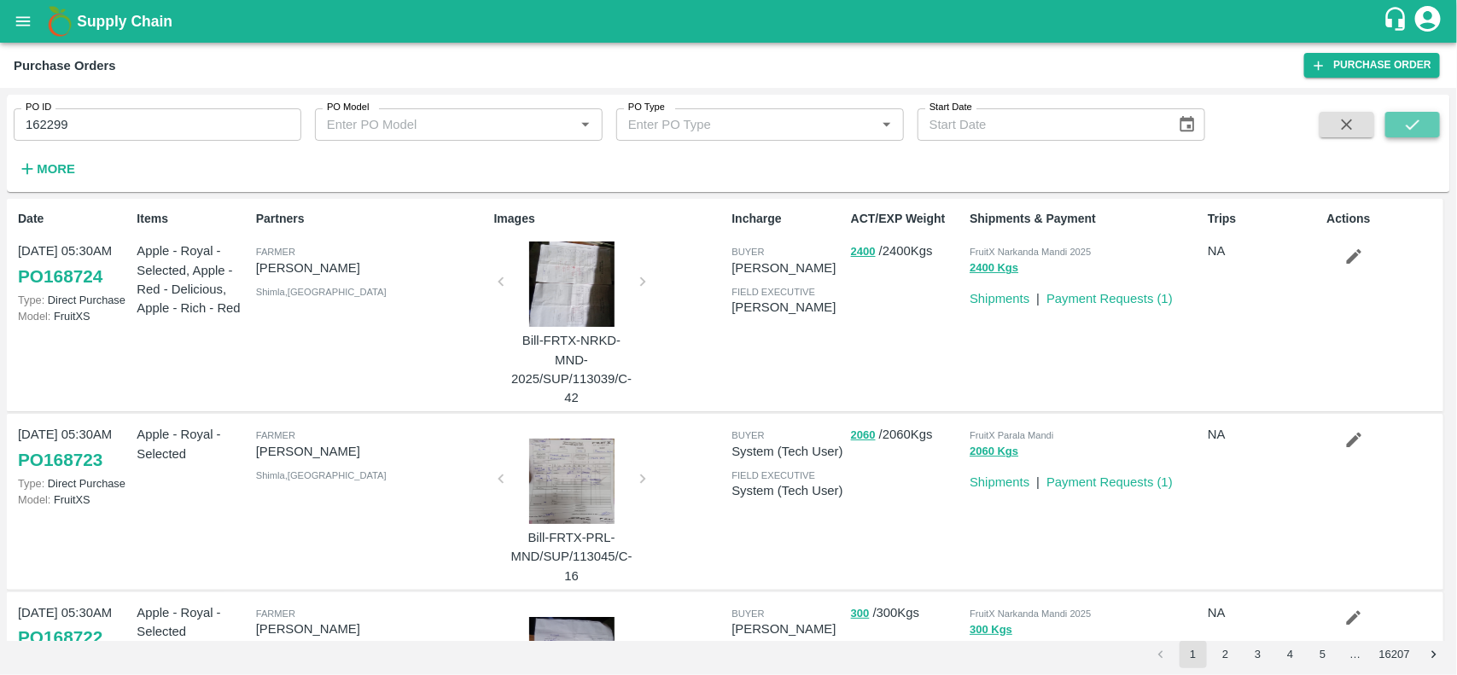
click at [1410, 137] on button "submit" at bounding box center [1412, 125] width 55 height 26
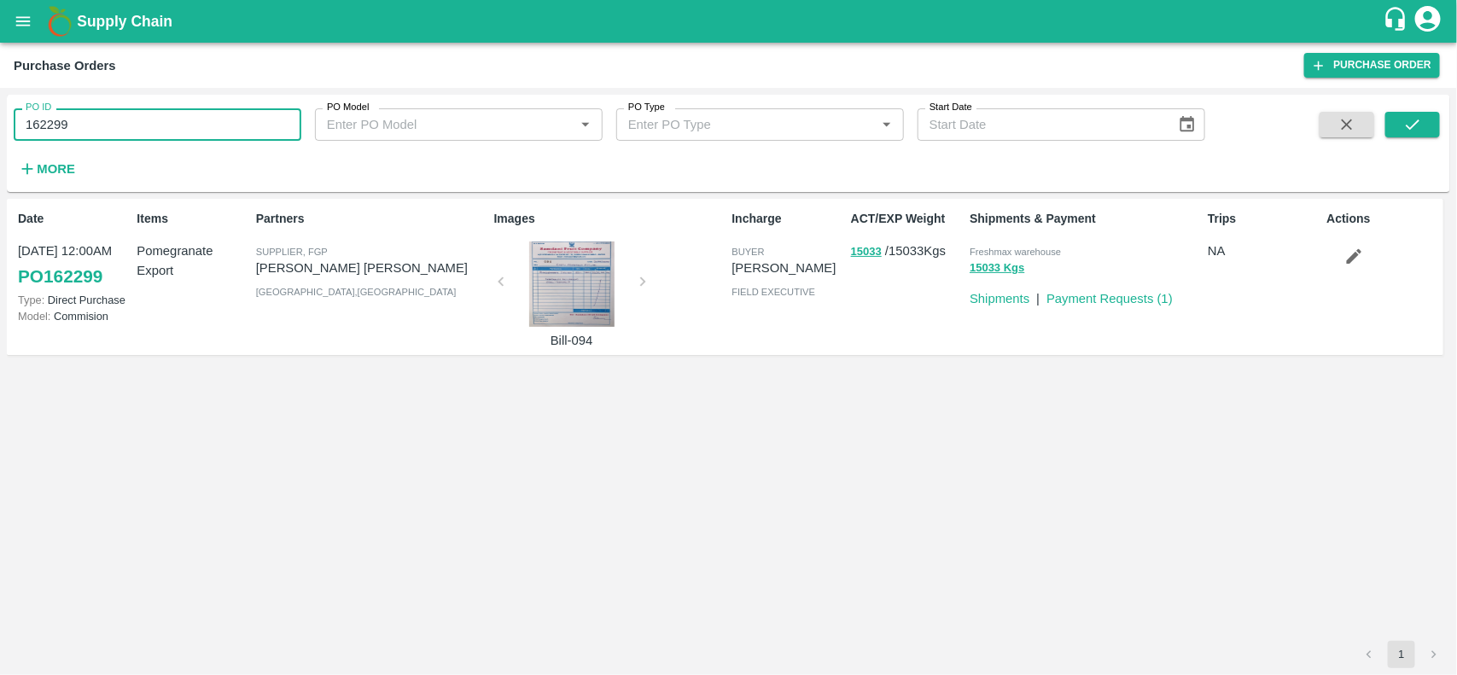
click at [102, 111] on input "162299" at bounding box center [158, 124] width 288 height 32
click at [869, 249] on button "15033" at bounding box center [866, 252] width 31 height 20
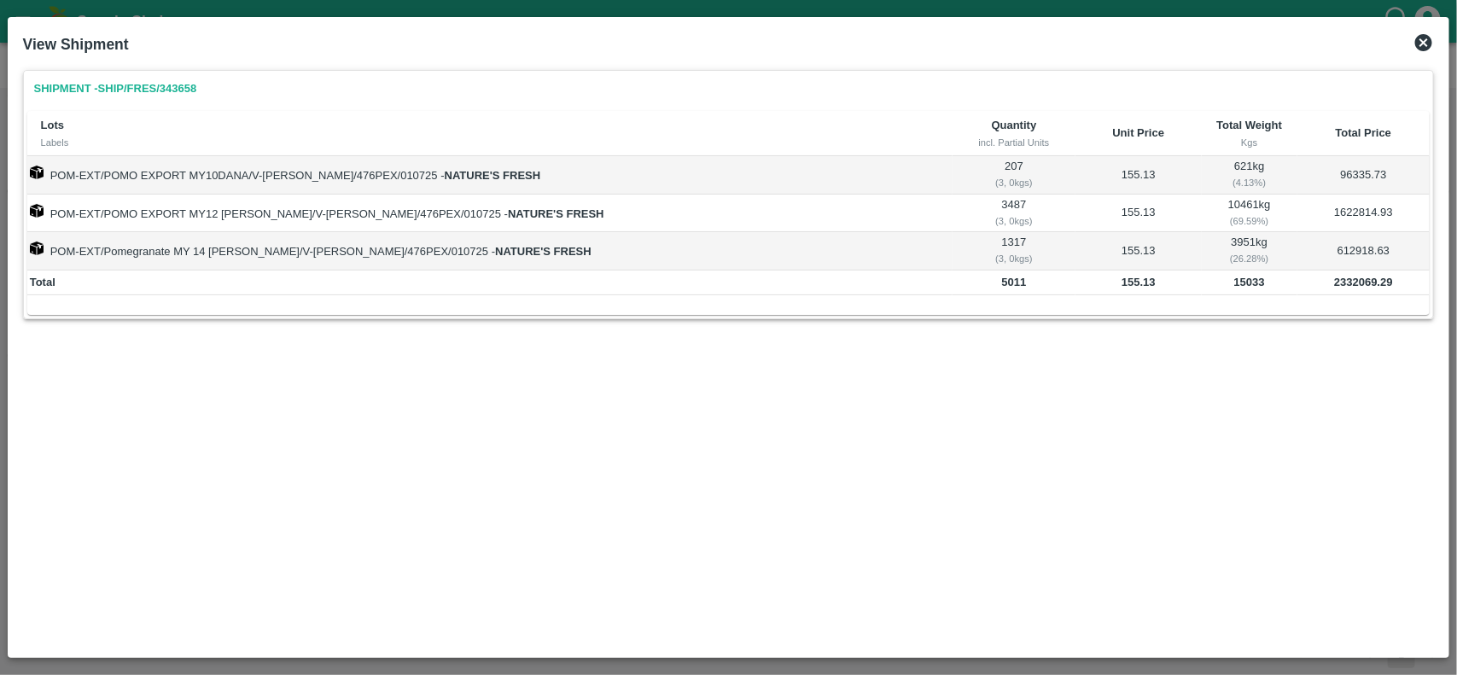
click at [1234, 284] on b "15033" at bounding box center [1249, 282] width 31 height 13
copy b "15033"
click at [1357, 276] on b "2332069.29" at bounding box center [1363, 282] width 59 height 13
copy b "2332069.29"
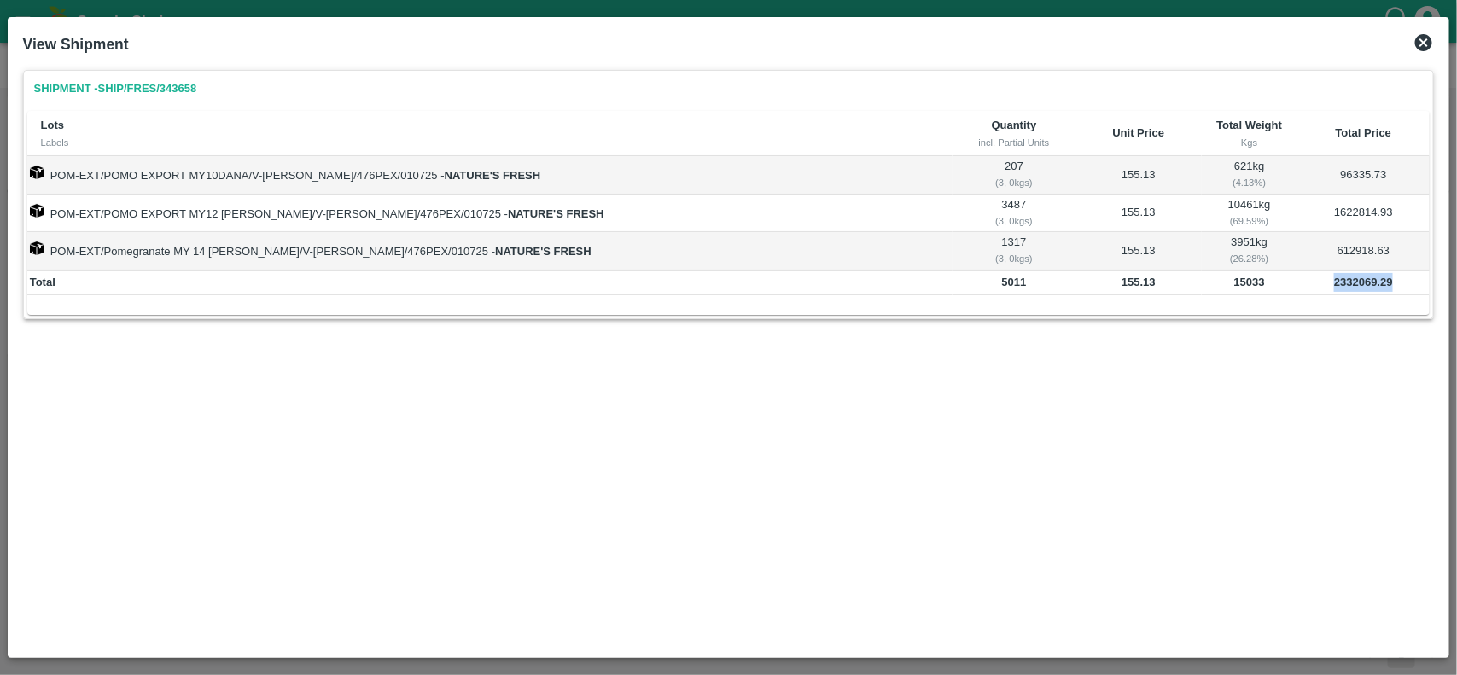
click at [1357, 276] on b "2332069.29" at bounding box center [1363, 282] width 59 height 13
click at [1234, 274] on td "15033" at bounding box center [1249, 283] width 96 height 26
copy b "15033"
click at [1234, 274] on td "15033" at bounding box center [1249, 283] width 96 height 26
click at [1426, 43] on icon at bounding box center [1423, 42] width 17 height 17
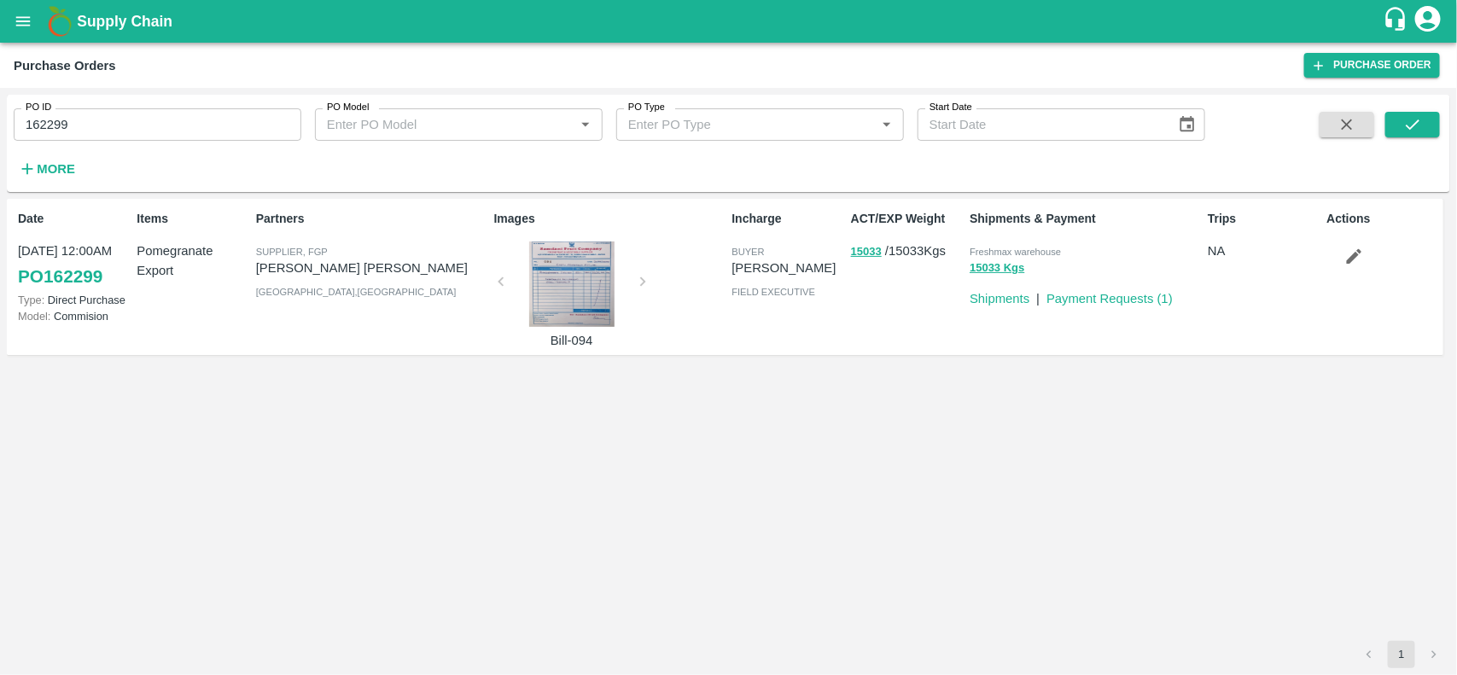
click at [142, 135] on input "162299" at bounding box center [158, 124] width 288 height 32
paste input "text"
click at [142, 135] on input "166619" at bounding box center [158, 124] width 288 height 32
click at [1382, 134] on div at bounding box center [1379, 147] width 119 height 70
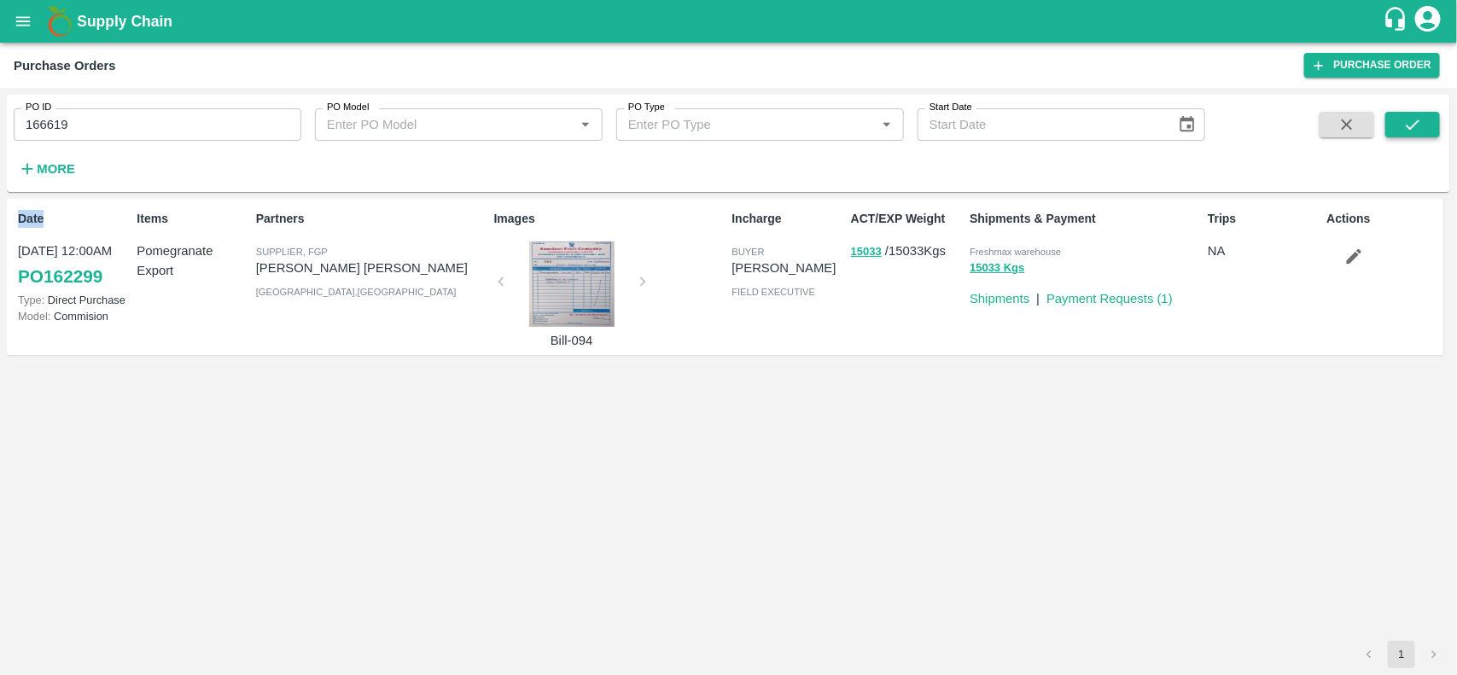
drag, startPoint x: 1382, startPoint y: 134, endPoint x: 1409, endPoint y: 125, distance: 28.1
click at [1409, 125] on div at bounding box center [1379, 147] width 119 height 70
click at [1409, 125] on icon "submit" at bounding box center [1412, 124] width 19 height 19
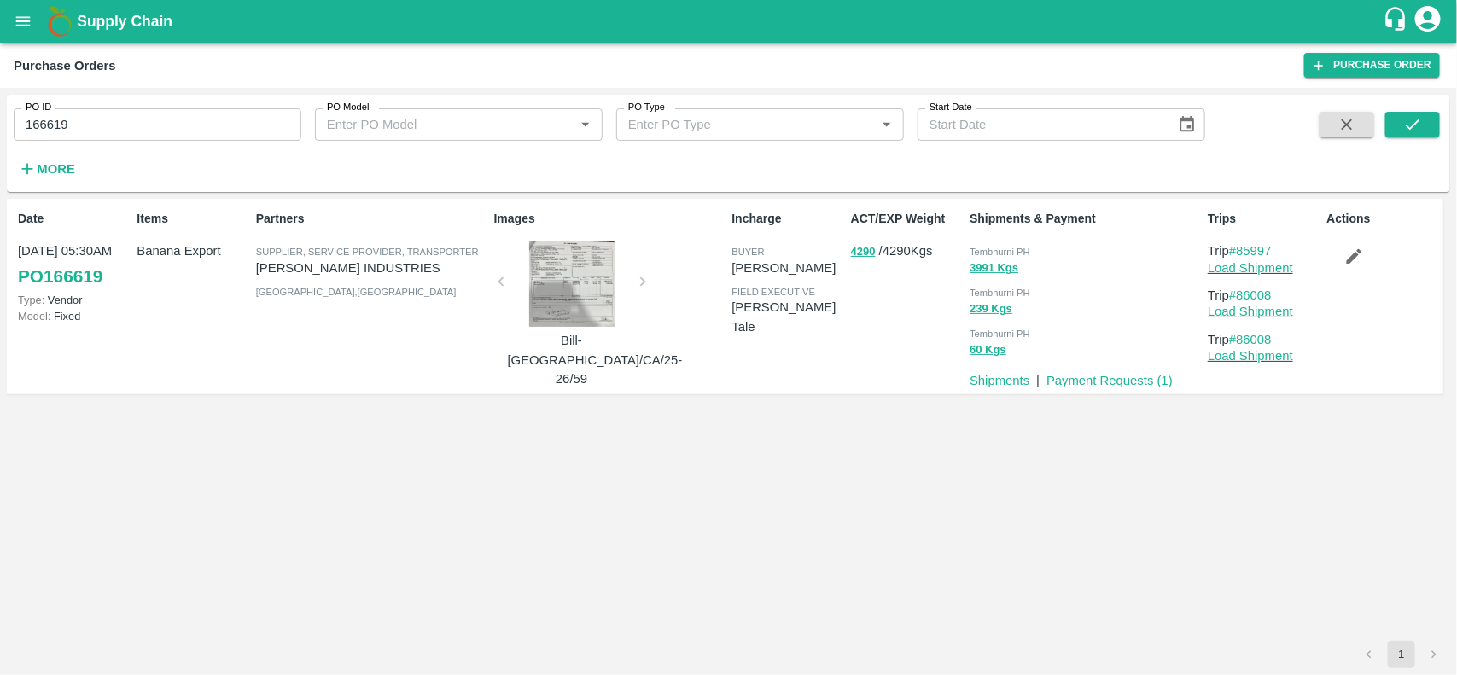
click at [209, 111] on input "166619" at bounding box center [158, 124] width 288 height 32
paste input "text"
click at [1410, 124] on icon "submit" at bounding box center [1412, 124] width 19 height 19
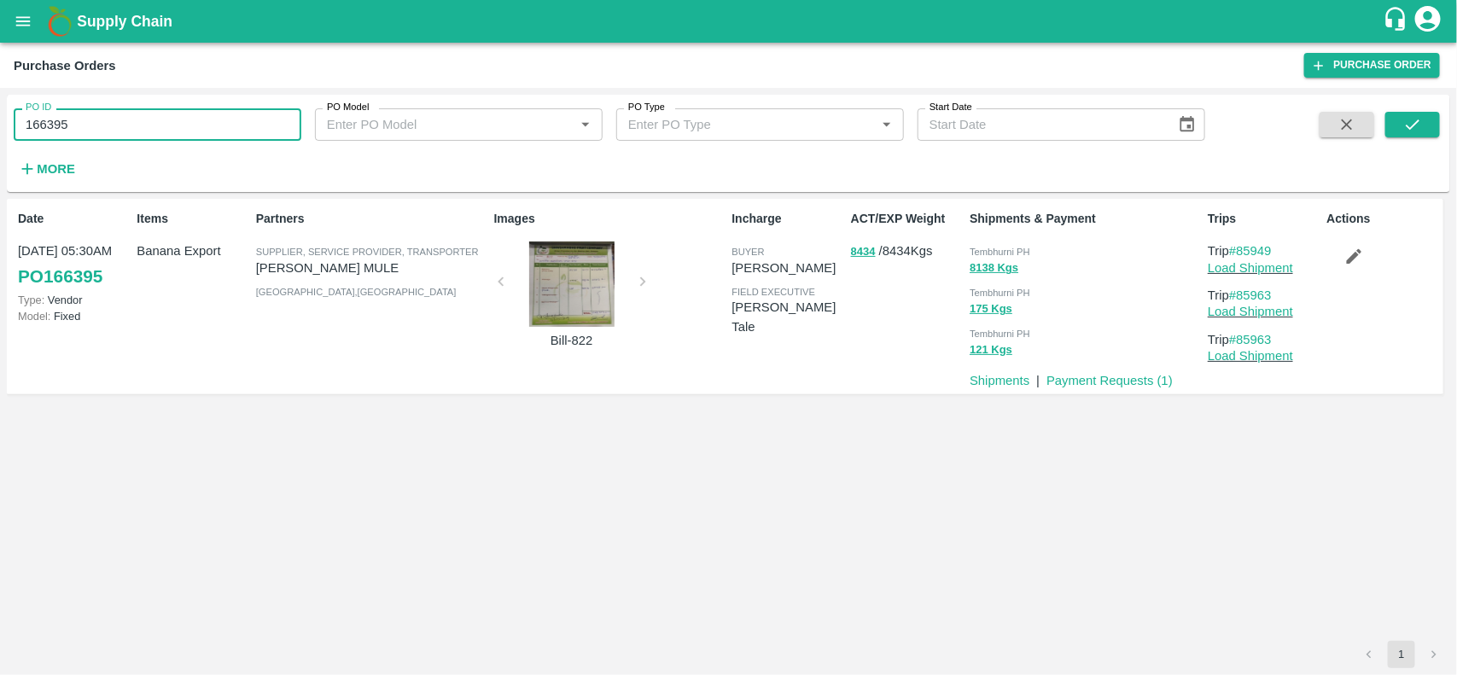
click at [206, 117] on input "166395" at bounding box center [158, 124] width 288 height 32
paste input "text"
click at [206, 117] on input "166251" at bounding box center [158, 124] width 288 height 32
type input "166251"
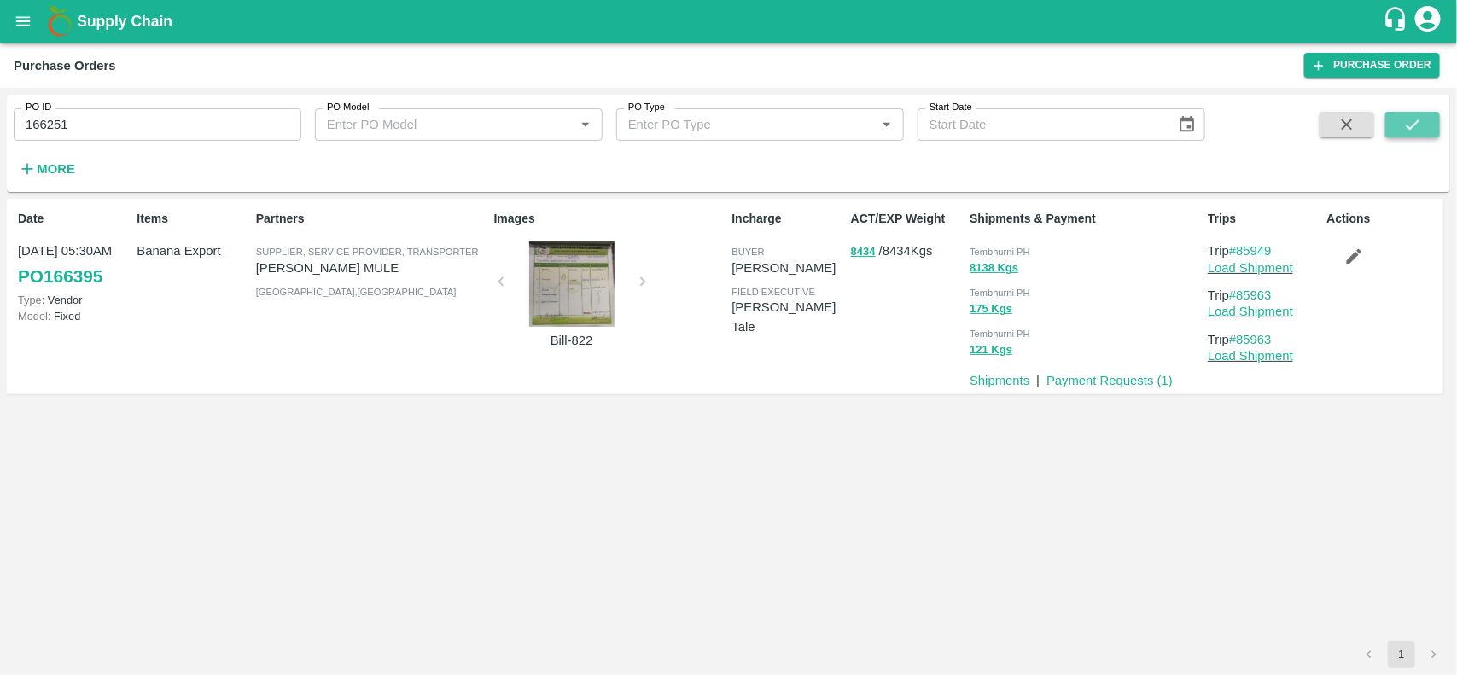
click at [1396, 137] on button "submit" at bounding box center [1412, 125] width 55 height 26
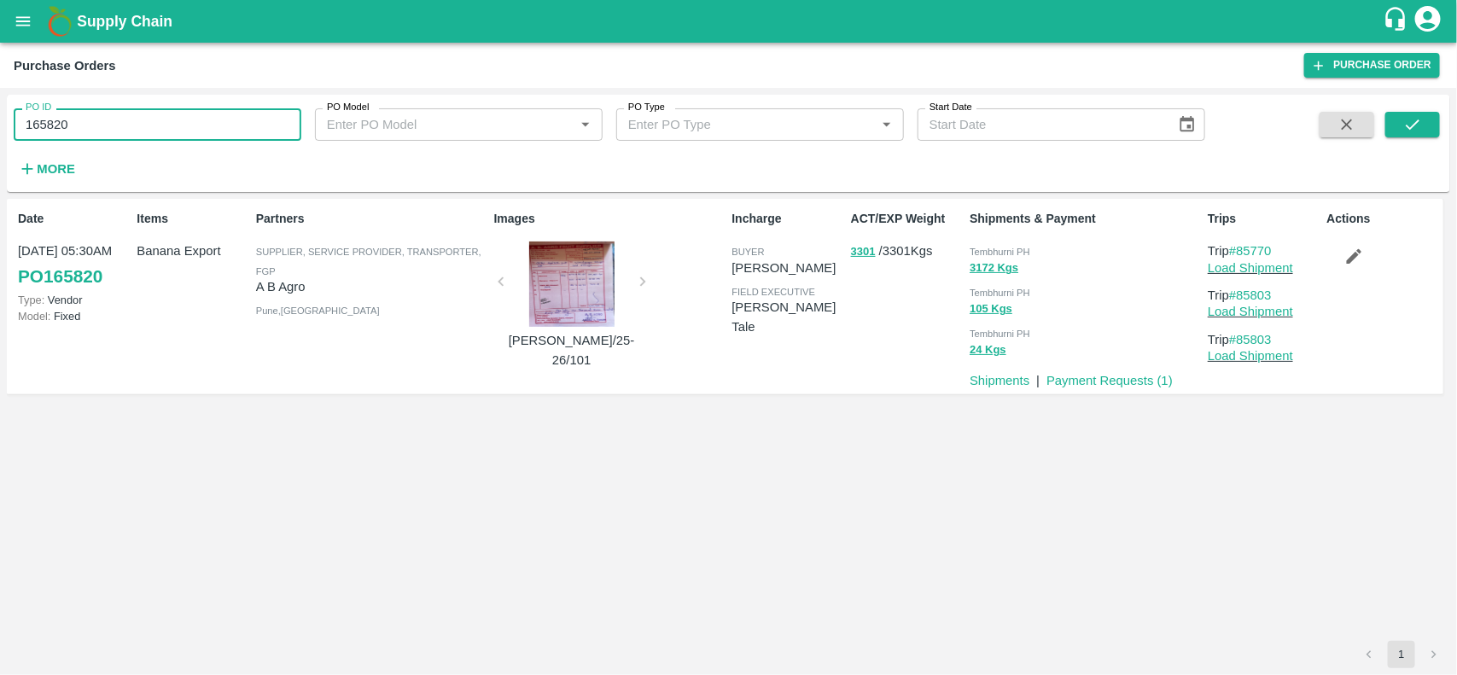
click at [169, 130] on input "165820" at bounding box center [158, 124] width 288 height 32
click at [169, 130] on input "164035" at bounding box center [158, 124] width 288 height 32
type input "164035"
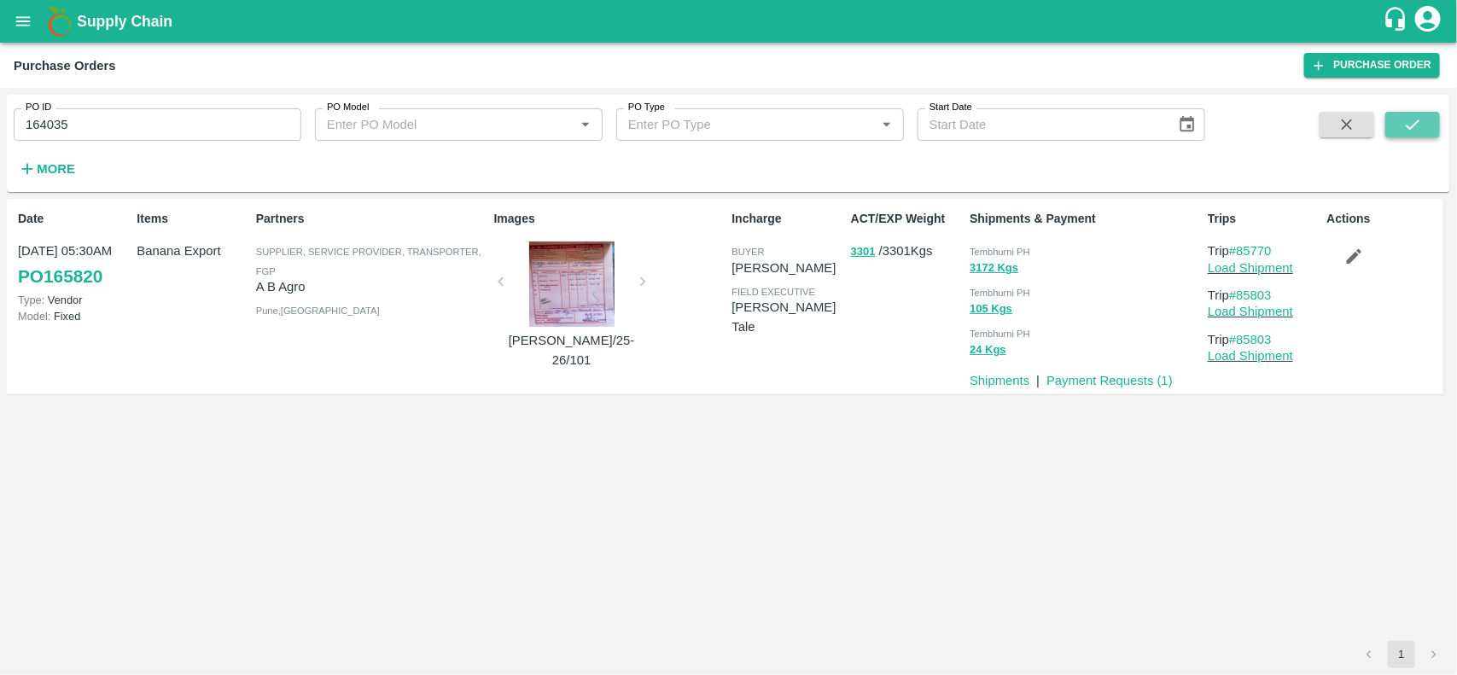
click at [1403, 116] on icon "submit" at bounding box center [1412, 124] width 19 height 19
